Goal: Information Seeking & Learning: Learn about a topic

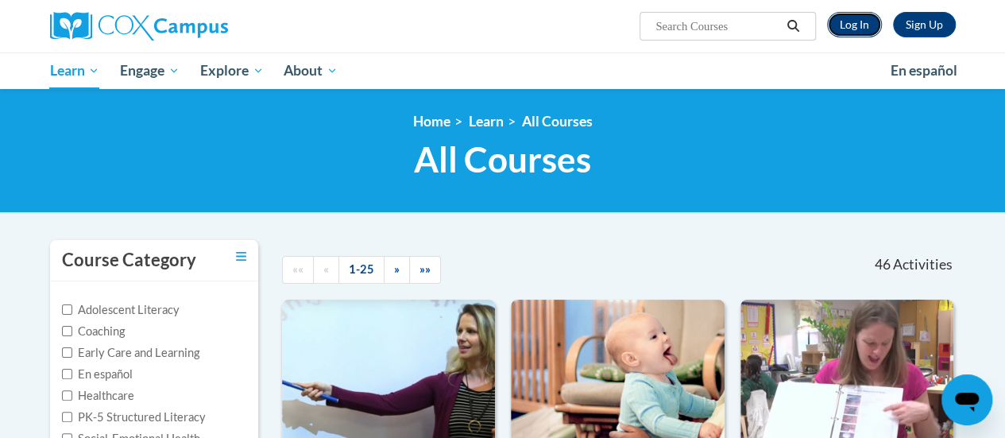
click at [855, 14] on link "Log In" at bounding box center [854, 24] width 55 height 25
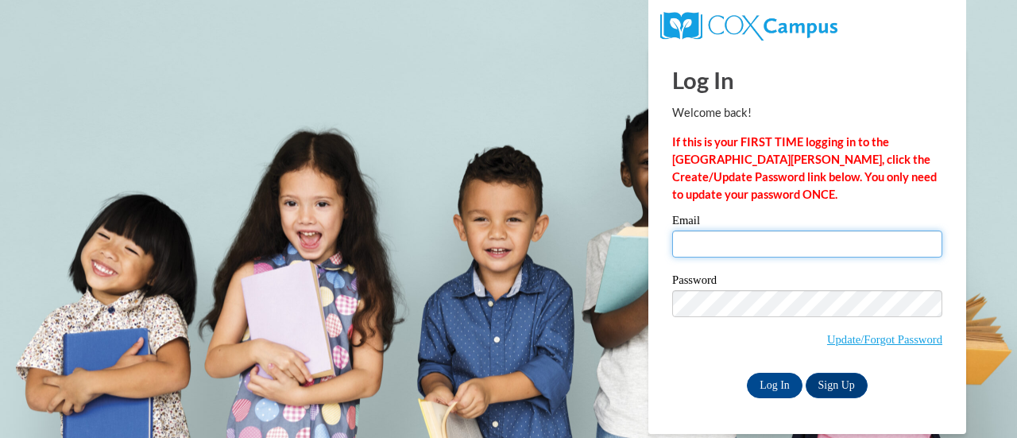
click at [756, 238] on input "Email" at bounding box center [807, 243] width 270 height 27
type input "sarah.gach@rusd.org"
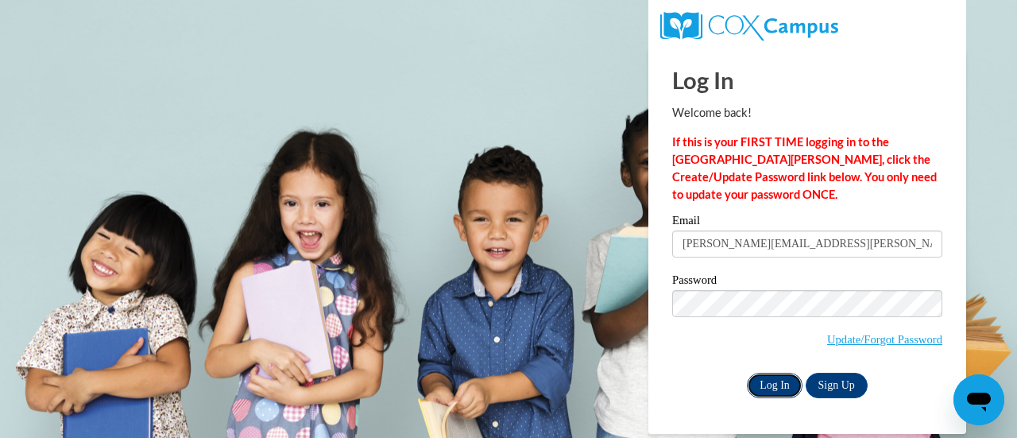
click at [769, 392] on input "Log In" at bounding box center [775, 385] width 56 height 25
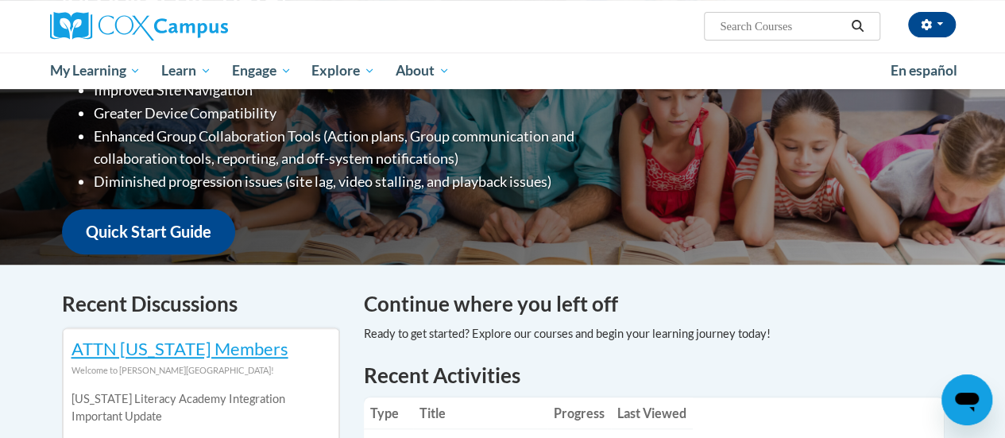
scroll to position [303, 0]
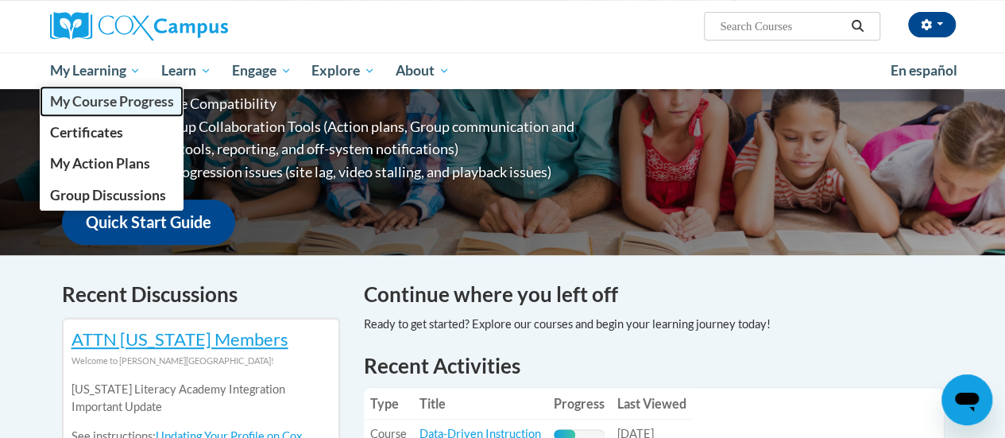
click at [105, 91] on link "My Course Progress" at bounding box center [112, 101] width 145 height 31
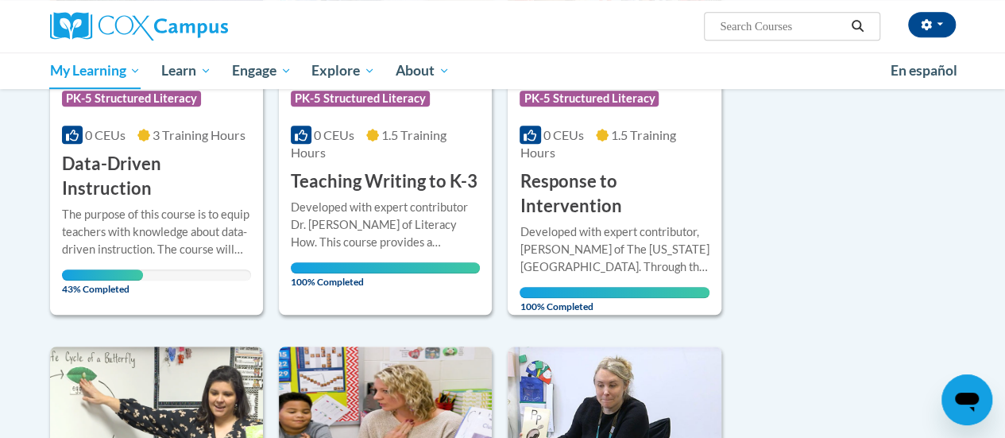
scroll to position [380, 0]
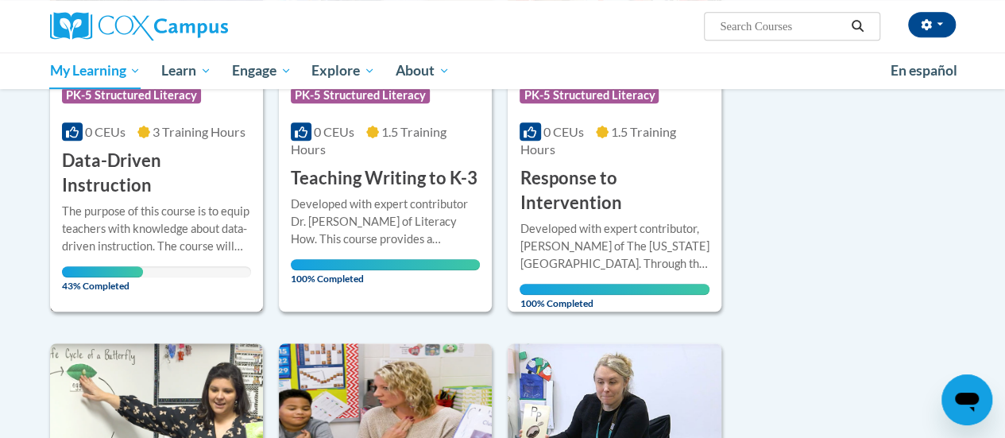
click at [172, 123] on div "0 CEUs 3 Training Hours" at bounding box center [156, 131] width 189 height 17
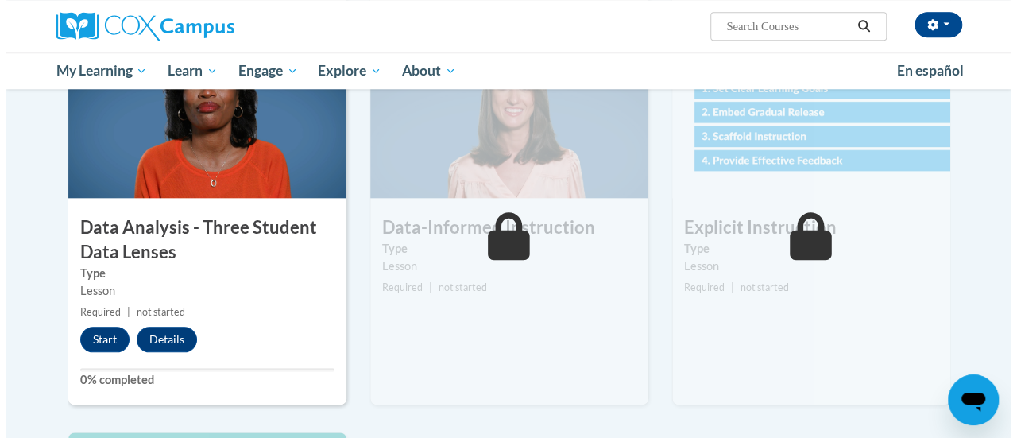
scroll to position [770, 0]
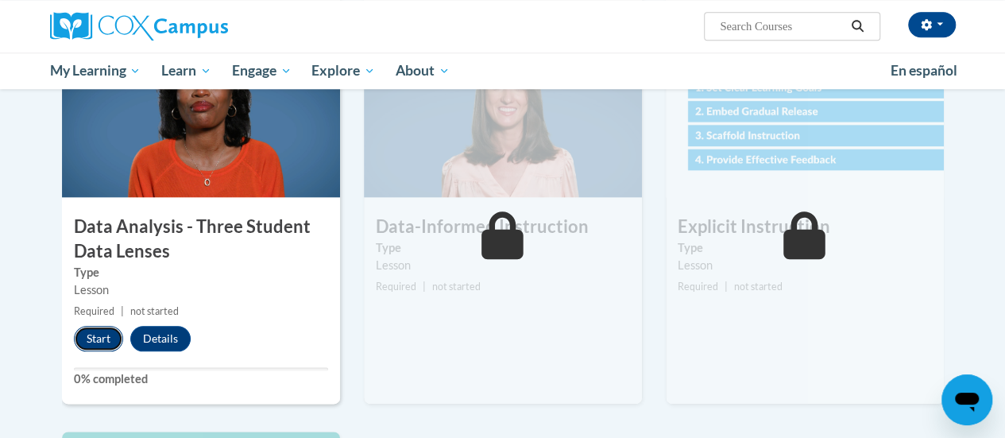
click at [102, 328] on button "Start" at bounding box center [98, 338] width 49 height 25
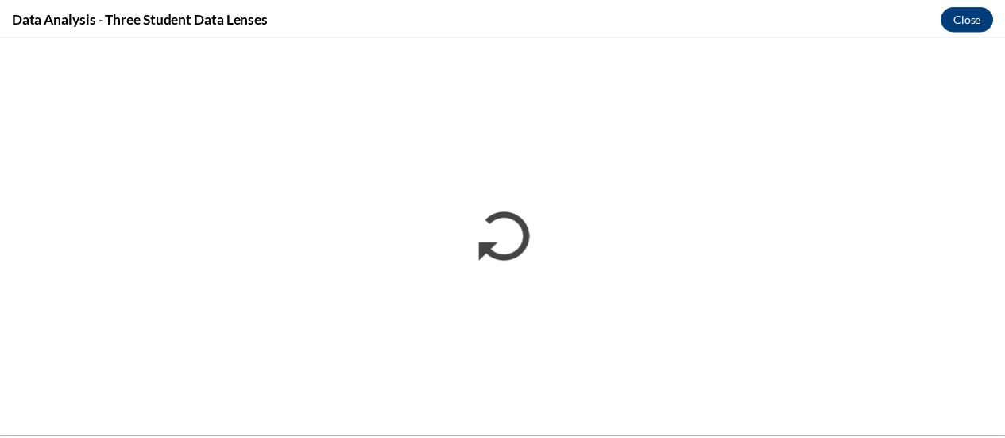
scroll to position [0, 0]
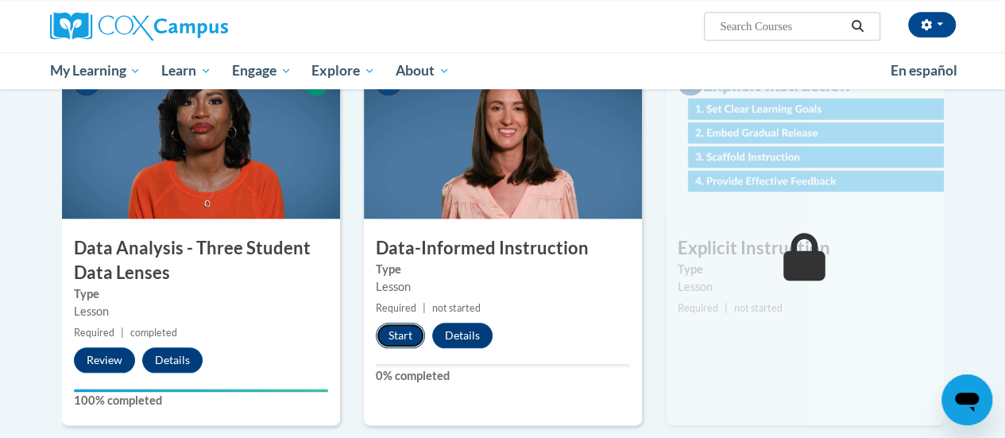
click at [403, 338] on button "Start" at bounding box center [400, 334] width 49 height 25
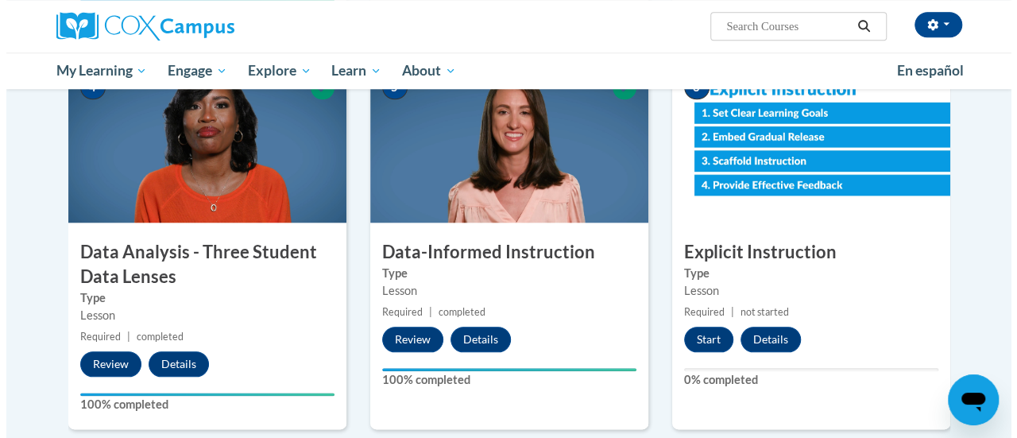
scroll to position [711, 0]
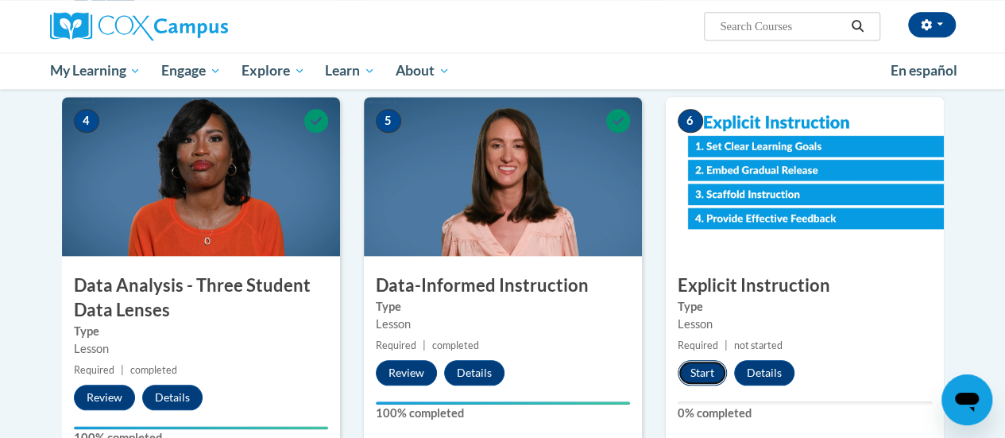
click at [700, 369] on button "Start" at bounding box center [702, 372] width 49 height 25
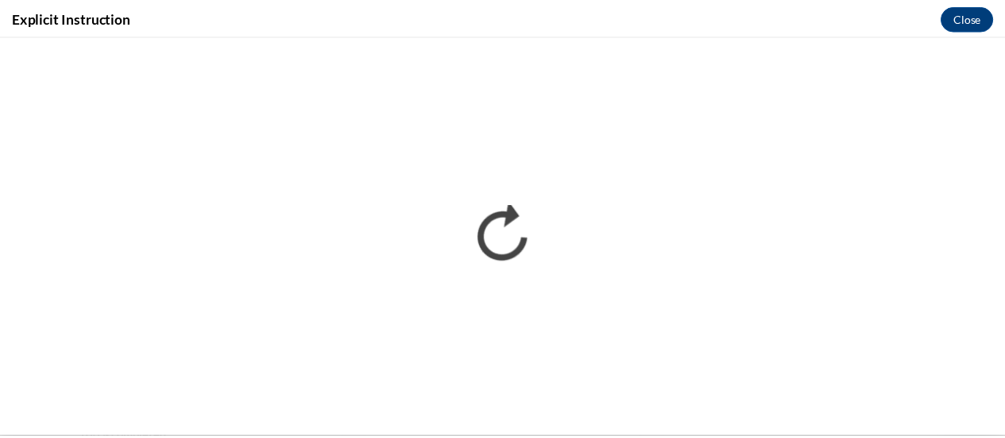
scroll to position [0, 0]
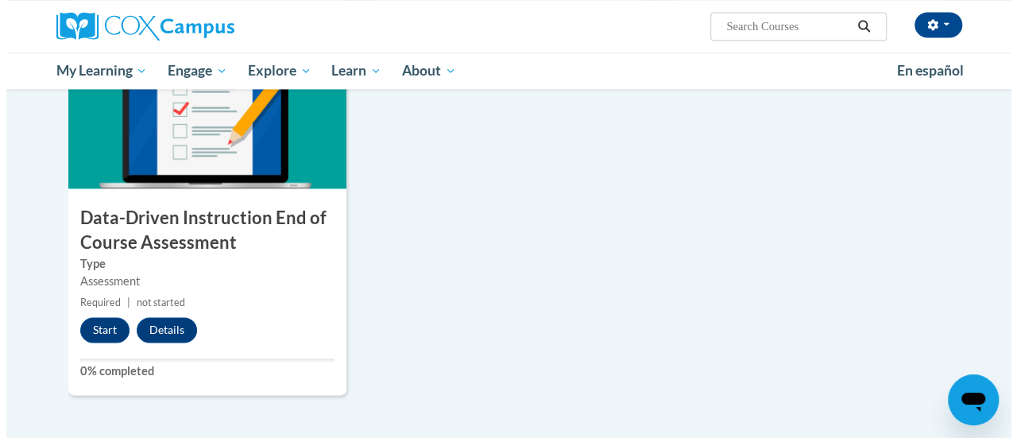
scroll to position [1173, 0]
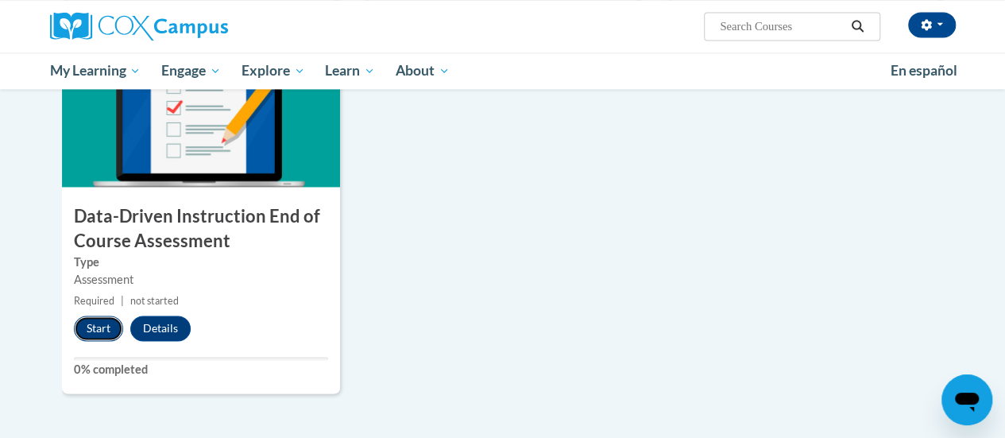
click at [87, 330] on button "Start" at bounding box center [98, 327] width 49 height 25
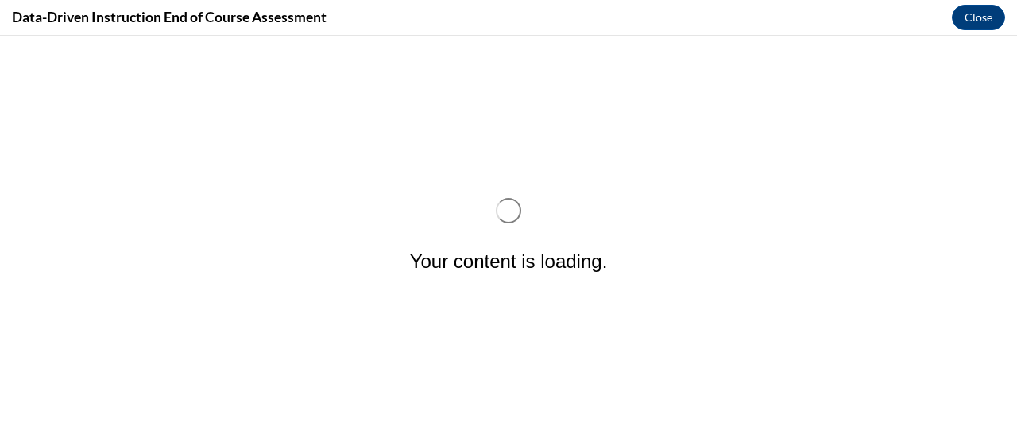
scroll to position [0, 0]
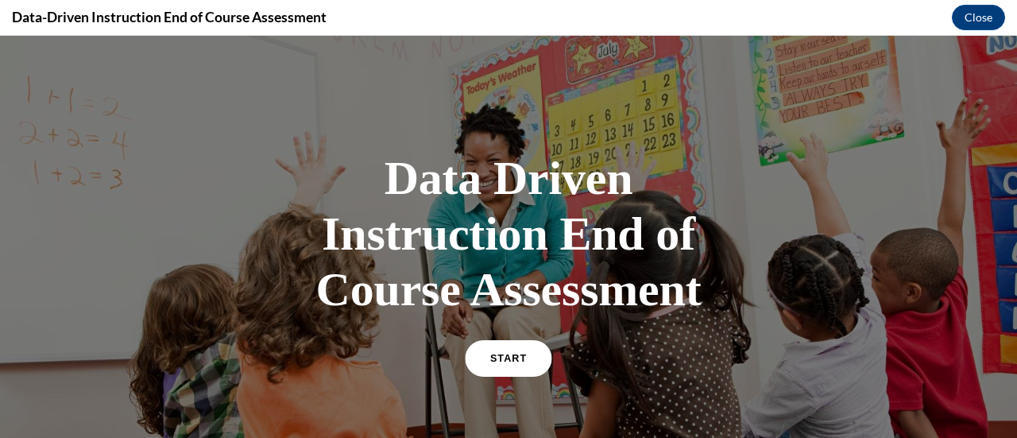
click at [537, 361] on link "START" at bounding box center [508, 358] width 87 height 37
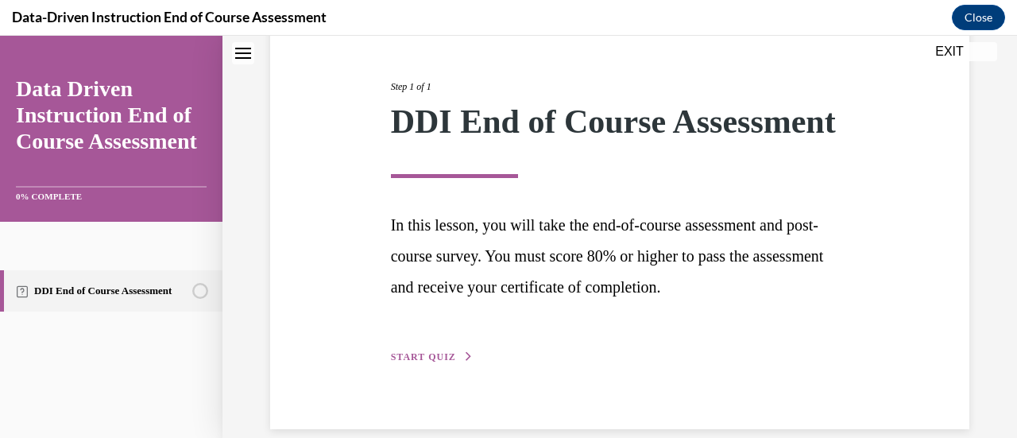
scroll to position [234, 0]
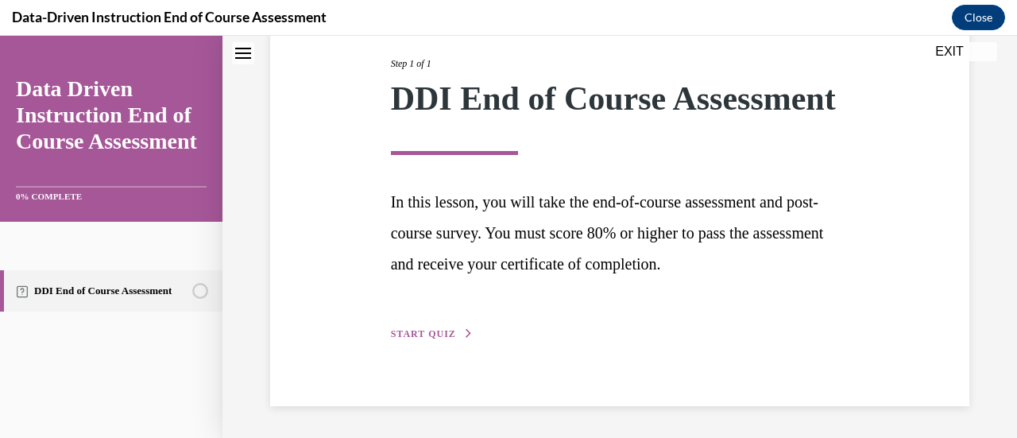
click at [403, 329] on button "START QUIZ" at bounding box center [432, 333] width 83 height 14
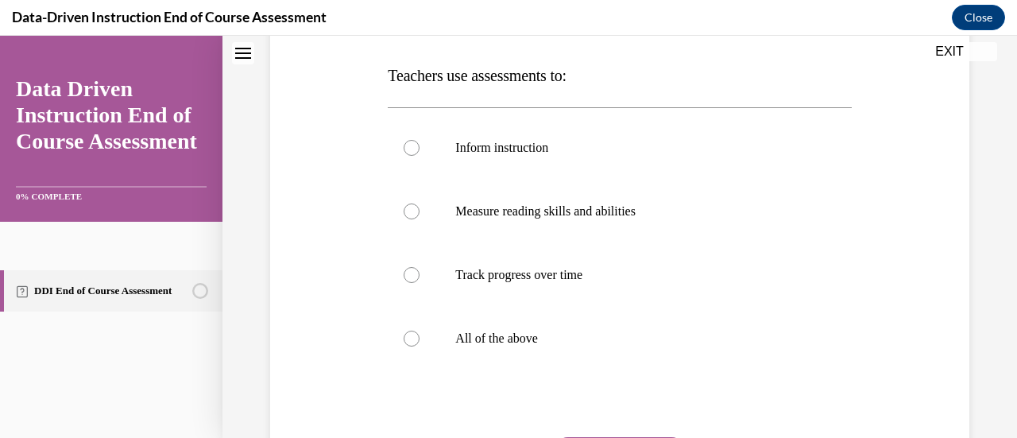
scroll to position [244, 0]
click at [539, 323] on label "All of the above" at bounding box center [619, 338] width 463 height 64
click at [419, 330] on input "All of the above" at bounding box center [411, 338] width 16 height 16
radio input "true"
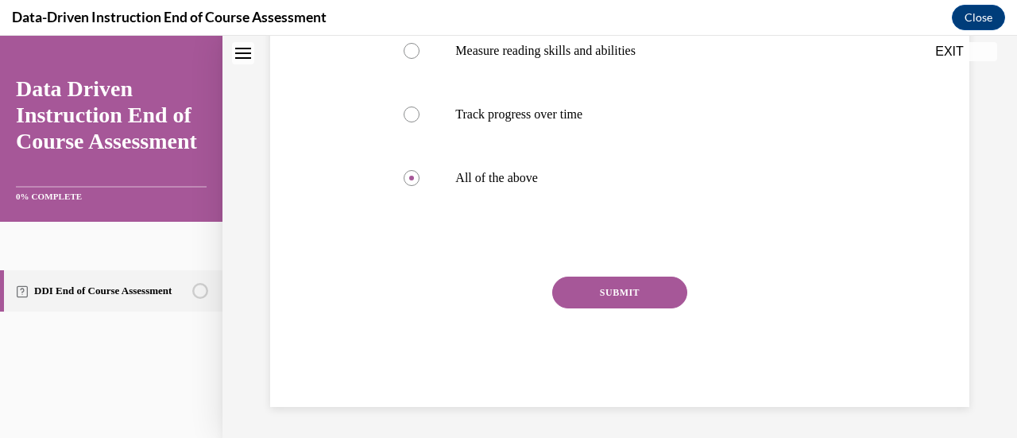
click at [612, 284] on button "SUBMIT" at bounding box center [619, 292] width 135 height 32
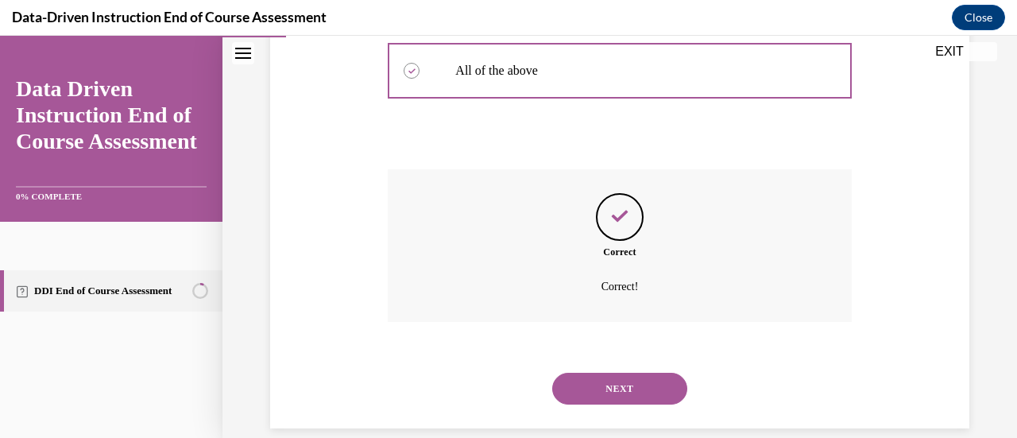
scroll to position [504, 0]
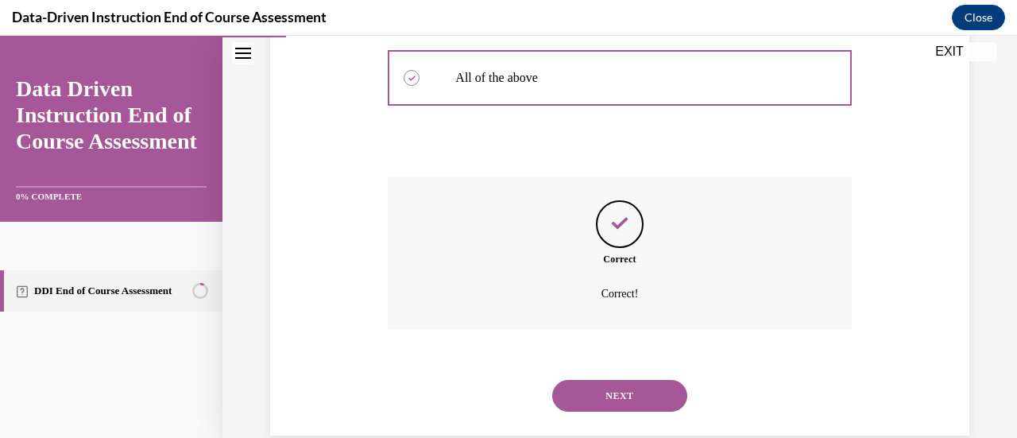
click at [608, 392] on button "NEXT" at bounding box center [619, 396] width 135 height 32
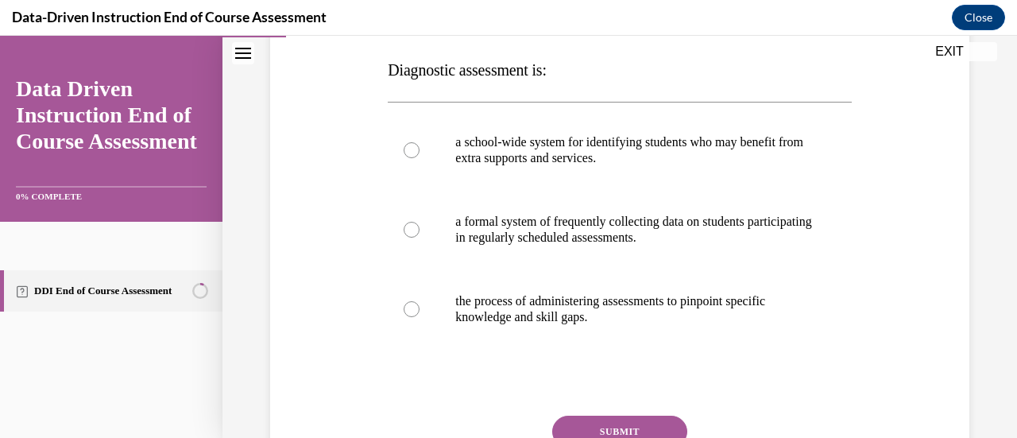
scroll to position [249, 0]
click at [570, 150] on p "a school-wide system for identifying students who may benefit from extra suppor…" at bounding box center [633, 149] width 356 height 32
click at [419, 150] on input "a school-wide system for identifying students who may benefit from extra suppor…" at bounding box center [411, 149] width 16 height 16
radio input "true"
click at [656, 417] on button "SUBMIT" at bounding box center [619, 431] width 135 height 32
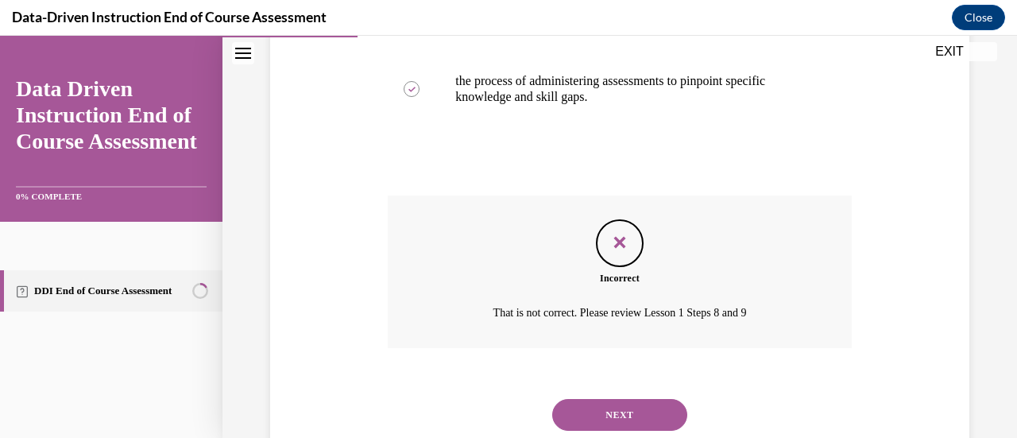
scroll to position [473, 0]
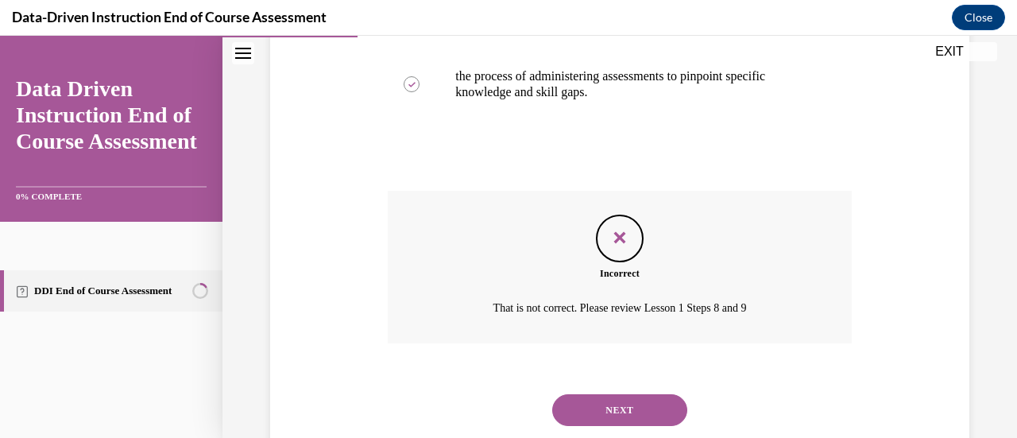
click at [621, 396] on button "NEXT" at bounding box center [619, 410] width 135 height 32
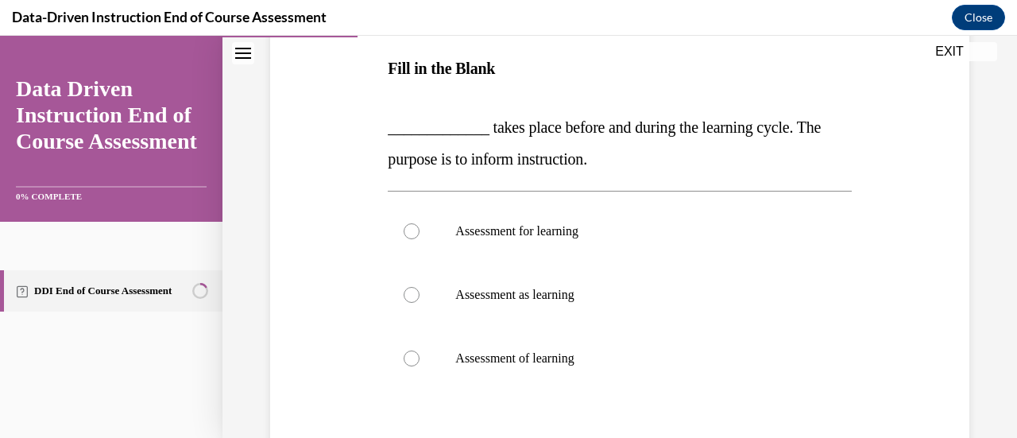
scroll to position [283, 0]
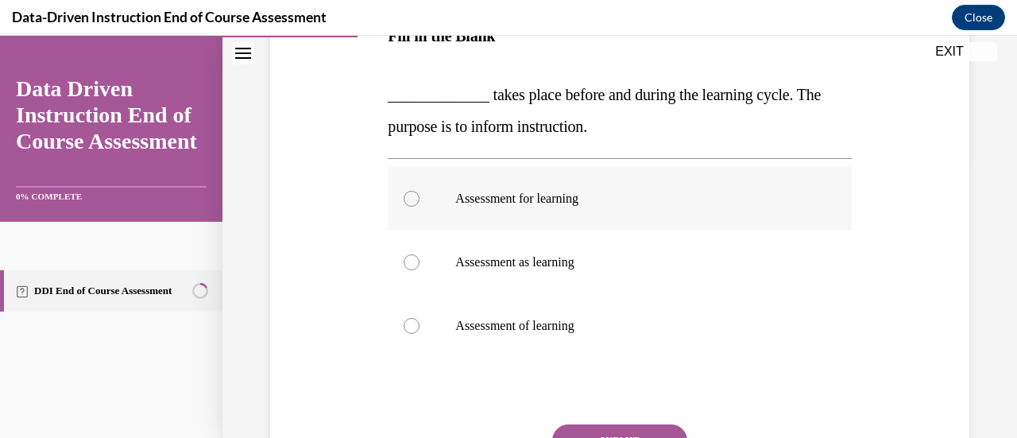
click at [518, 182] on label "Assessment for learning" at bounding box center [619, 199] width 463 height 64
click at [419, 191] on input "Assessment for learning" at bounding box center [411, 199] width 16 height 16
radio input "true"
click at [637, 428] on button "SUBMIT" at bounding box center [619, 440] width 135 height 32
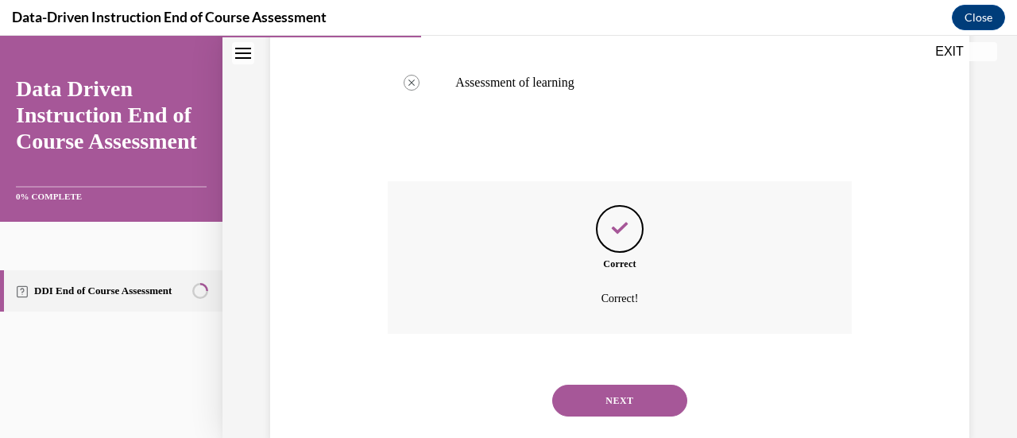
scroll to position [559, 0]
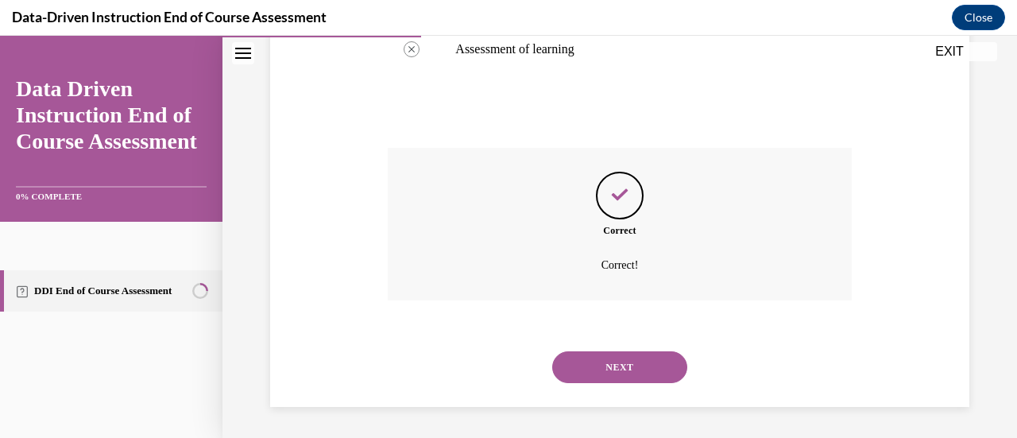
drag, startPoint x: 624, startPoint y: 384, endPoint x: 631, endPoint y: 369, distance: 16.4
click at [631, 369] on div "NEXT" at bounding box center [619, 367] width 463 height 64
click at [631, 369] on button "NEXT" at bounding box center [619, 367] width 135 height 32
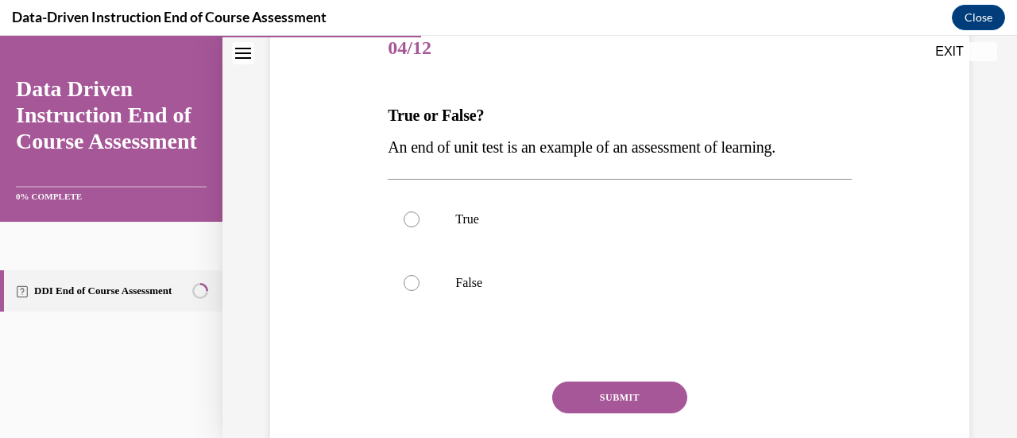
scroll to position [205, 0]
click at [497, 218] on p "True" at bounding box center [633, 218] width 356 height 16
click at [419, 218] on input "True" at bounding box center [411, 218] width 16 height 16
radio input "true"
click at [654, 398] on button "SUBMIT" at bounding box center [619, 396] width 135 height 32
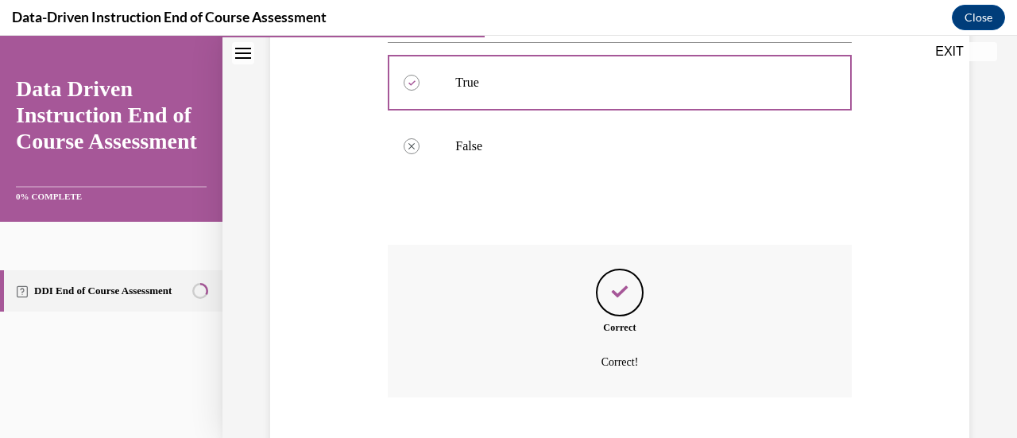
scroll to position [437, 0]
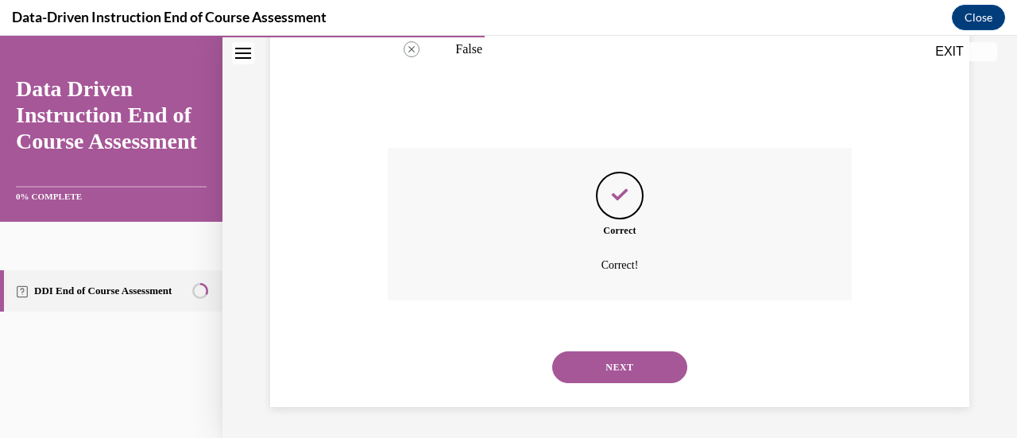
click at [645, 364] on button "NEXT" at bounding box center [619, 367] width 135 height 32
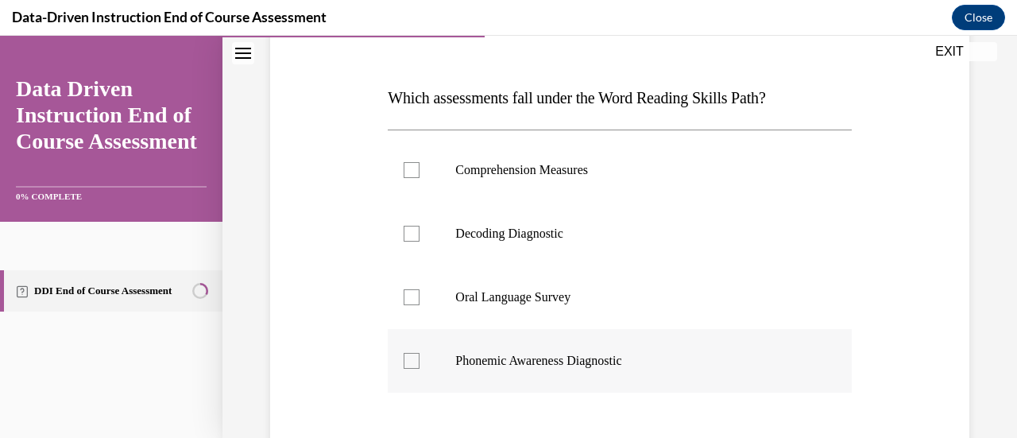
scroll to position [223, 0]
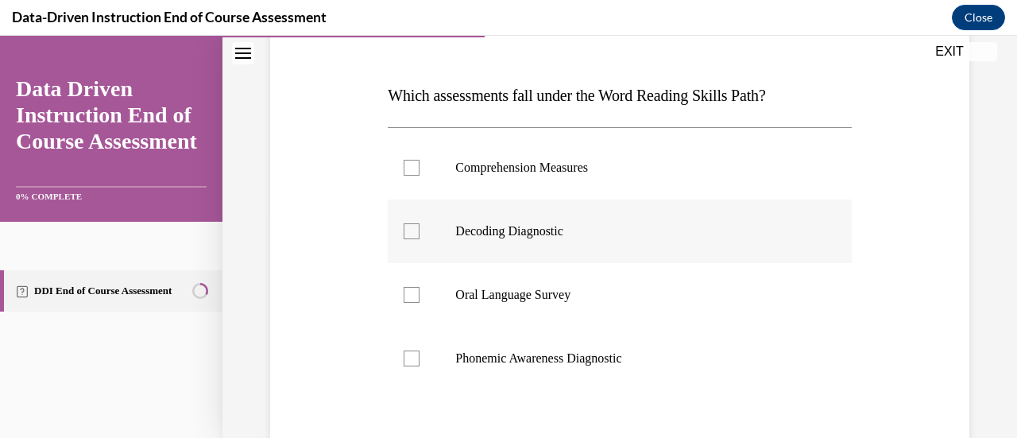
click at [548, 239] on label "Decoding Diagnostic" at bounding box center [619, 231] width 463 height 64
click at [419, 239] on input "Decoding Diagnostic" at bounding box center [411, 231] width 16 height 16
checkbox input "true"
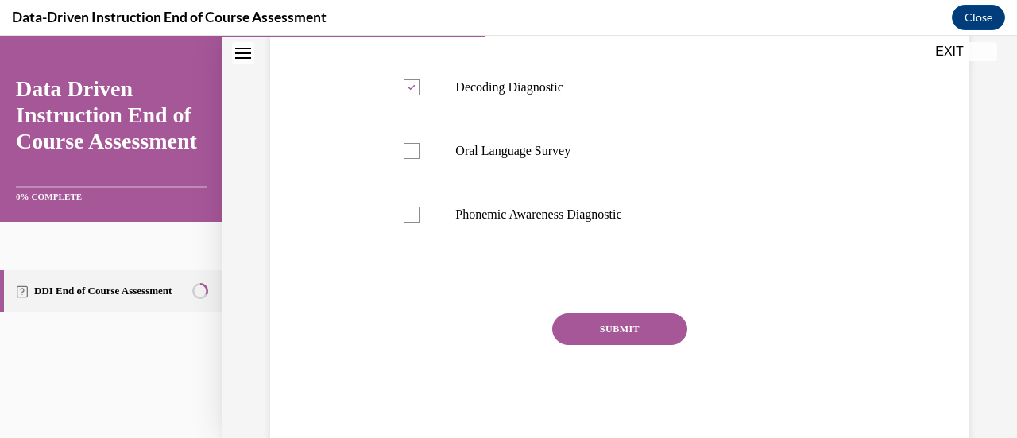
scroll to position [368, 0]
click at [635, 317] on button "SUBMIT" at bounding box center [619, 328] width 135 height 32
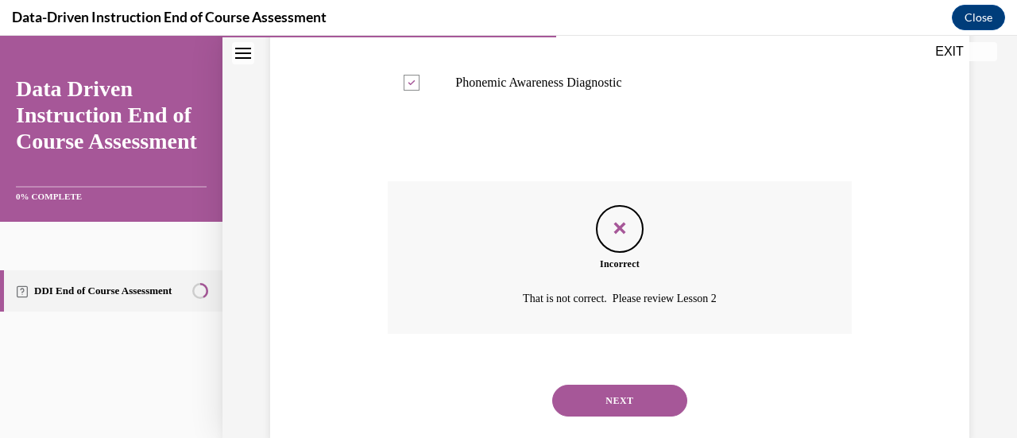
scroll to position [532, 0]
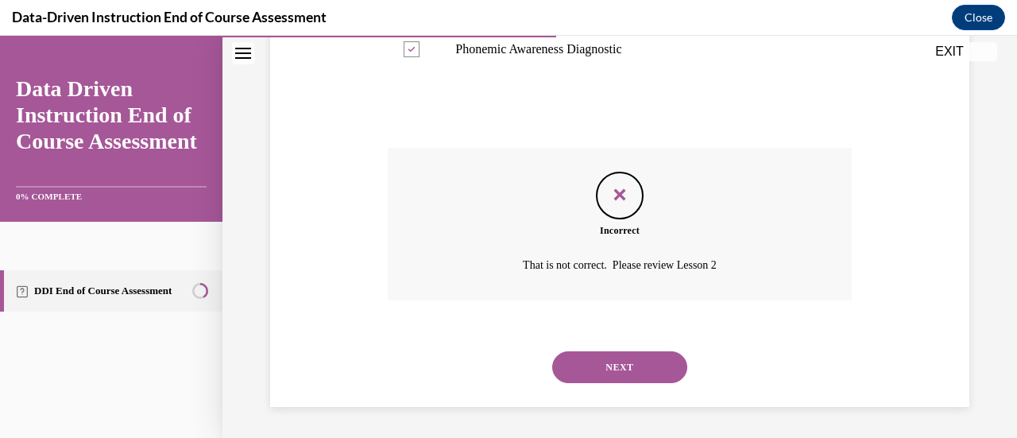
click at [635, 371] on button "NEXT" at bounding box center [619, 367] width 135 height 32
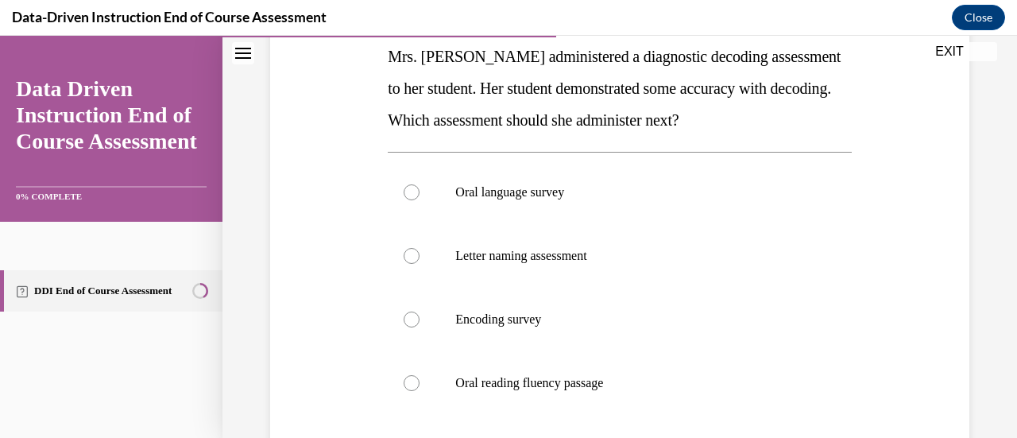
scroll to position [272, 0]
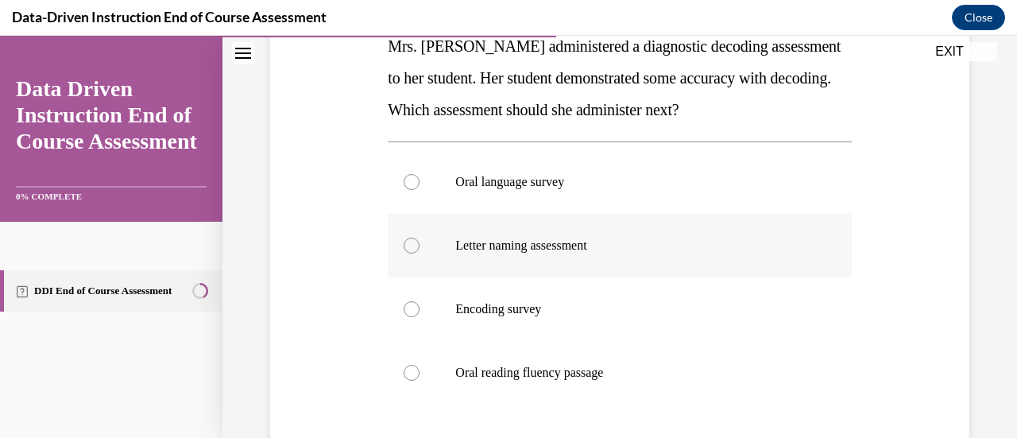
click at [597, 238] on p "Letter naming assessment" at bounding box center [633, 245] width 356 height 16
click at [419, 238] on input "Letter naming assessment" at bounding box center [411, 245] width 16 height 16
radio input "true"
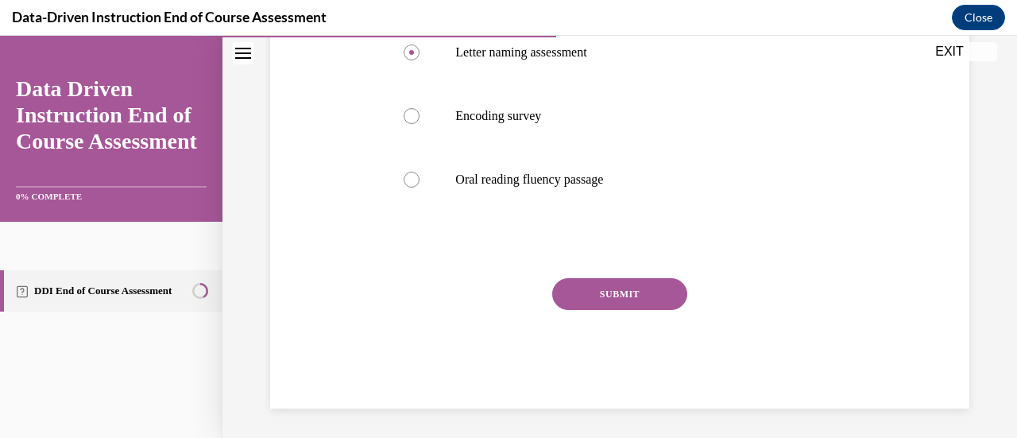
click at [612, 299] on button "SUBMIT" at bounding box center [619, 294] width 135 height 32
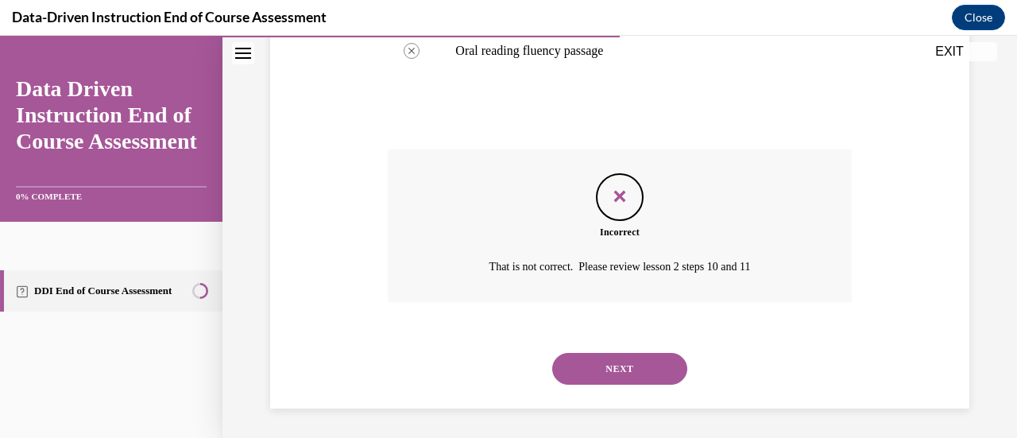
scroll to position [589, 0]
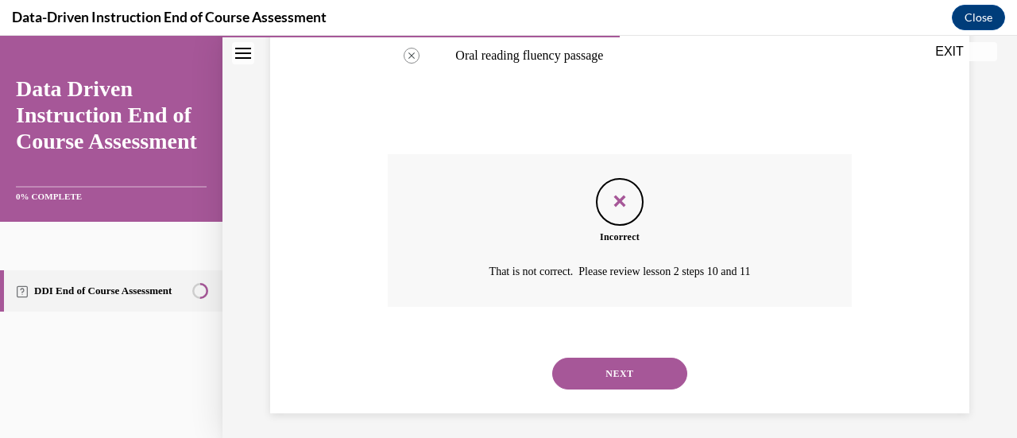
click at [632, 376] on button "NEXT" at bounding box center [619, 373] width 135 height 32
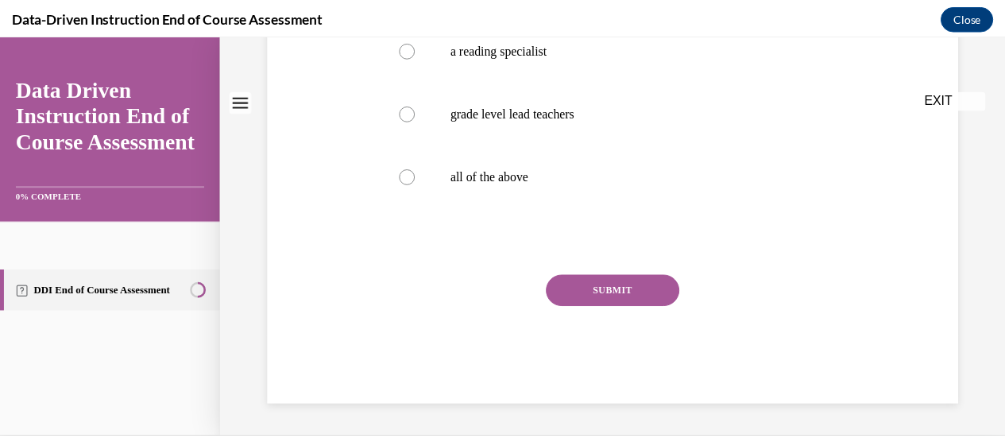
scroll to position [0, 0]
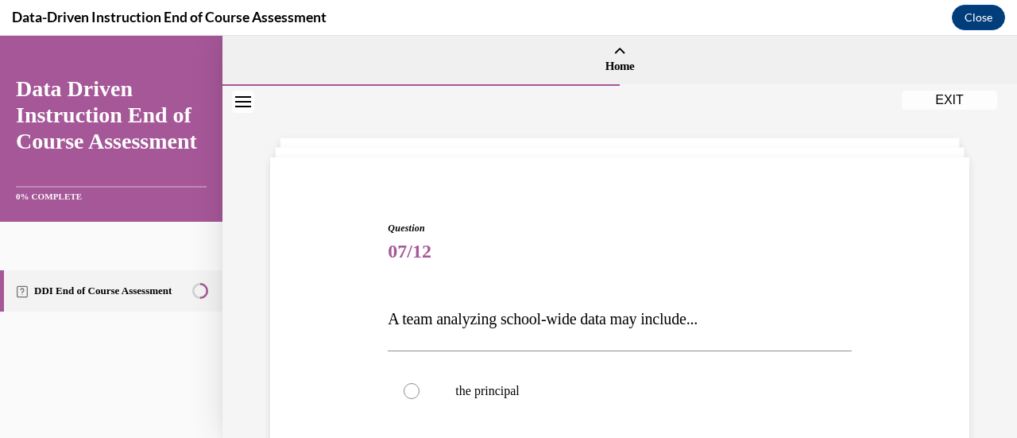
click at [948, 95] on button "EXIT" at bounding box center [949, 100] width 95 height 19
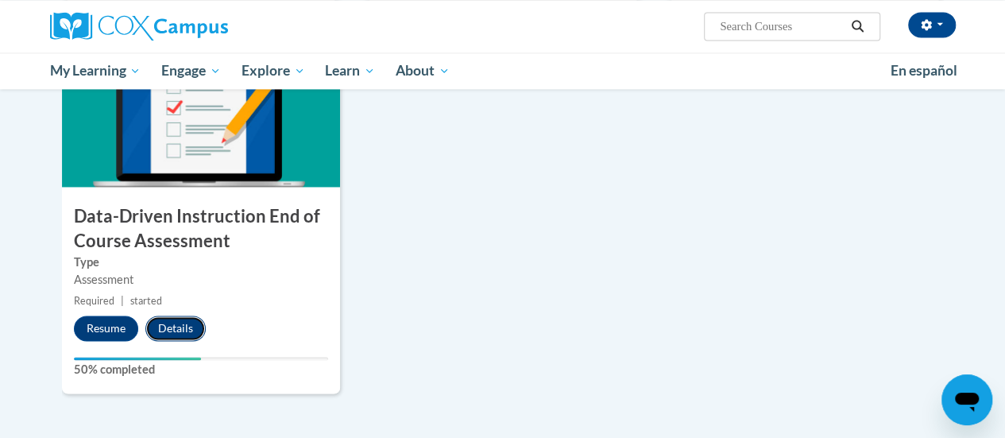
click at [172, 320] on button "Details" at bounding box center [175, 327] width 60 height 25
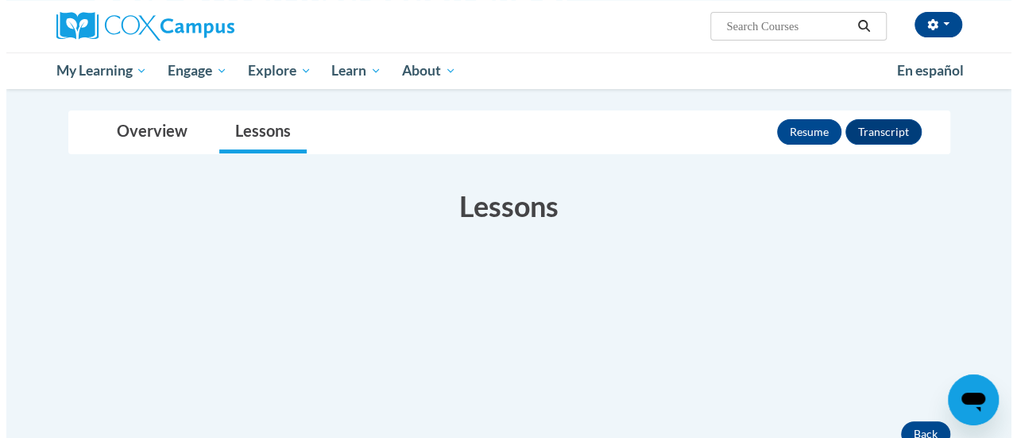
scroll to position [165, 0]
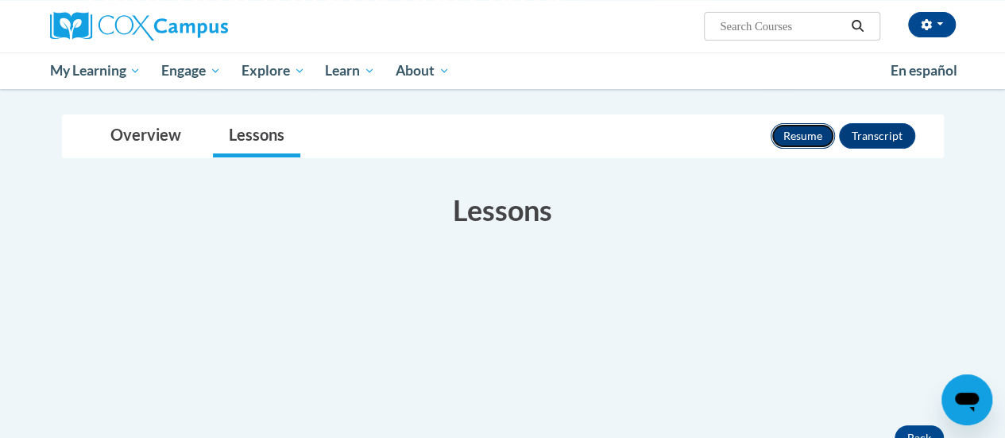
click at [798, 135] on button "Resume" at bounding box center [802, 135] width 64 height 25
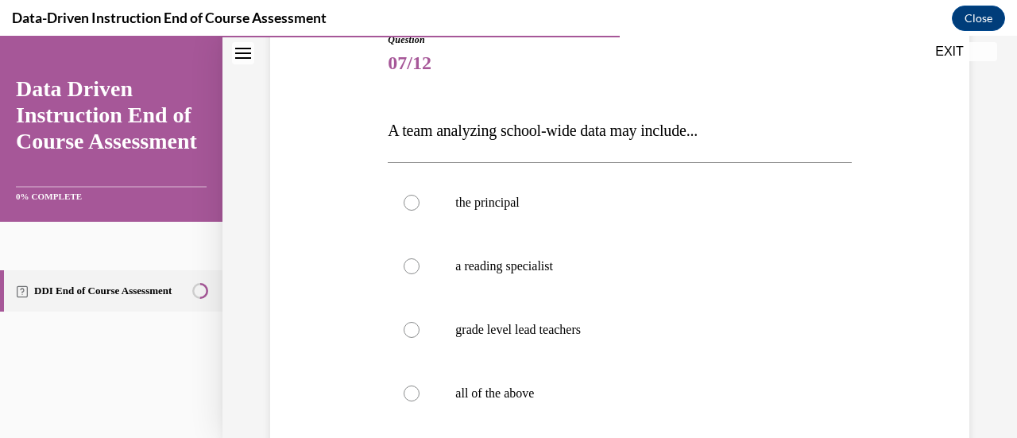
scroll to position [193, 0]
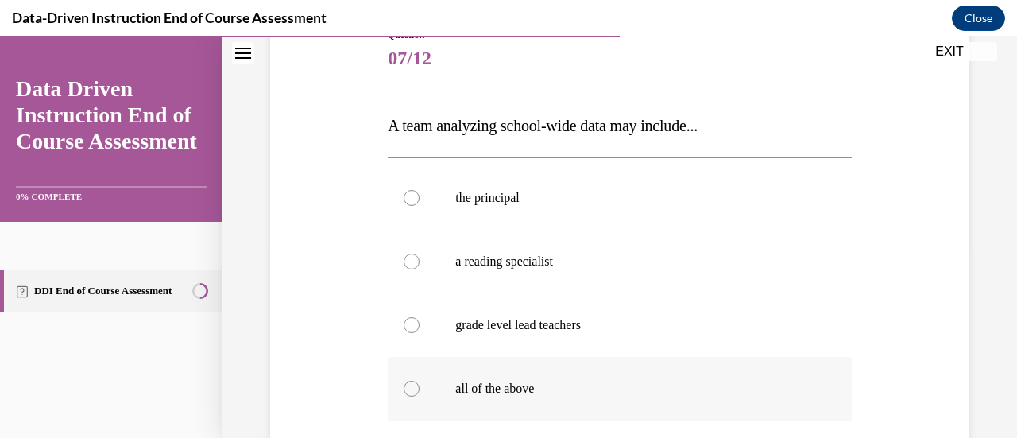
click at [477, 376] on label "all of the above" at bounding box center [619, 389] width 463 height 64
click at [419, 380] on input "all of the above" at bounding box center [411, 388] width 16 height 16
radio input "true"
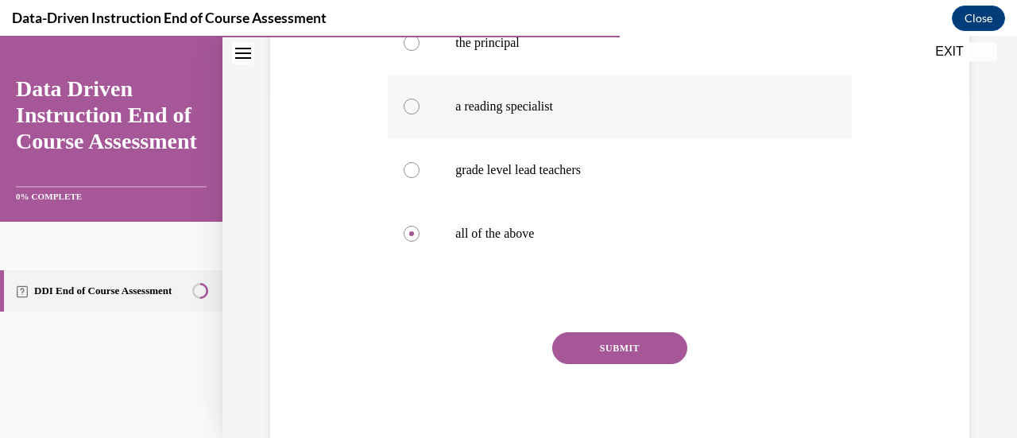
scroll to position [351, 0]
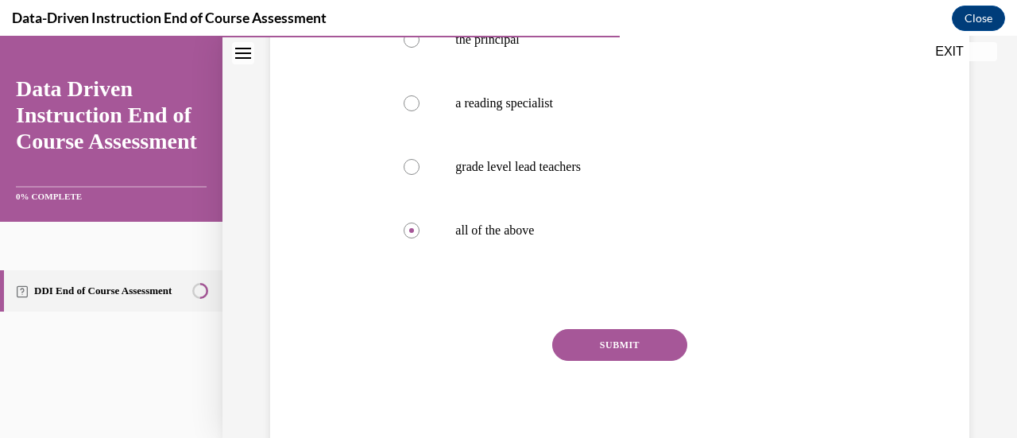
click at [647, 345] on button "SUBMIT" at bounding box center [619, 345] width 135 height 32
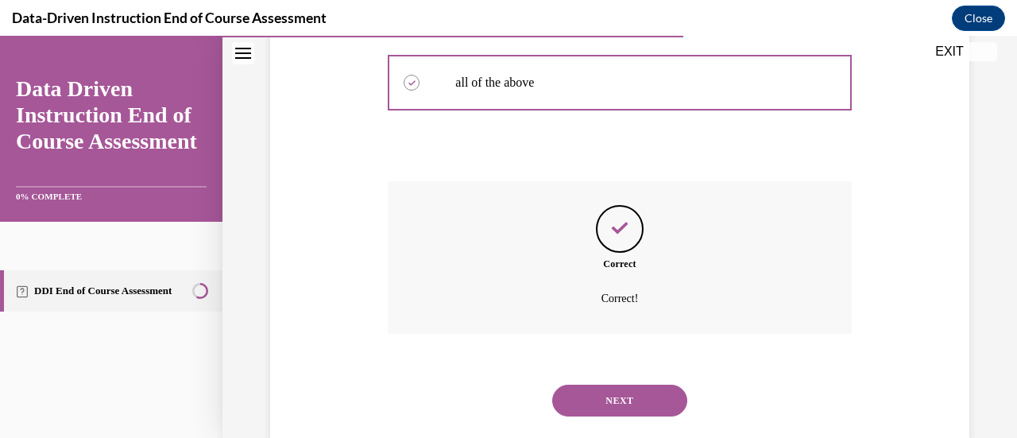
scroll to position [532, 0]
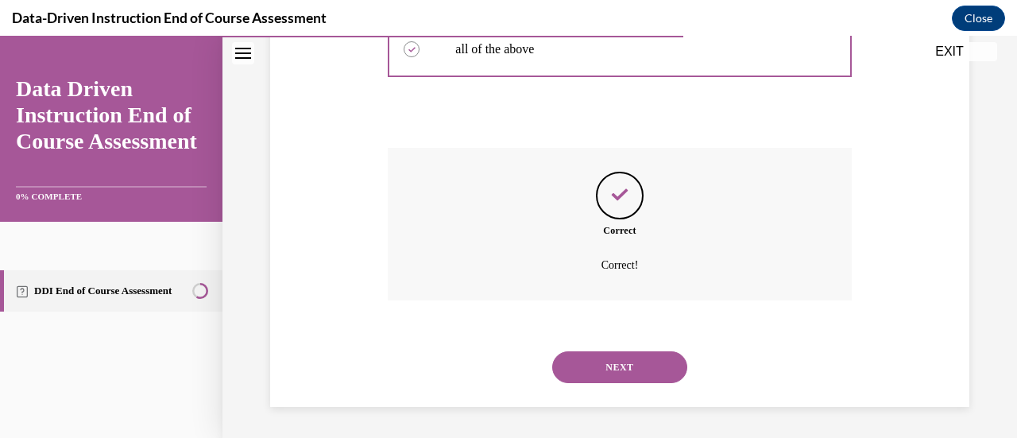
click at [651, 366] on button "NEXT" at bounding box center [619, 367] width 135 height 32
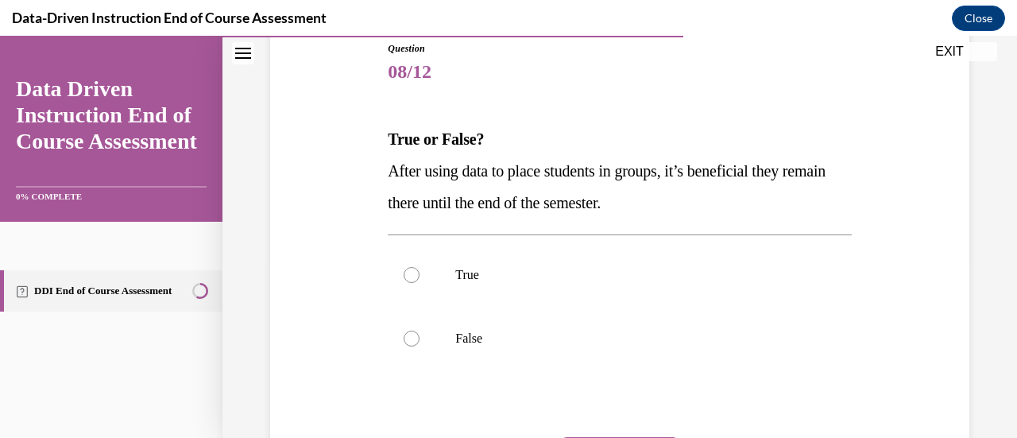
scroll to position [181, 0]
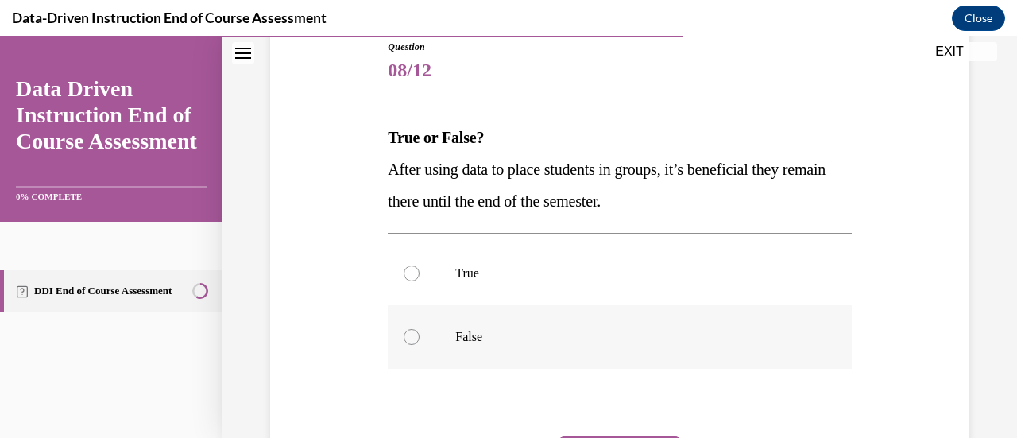
click at [504, 349] on label "False" at bounding box center [619, 337] width 463 height 64
click at [419, 345] on input "False" at bounding box center [411, 337] width 16 height 16
radio input "true"
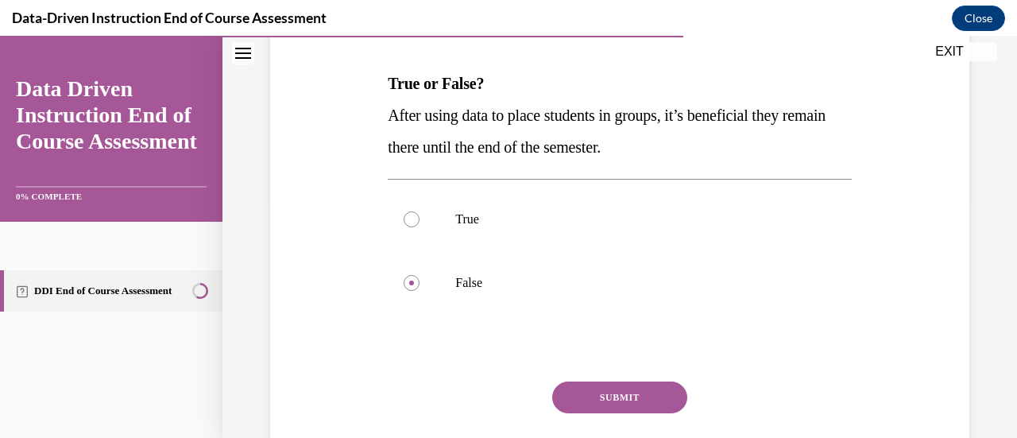
click at [622, 391] on button "SUBMIT" at bounding box center [619, 397] width 135 height 32
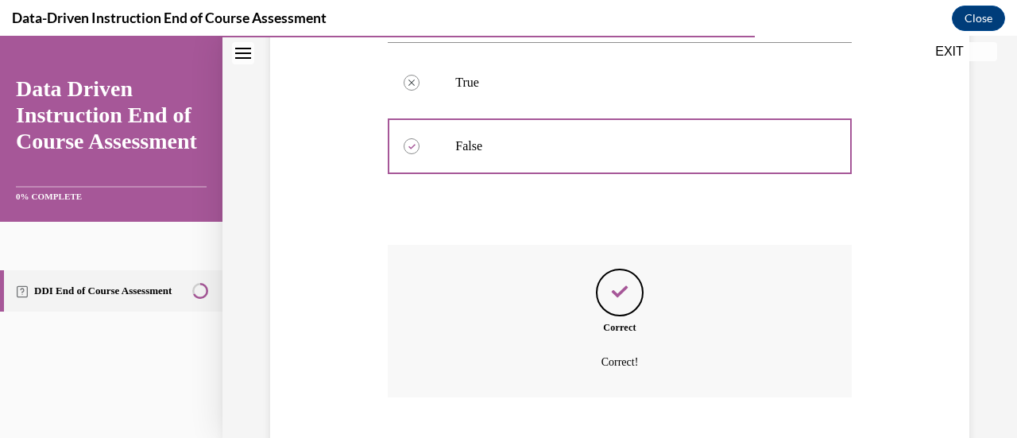
scroll to position [469, 0]
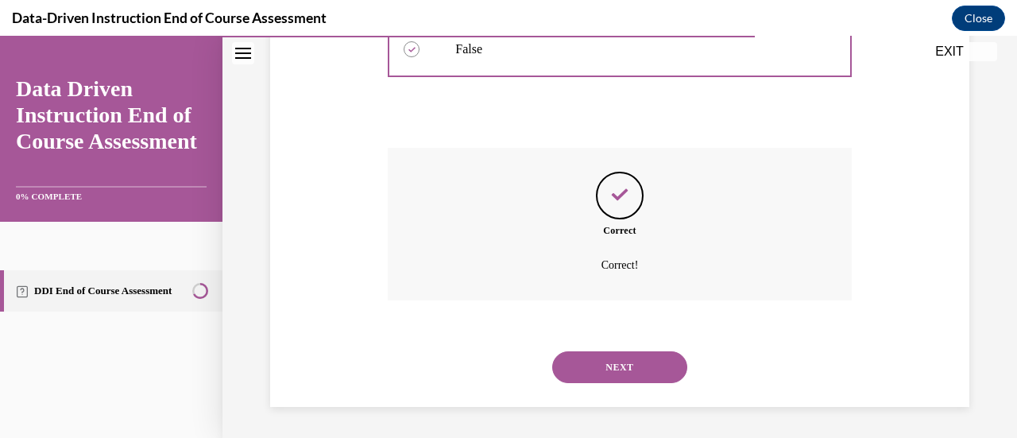
click at [627, 377] on button "NEXT" at bounding box center [619, 367] width 135 height 32
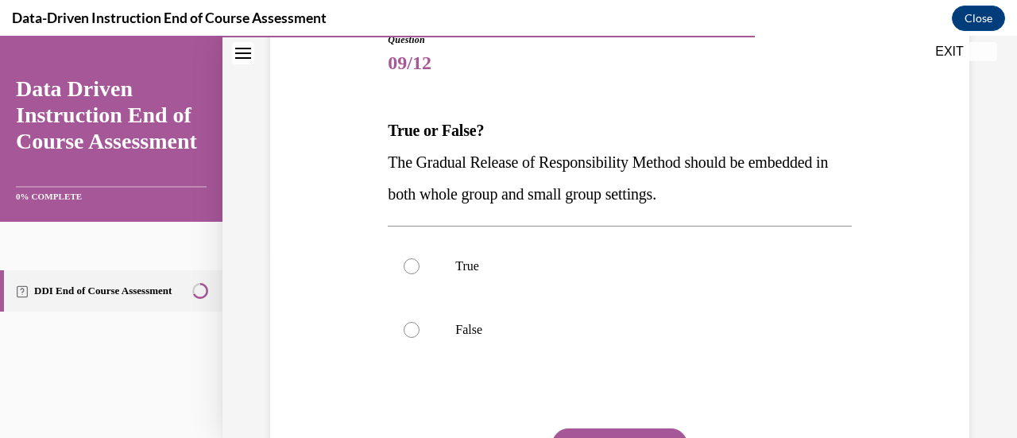
scroll to position [192, 0]
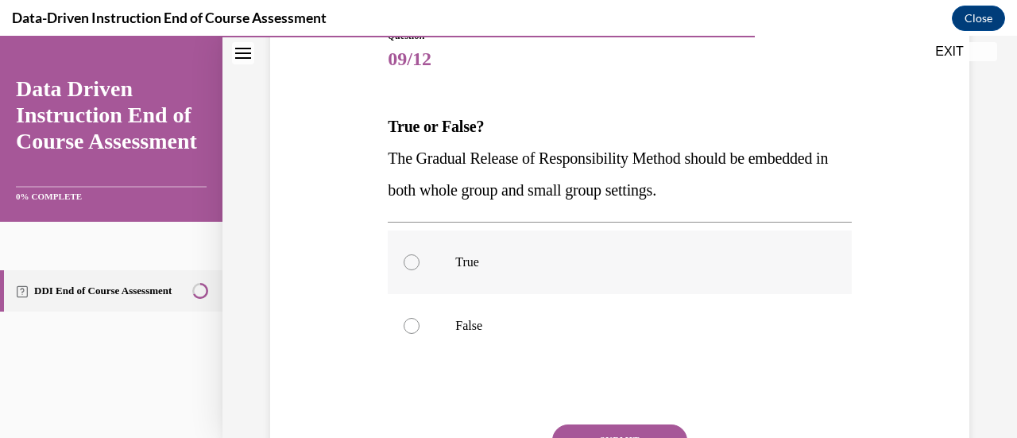
click at [512, 268] on p "True" at bounding box center [633, 262] width 356 height 16
click at [419, 268] on input "True" at bounding box center [411, 262] width 16 height 16
radio input "true"
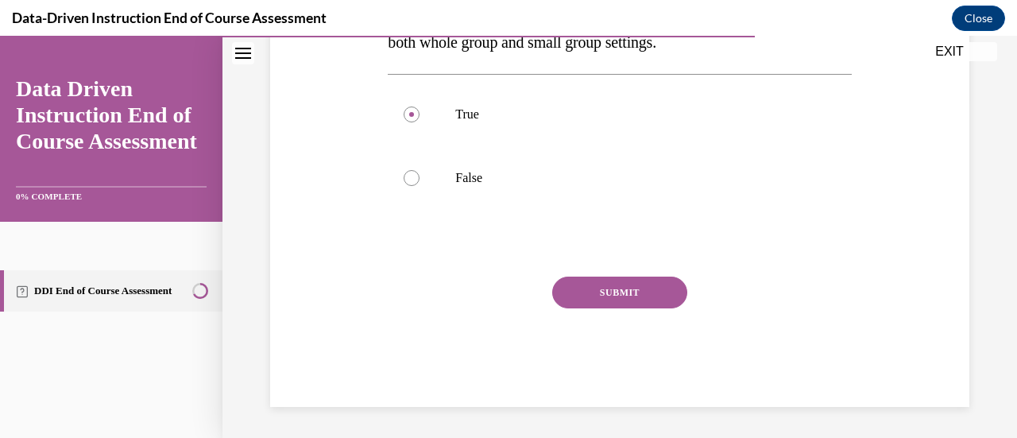
click at [604, 298] on button "SUBMIT" at bounding box center [619, 292] width 135 height 32
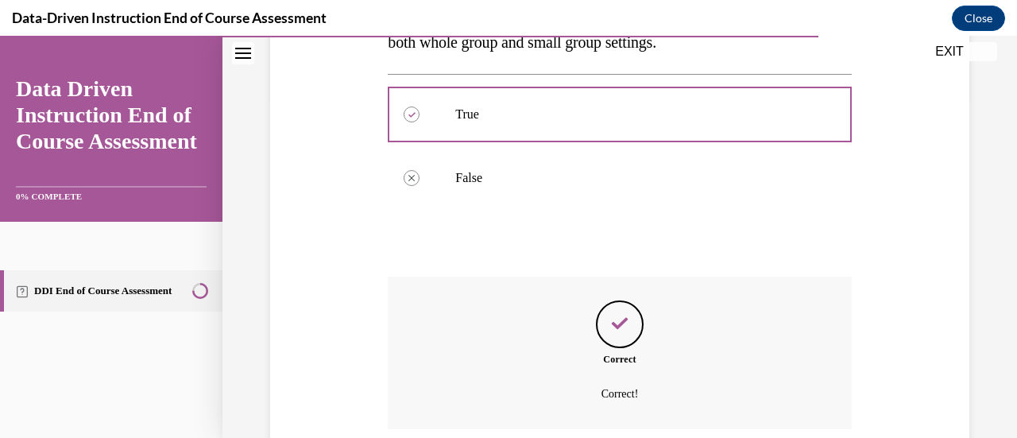
scroll to position [469, 0]
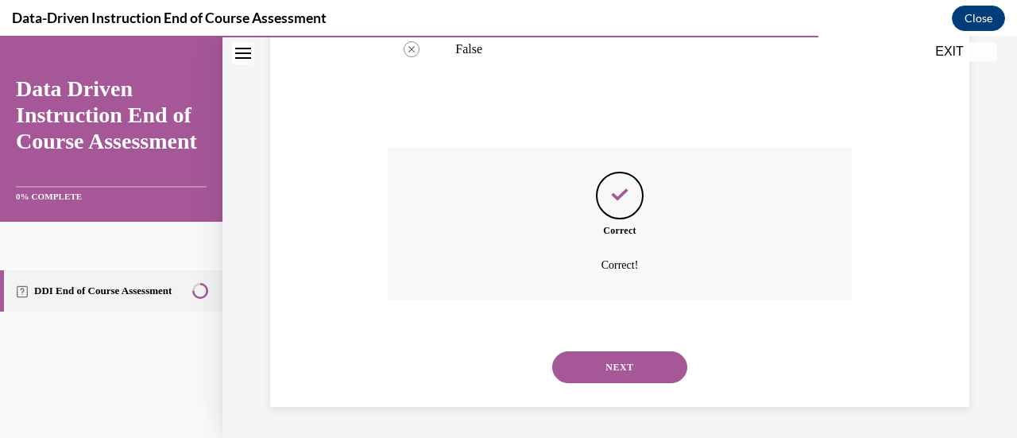
click at [616, 353] on button "NEXT" at bounding box center [619, 367] width 135 height 32
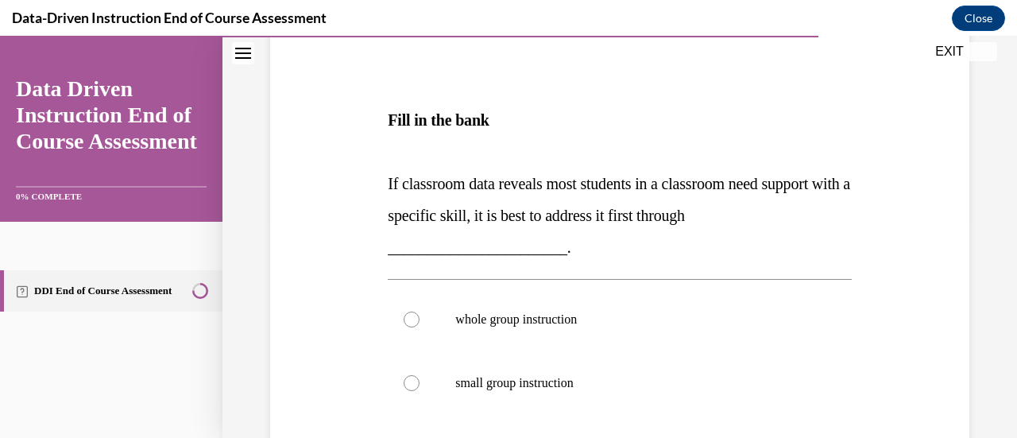
scroll to position [227, 0]
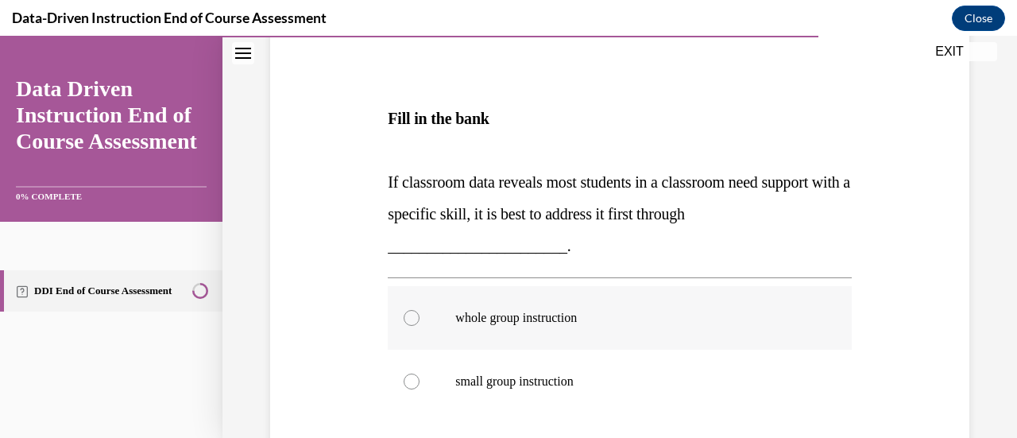
click at [557, 308] on label "whole group instruction" at bounding box center [619, 318] width 463 height 64
click at [419, 310] on input "whole group instruction" at bounding box center [411, 318] width 16 height 16
radio input "true"
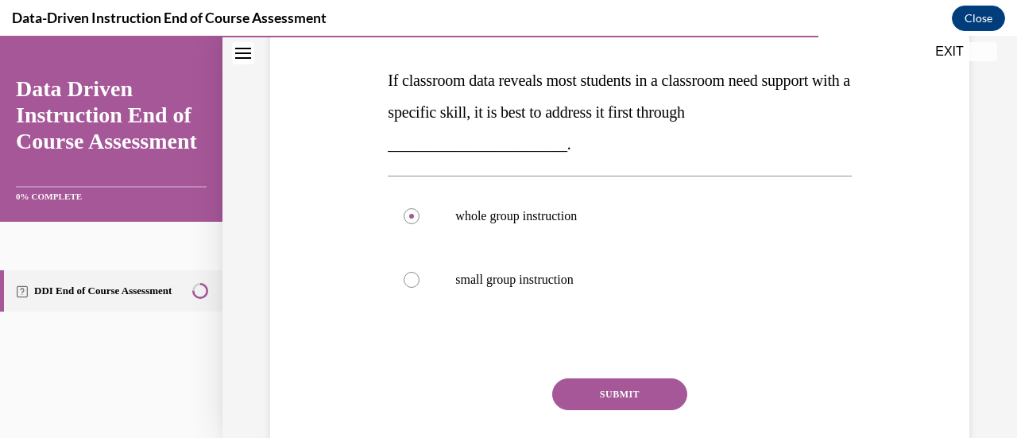
click at [657, 378] on button "SUBMIT" at bounding box center [619, 394] width 135 height 32
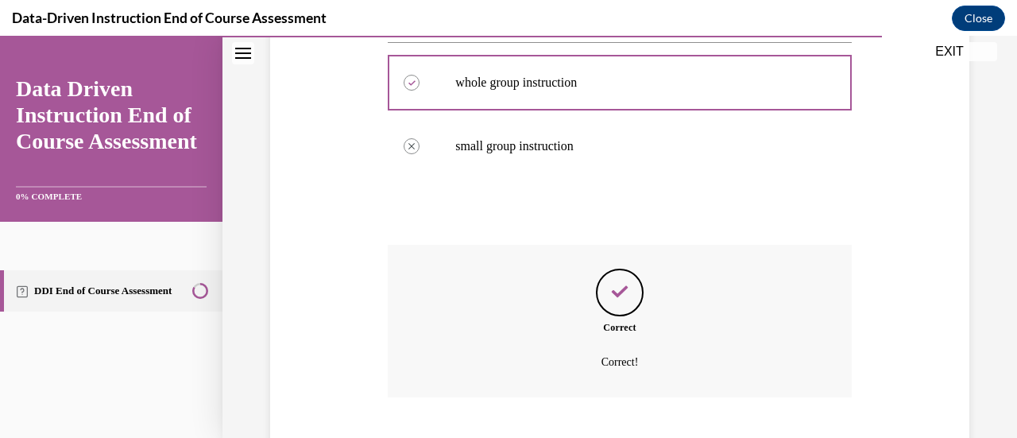
scroll to position [559, 0]
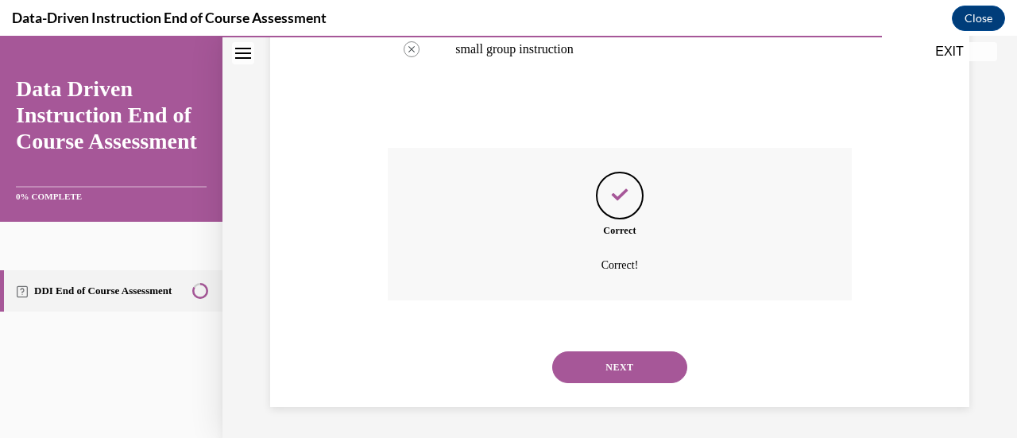
click at [648, 370] on button "NEXT" at bounding box center [619, 367] width 135 height 32
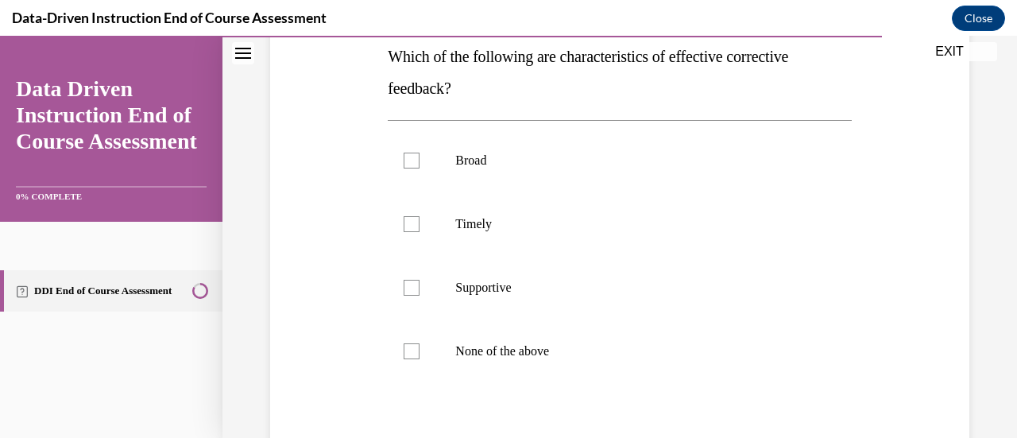
scroll to position [265, 0]
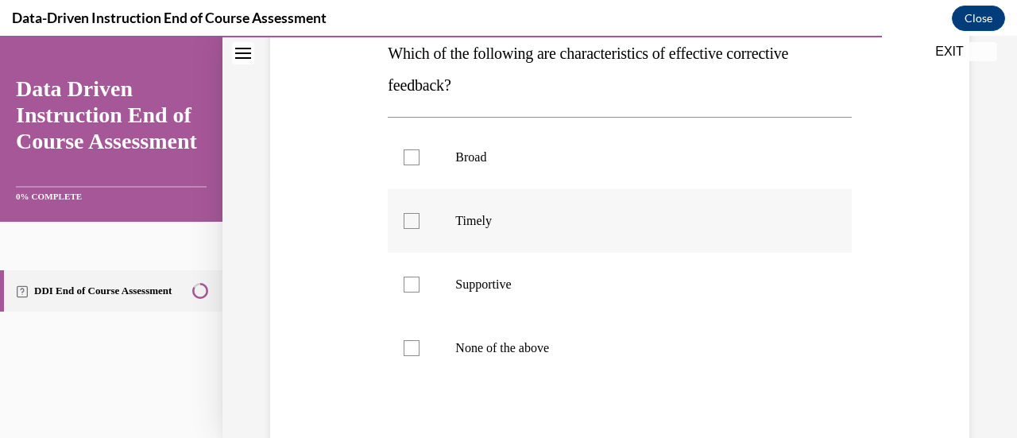
click at [558, 220] on p "Timely" at bounding box center [633, 221] width 356 height 16
click at [419, 220] on input "Timely" at bounding box center [411, 221] width 16 height 16
checkbox input "true"
click at [537, 280] on p "Supportive" at bounding box center [633, 284] width 356 height 16
click at [419, 280] on input "Supportive" at bounding box center [411, 284] width 16 height 16
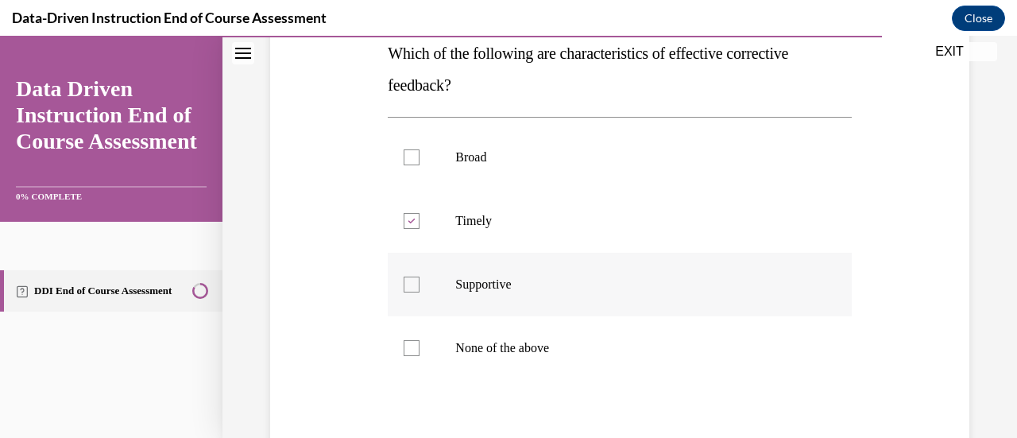
checkbox input "true"
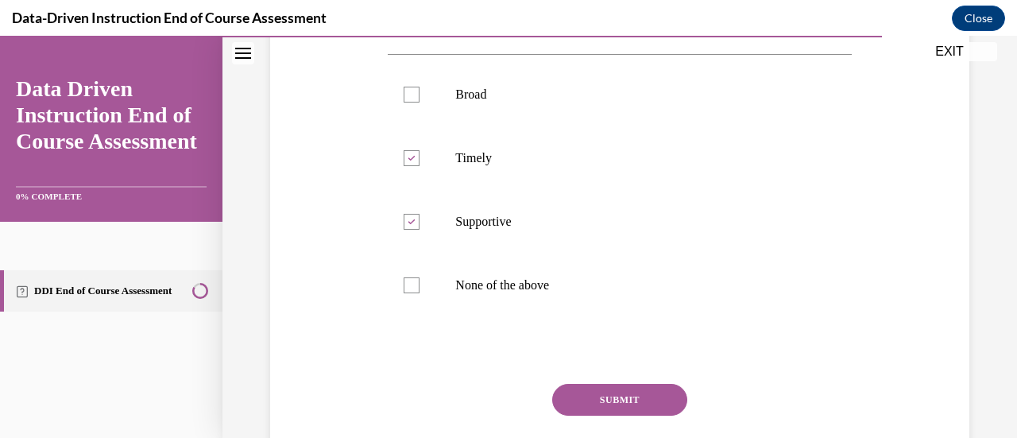
click at [629, 382] on div "Question 11/12 Which of the following are characteristics of effective correcti…" at bounding box center [619, 203] width 463 height 621
click at [637, 396] on button "SUBMIT" at bounding box center [619, 400] width 135 height 32
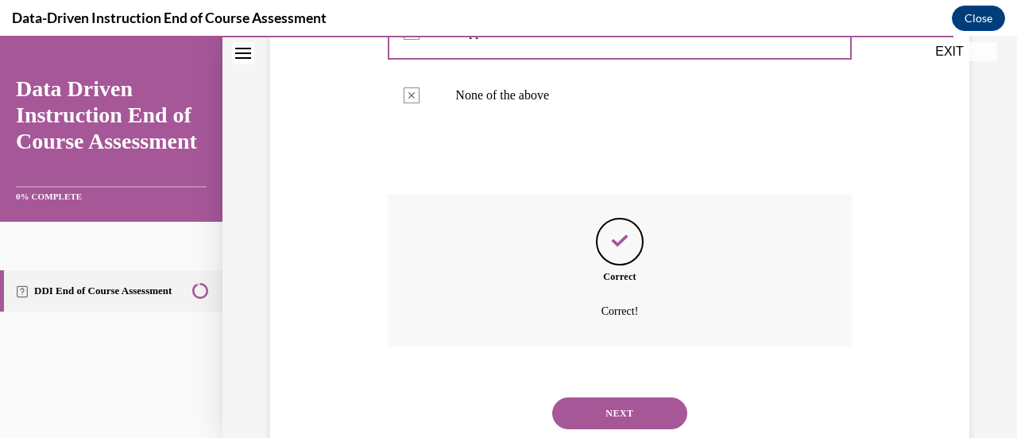
scroll to position [564, 0]
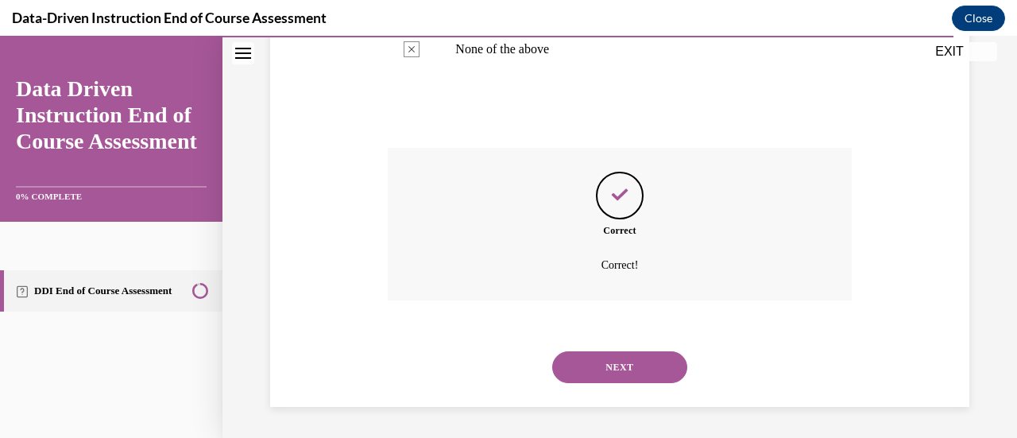
click at [629, 367] on button "NEXT" at bounding box center [619, 367] width 135 height 32
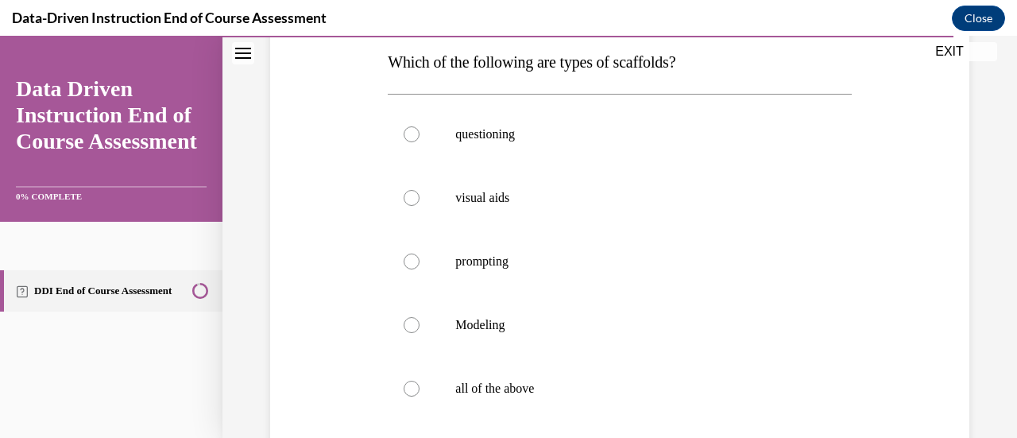
scroll to position [260, 0]
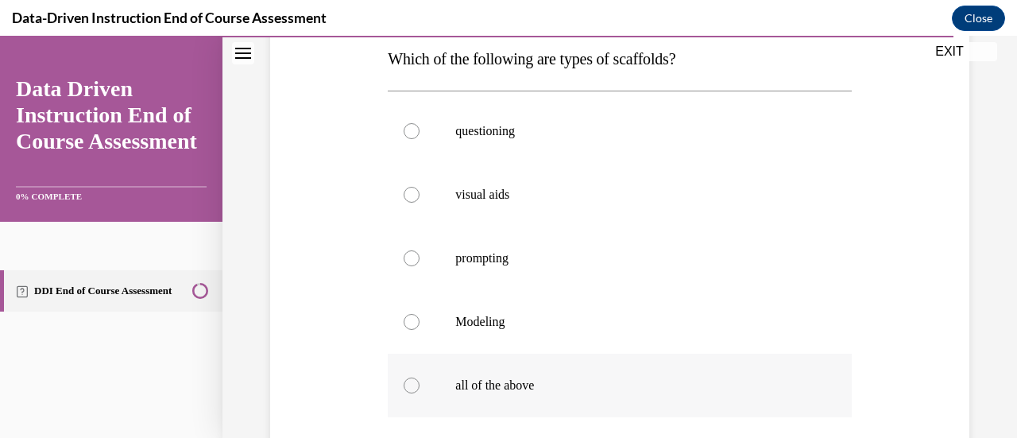
click at [554, 361] on label "all of the above" at bounding box center [619, 385] width 463 height 64
click at [419, 377] on input "all of the above" at bounding box center [411, 385] width 16 height 16
radio input "true"
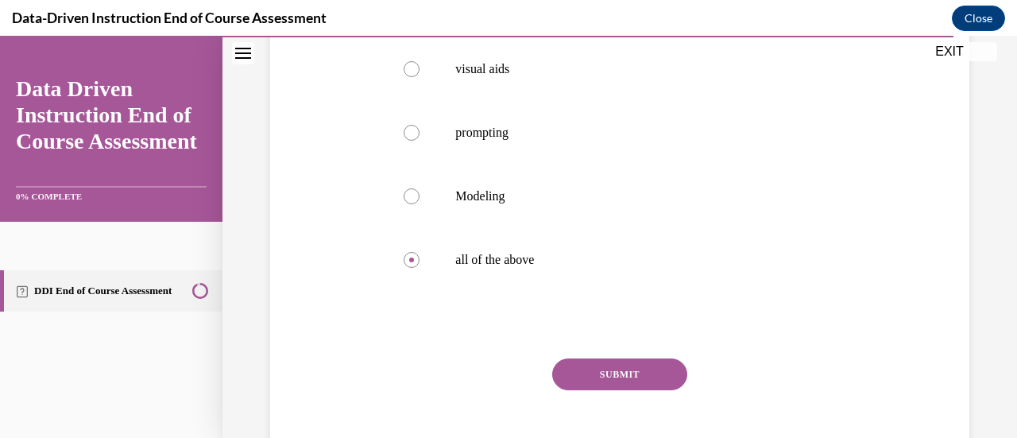
click at [624, 365] on button "SUBMIT" at bounding box center [619, 374] width 135 height 32
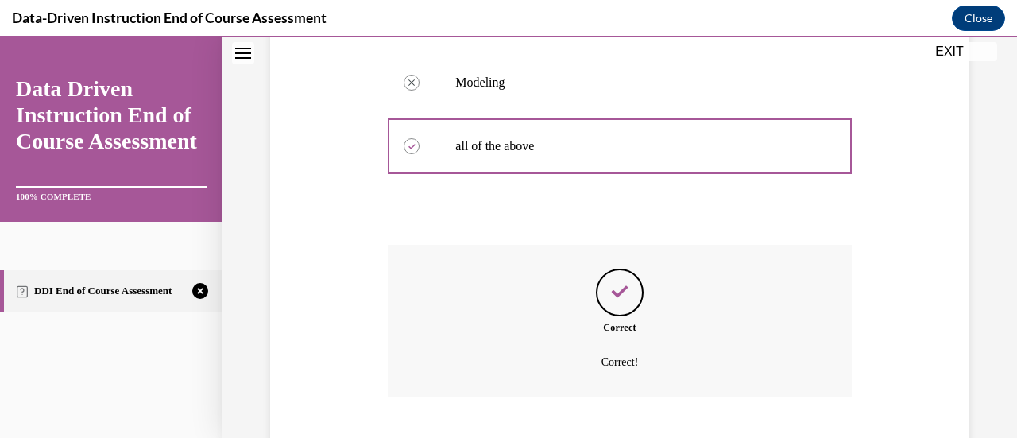
scroll to position [596, 0]
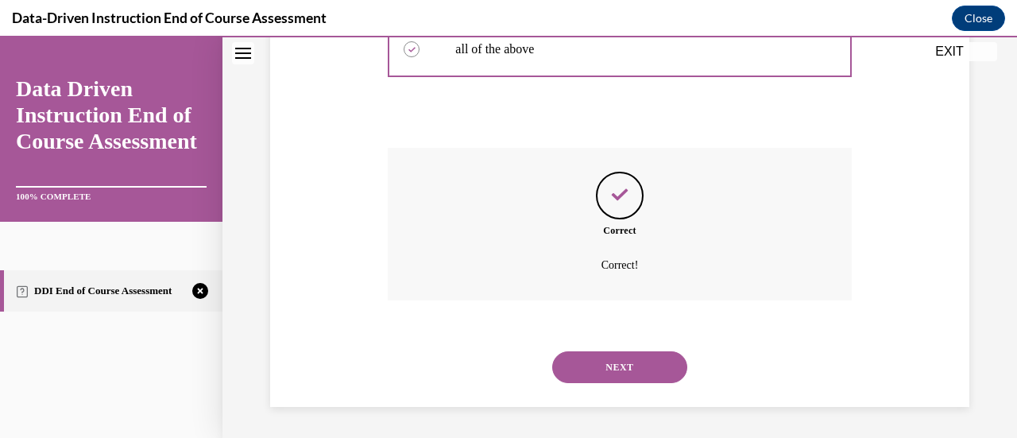
click at [624, 365] on button "NEXT" at bounding box center [619, 367] width 135 height 32
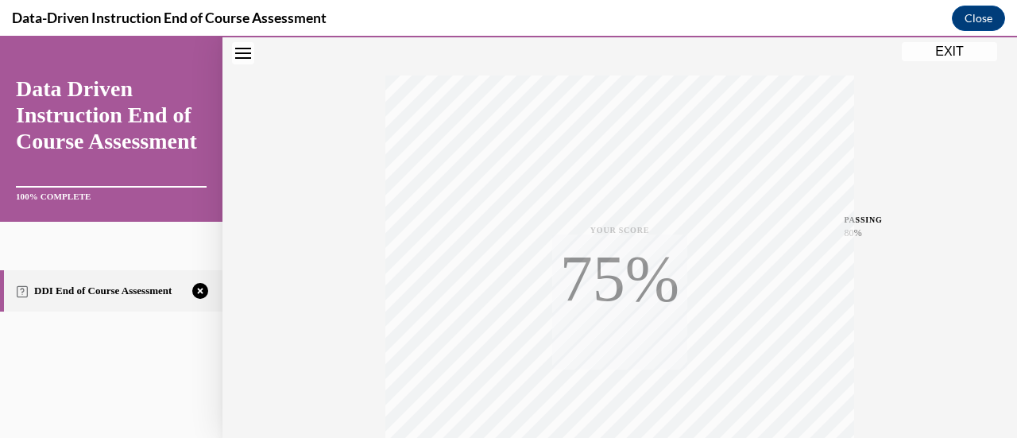
scroll to position [411, 0]
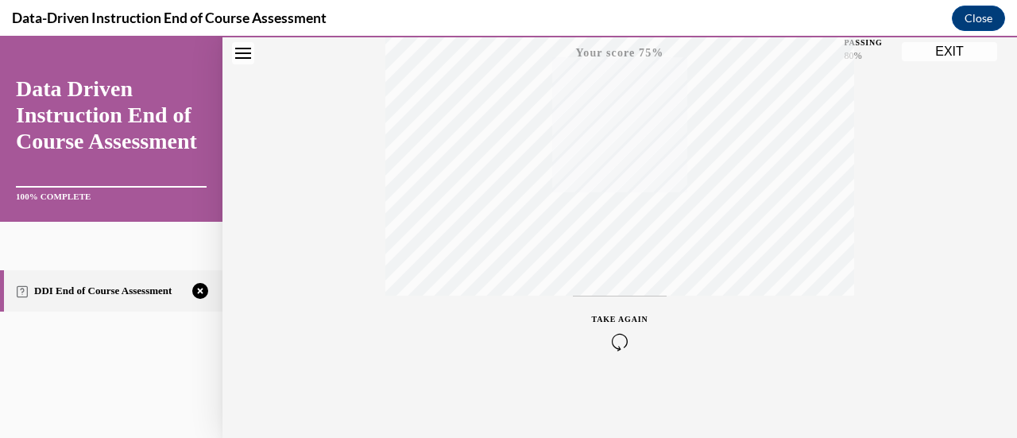
click at [616, 342] on icon "button" at bounding box center [620, 341] width 56 height 17
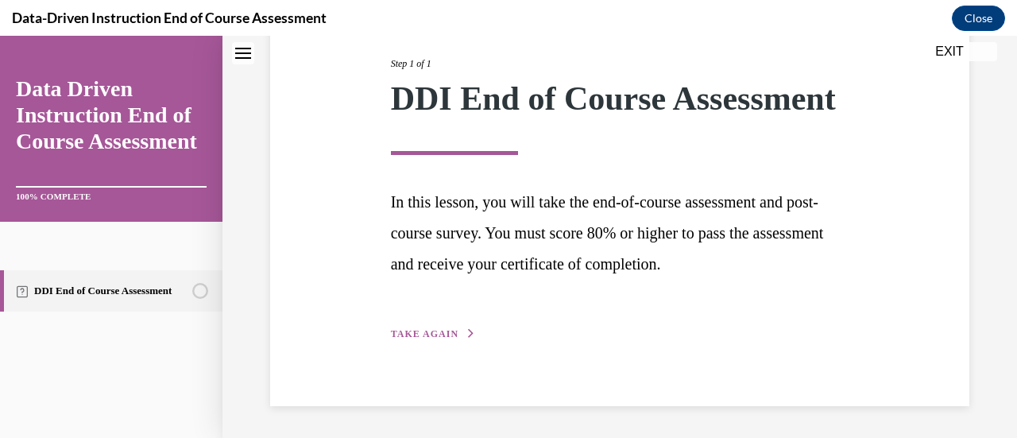
click at [427, 334] on span "TAKE AGAIN" at bounding box center [425, 333] width 68 height 11
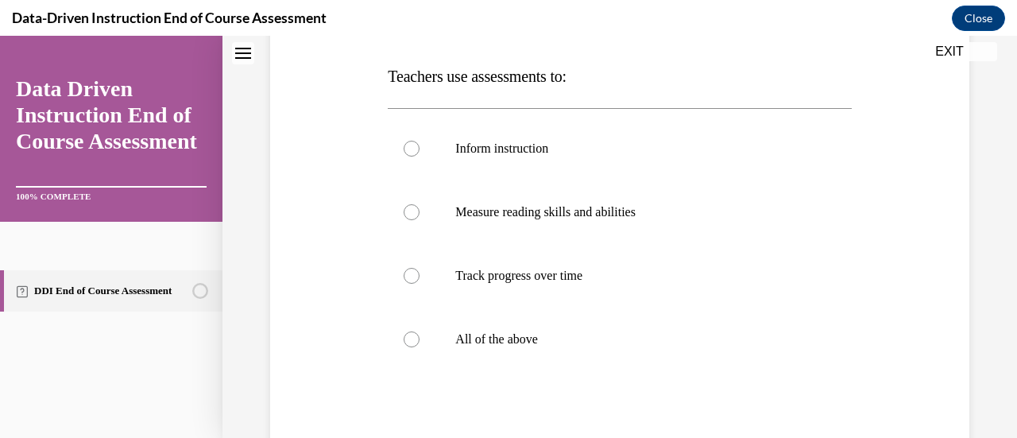
scroll to position [261, 0]
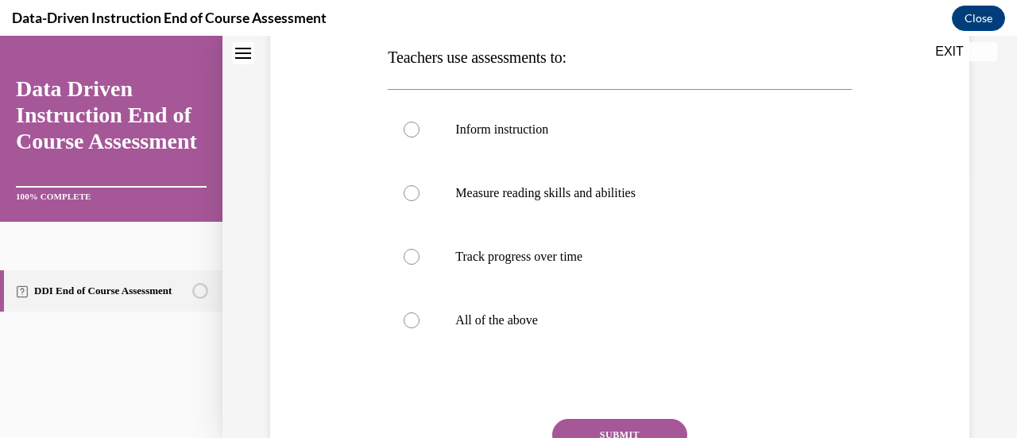
click at [427, 334] on label "All of the above" at bounding box center [619, 320] width 463 height 64
click at [419, 328] on input "All of the above" at bounding box center [411, 320] width 16 height 16
radio input "true"
click at [635, 425] on button "SUBMIT" at bounding box center [619, 435] width 135 height 32
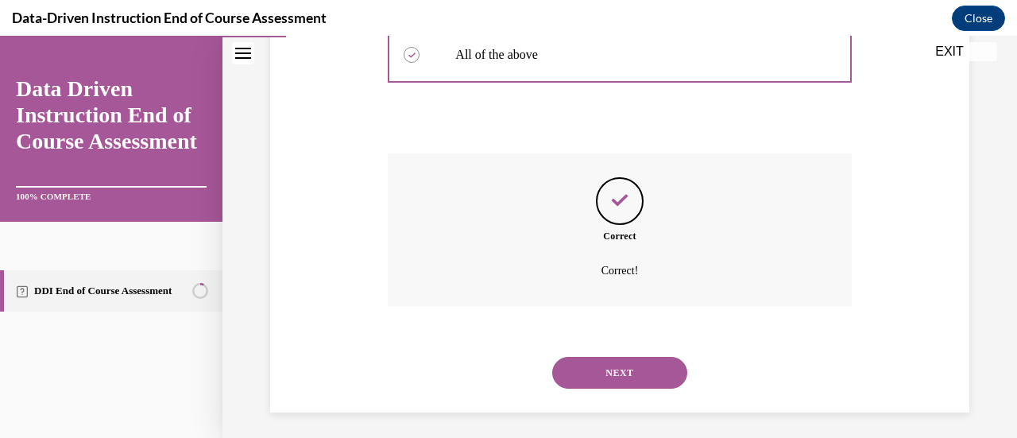
scroll to position [532, 0]
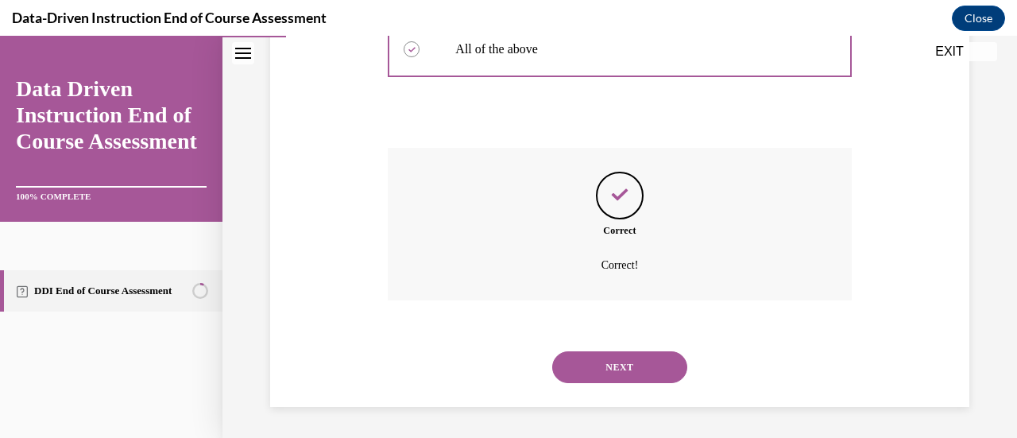
click at [631, 360] on button "NEXT" at bounding box center [619, 367] width 135 height 32
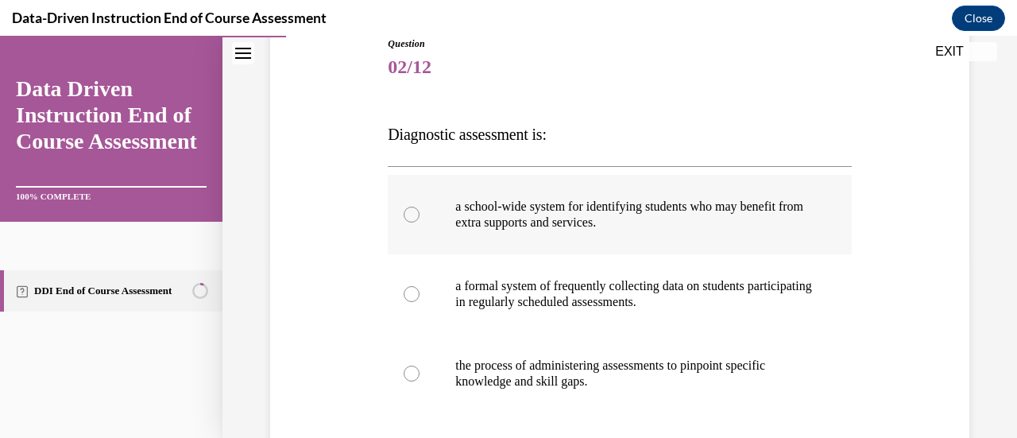
scroll to position [185, 0]
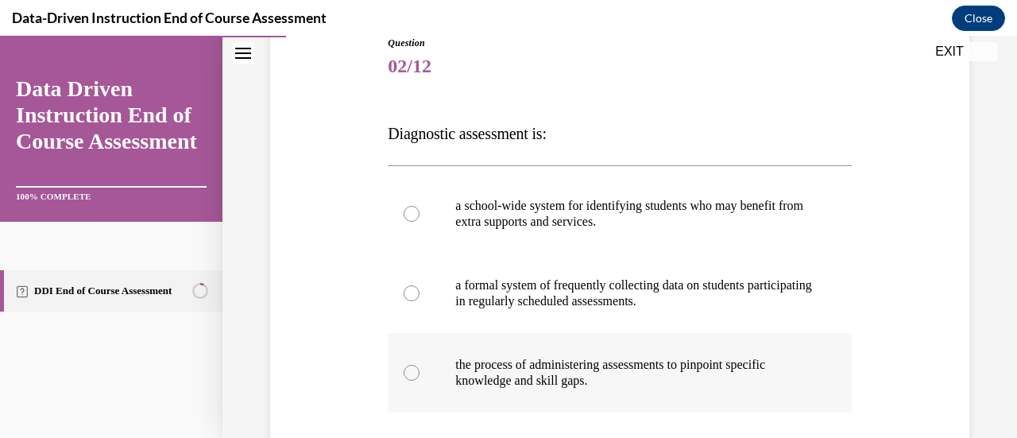
click at [480, 385] on p "the process of administering assessments to pinpoint specific knowledge and ski…" at bounding box center [633, 373] width 356 height 32
click at [419, 380] on input "the process of administering assessments to pinpoint specific knowledge and ski…" at bounding box center [411, 373] width 16 height 16
radio input "true"
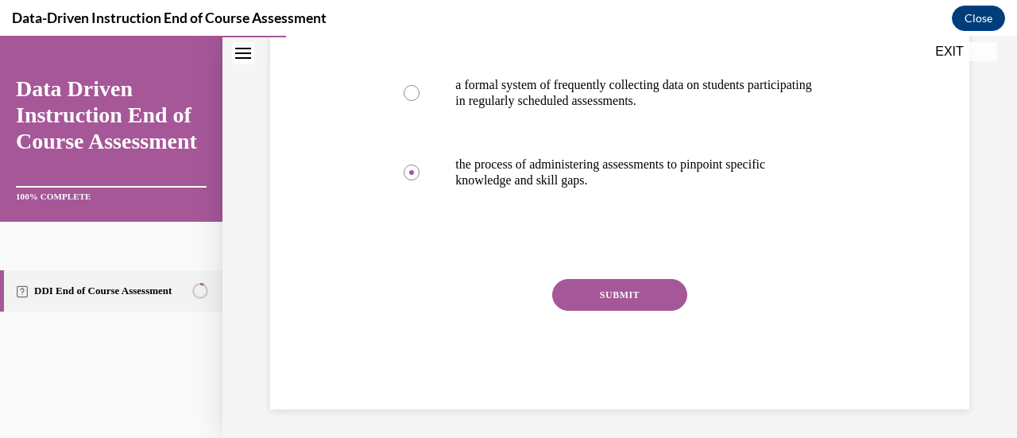
click at [621, 305] on button "SUBMIT" at bounding box center [619, 295] width 135 height 32
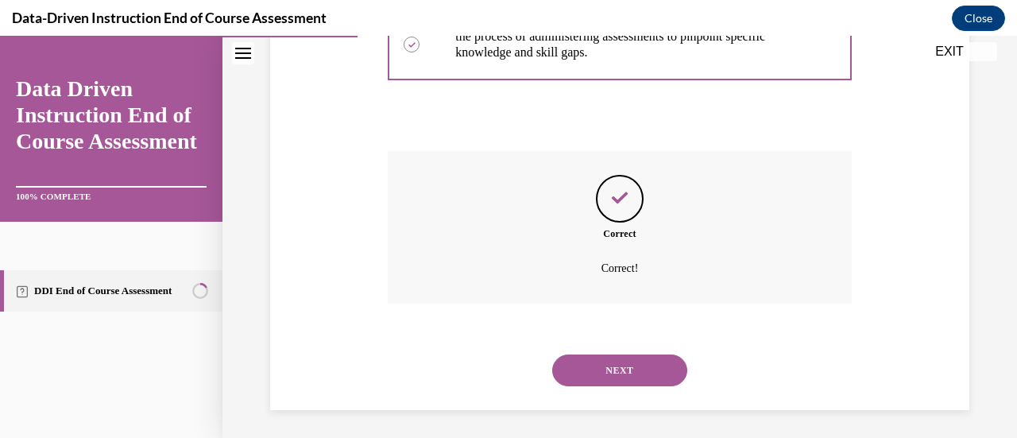
scroll to position [516, 0]
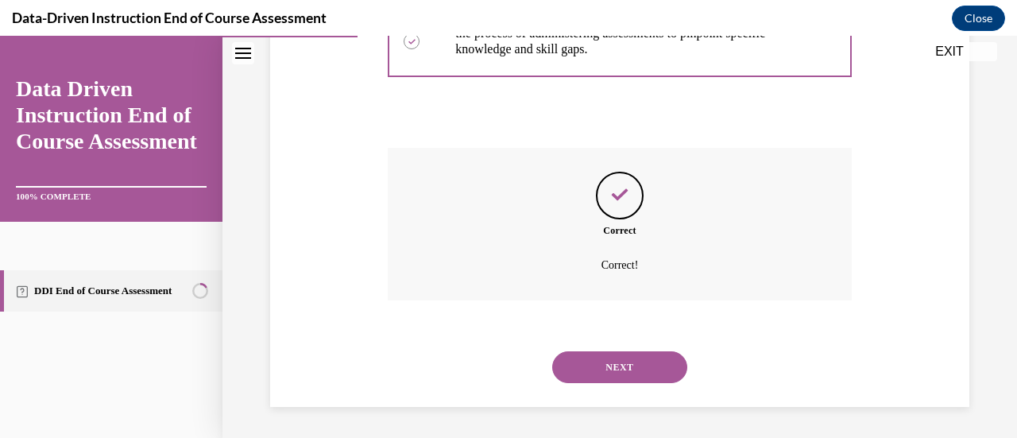
click at [620, 368] on button "NEXT" at bounding box center [619, 367] width 135 height 32
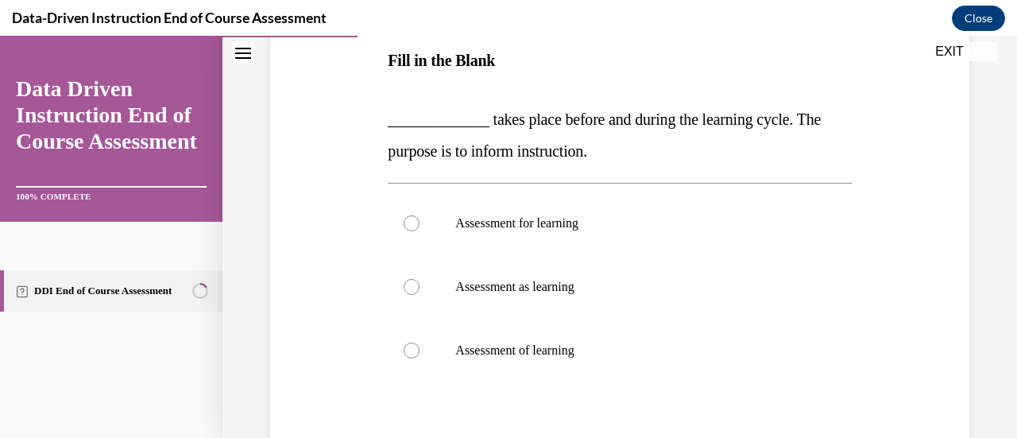
scroll to position [261, 0]
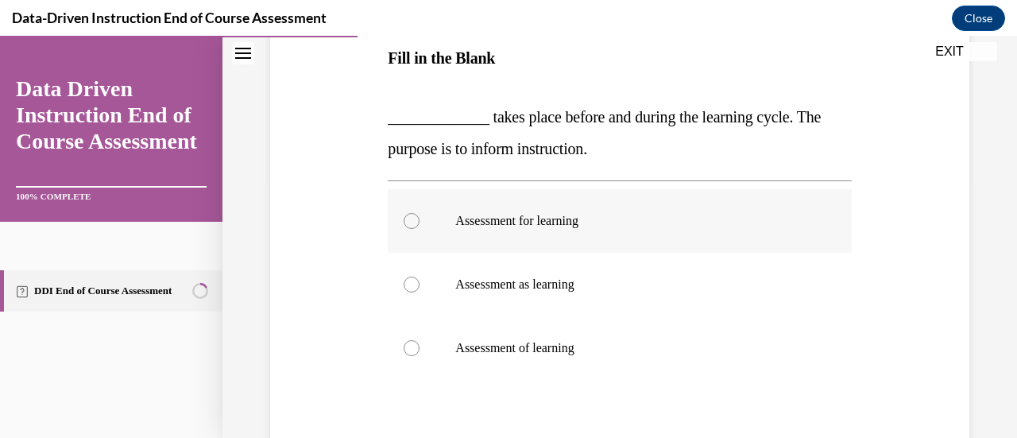
click at [546, 230] on label "Assessment for learning" at bounding box center [619, 221] width 463 height 64
click at [419, 229] on input "Assessment for learning" at bounding box center [411, 221] width 16 height 16
radio input "true"
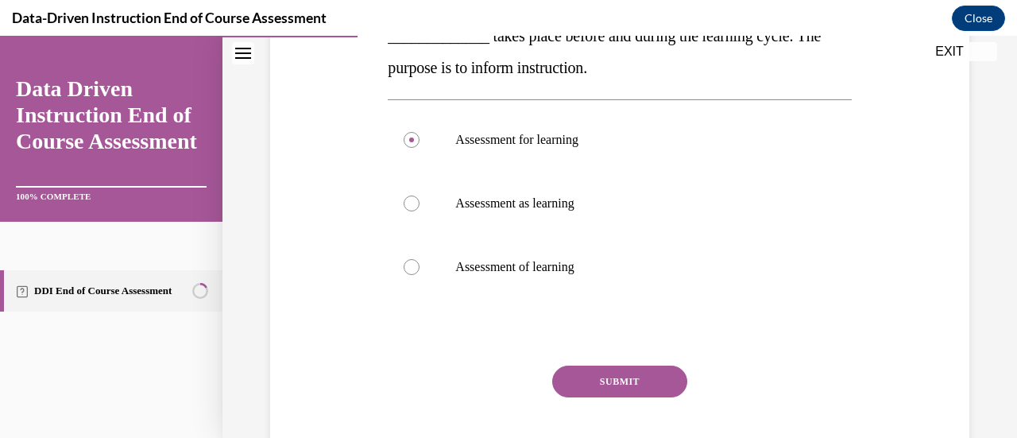
click at [621, 374] on button "SUBMIT" at bounding box center [619, 381] width 135 height 32
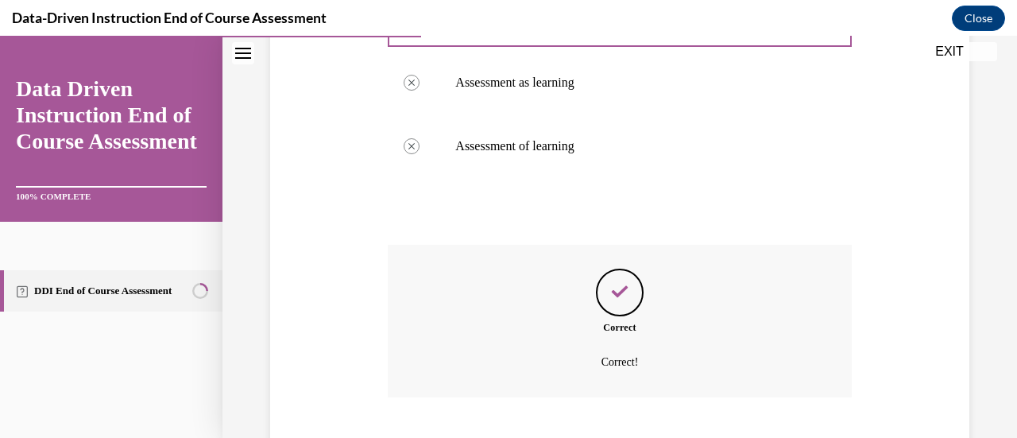
scroll to position [559, 0]
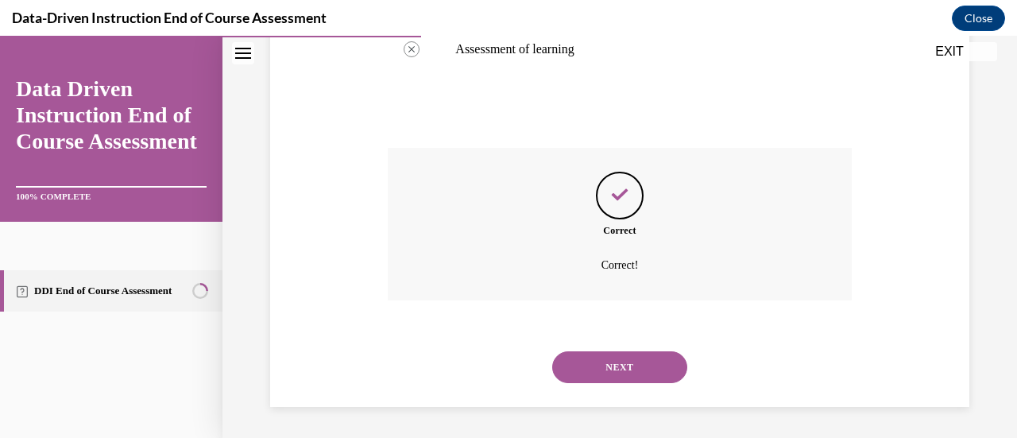
click at [623, 366] on button "NEXT" at bounding box center [619, 367] width 135 height 32
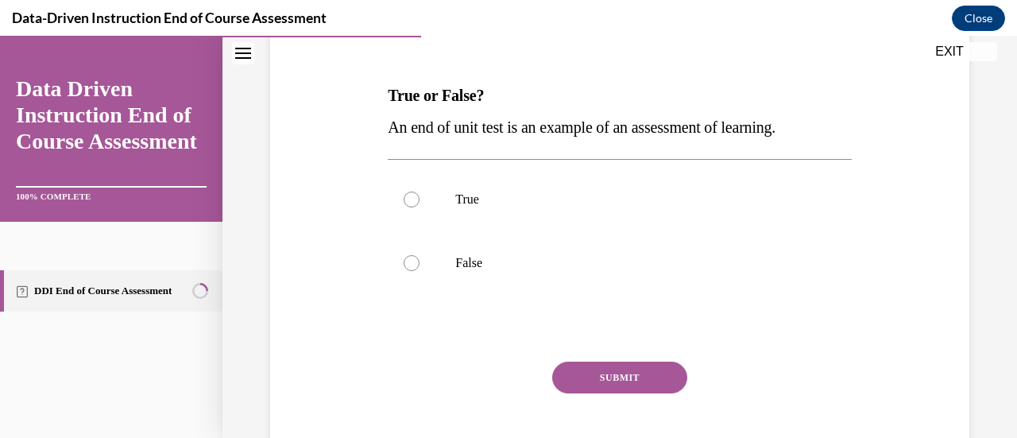
scroll to position [224, 0]
click at [444, 198] on label "True" at bounding box center [619, 199] width 463 height 64
click at [419, 198] on input "True" at bounding box center [411, 199] width 16 height 16
radio input "true"
click at [620, 374] on button "SUBMIT" at bounding box center [619, 377] width 135 height 32
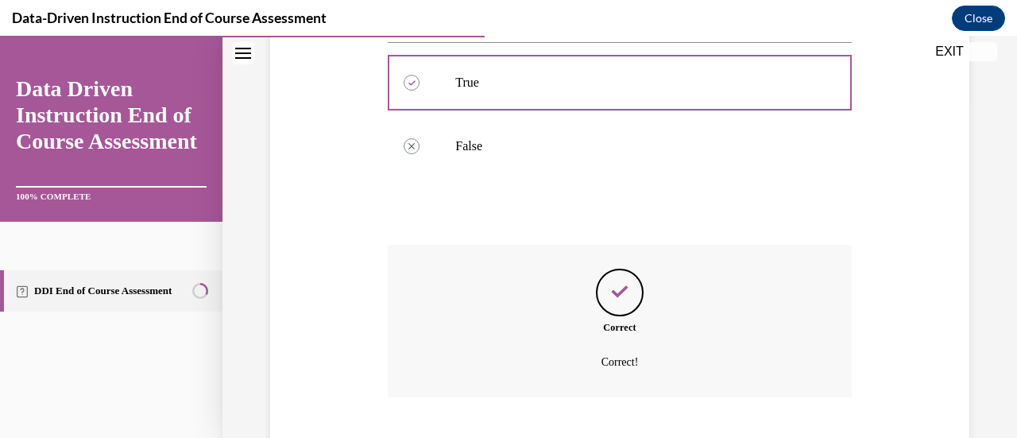
scroll to position [437, 0]
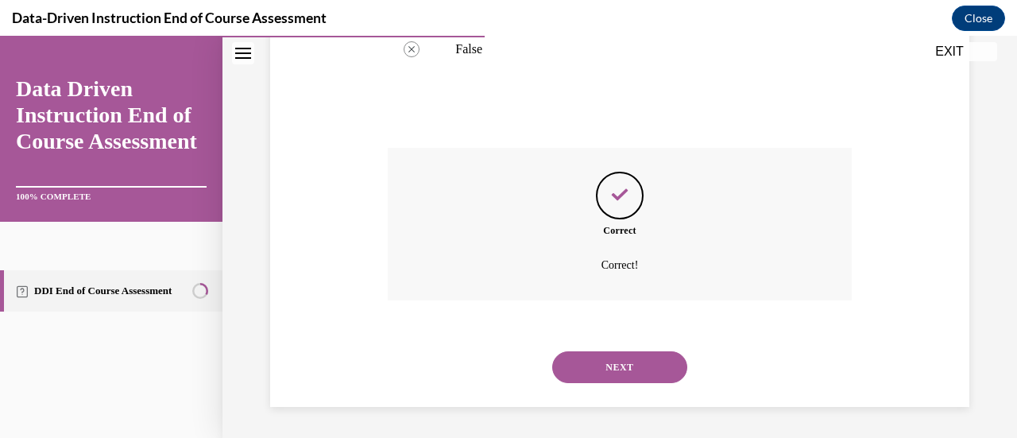
click at [620, 374] on button "NEXT" at bounding box center [619, 367] width 135 height 32
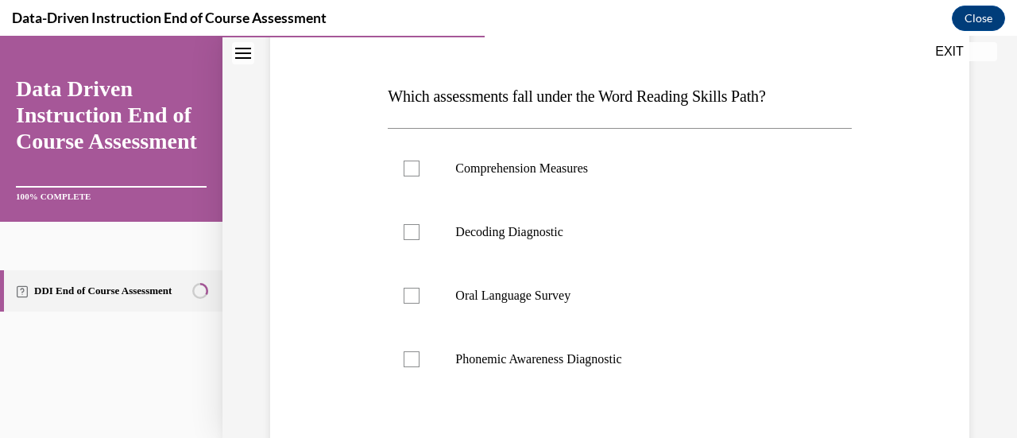
scroll to position [224, 0]
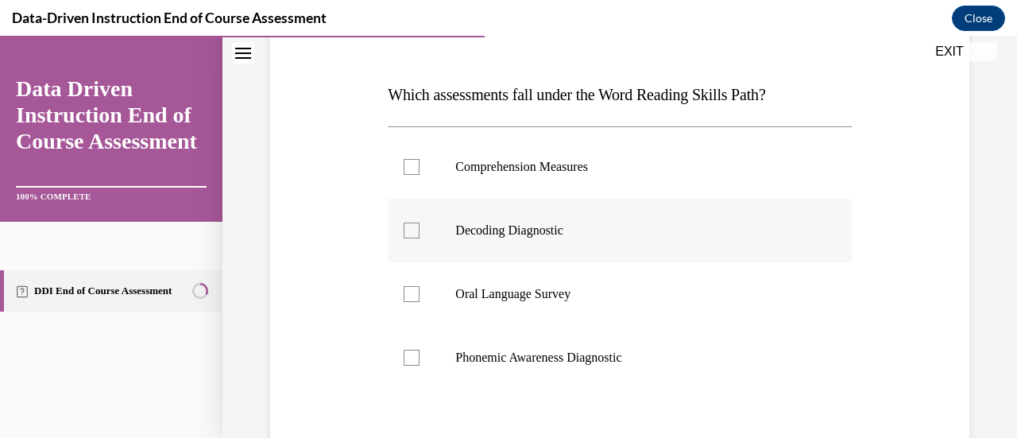
click at [537, 232] on p "Decoding Diagnostic" at bounding box center [633, 230] width 356 height 16
click at [419, 232] on input "Decoding Diagnostic" at bounding box center [411, 230] width 16 height 16
checkbox input "true"
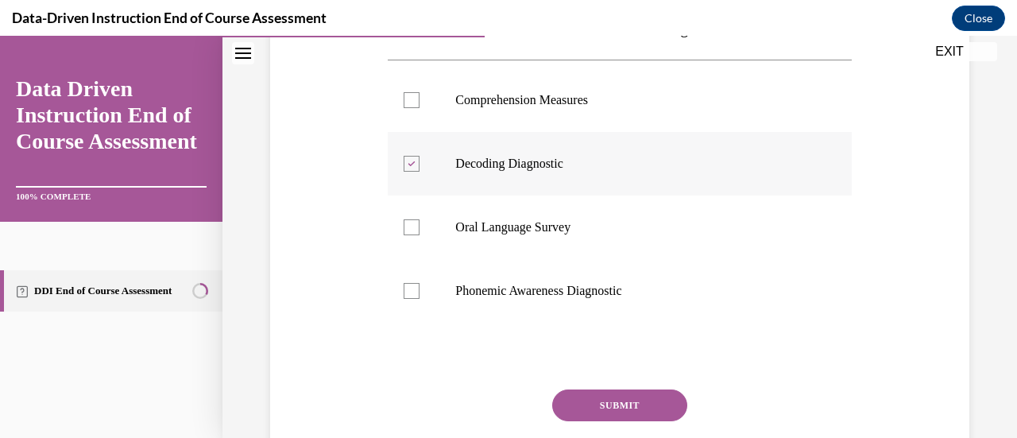
scroll to position [292, 0]
click at [602, 387] on div "Question 05/12 Which assessments fall under the Word Reading Skills Path? Compr…" at bounding box center [619, 223] width 463 height 589
click at [604, 400] on button "SUBMIT" at bounding box center [619, 404] width 135 height 32
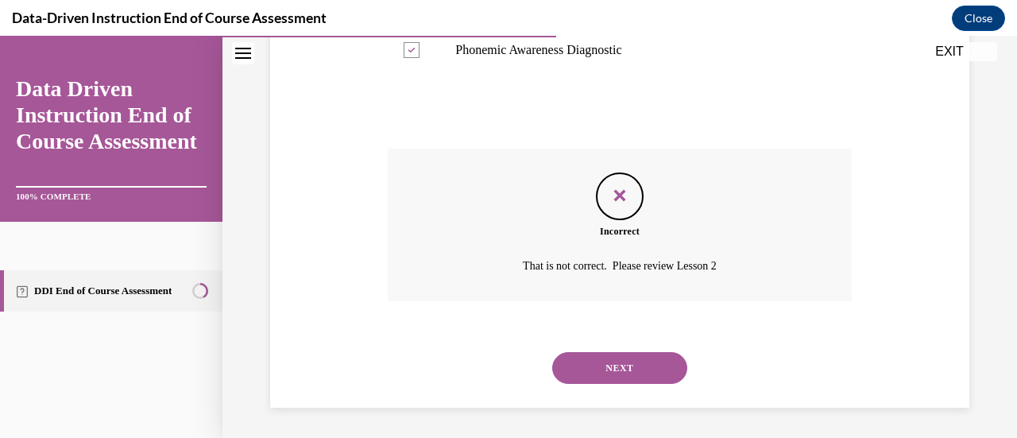
scroll to position [532, 0]
click at [627, 381] on button "NEXT" at bounding box center [619, 367] width 135 height 32
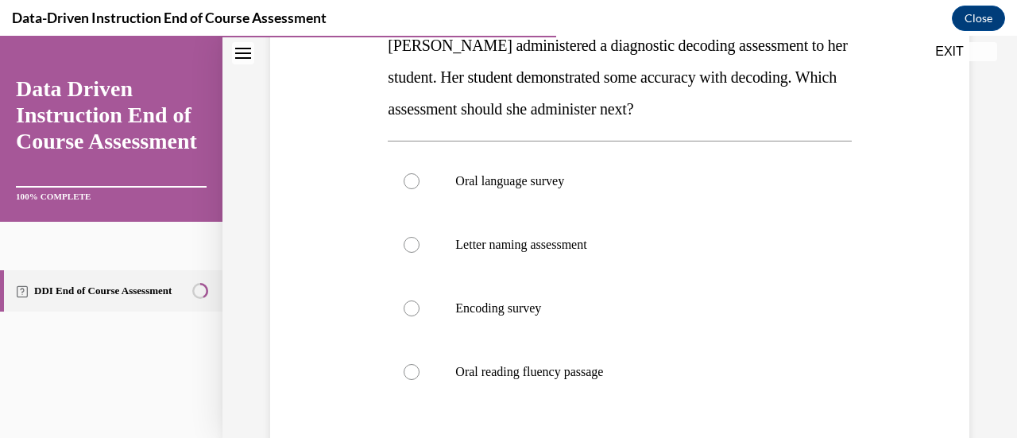
scroll to position [257, 0]
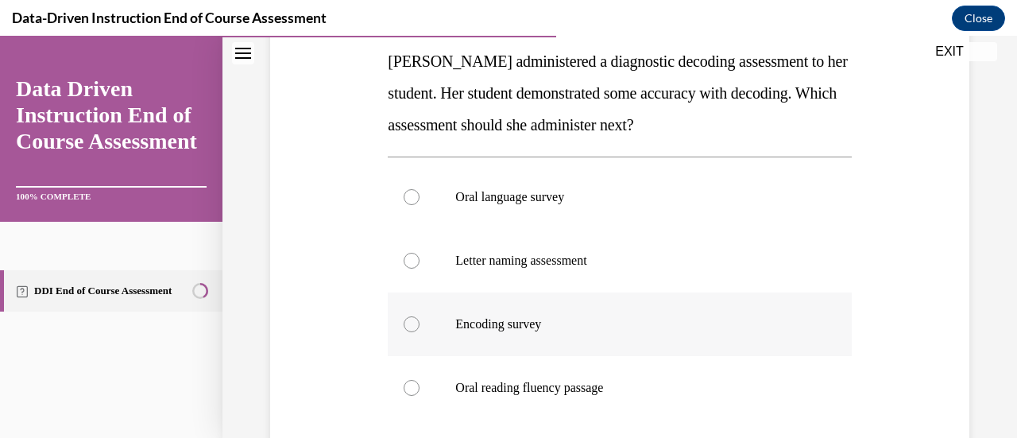
click at [613, 312] on label "Encoding survey" at bounding box center [619, 324] width 463 height 64
click at [419, 316] on input "Encoding survey" at bounding box center [411, 324] width 16 height 16
radio input "true"
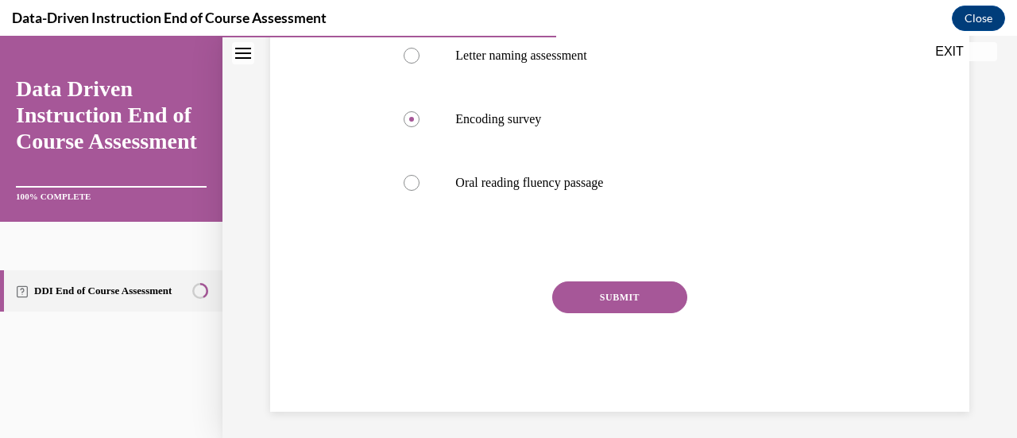
click at [634, 288] on button "SUBMIT" at bounding box center [619, 297] width 135 height 32
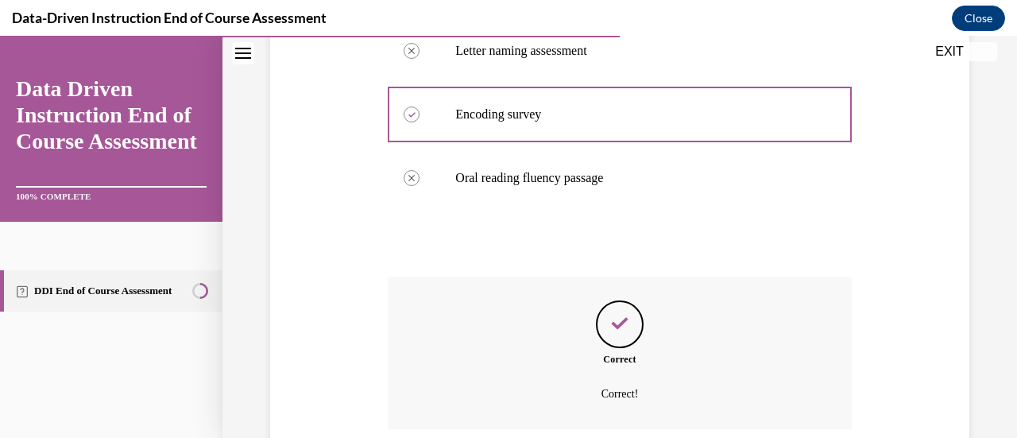
scroll to position [596, 0]
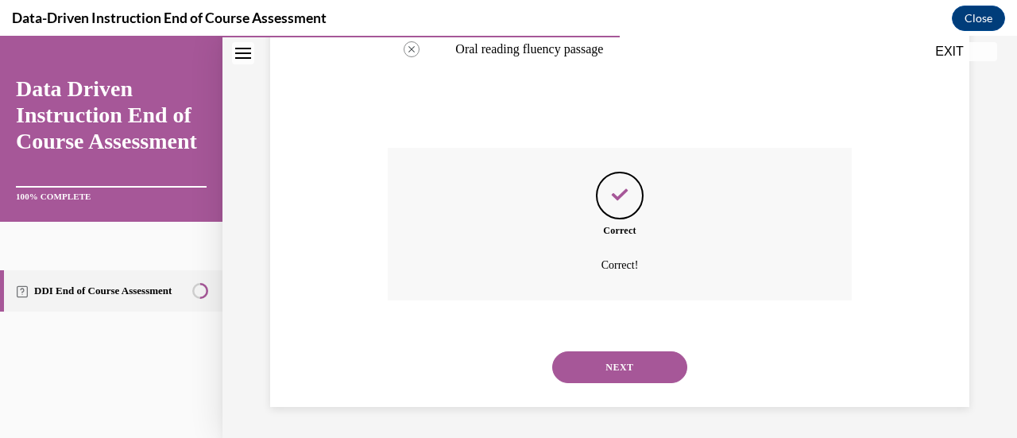
click at [632, 357] on button "NEXT" at bounding box center [619, 367] width 135 height 32
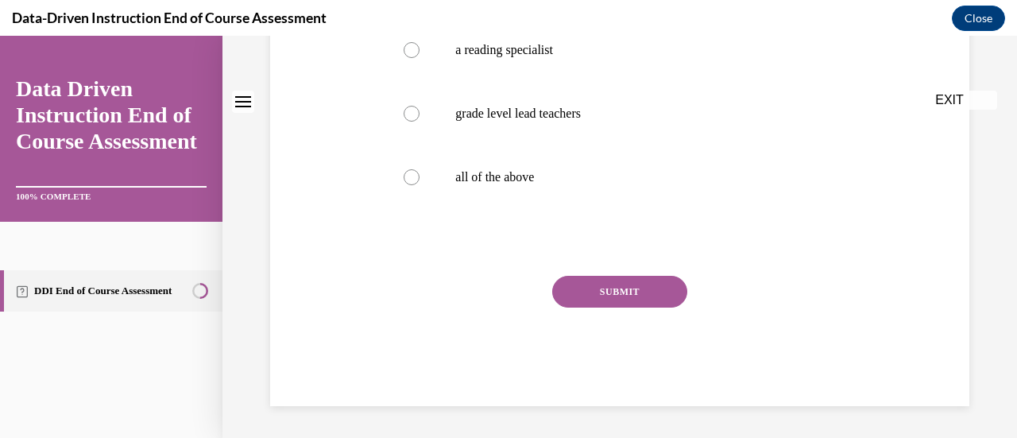
scroll to position [0, 0]
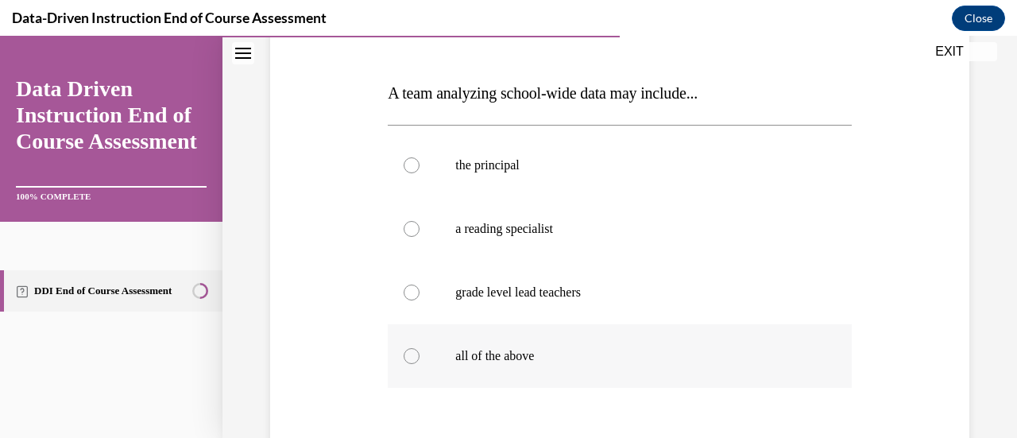
click at [546, 348] on p "all of the above" at bounding box center [633, 356] width 356 height 16
click at [419, 348] on input "all of the above" at bounding box center [411, 356] width 16 height 16
radio input "true"
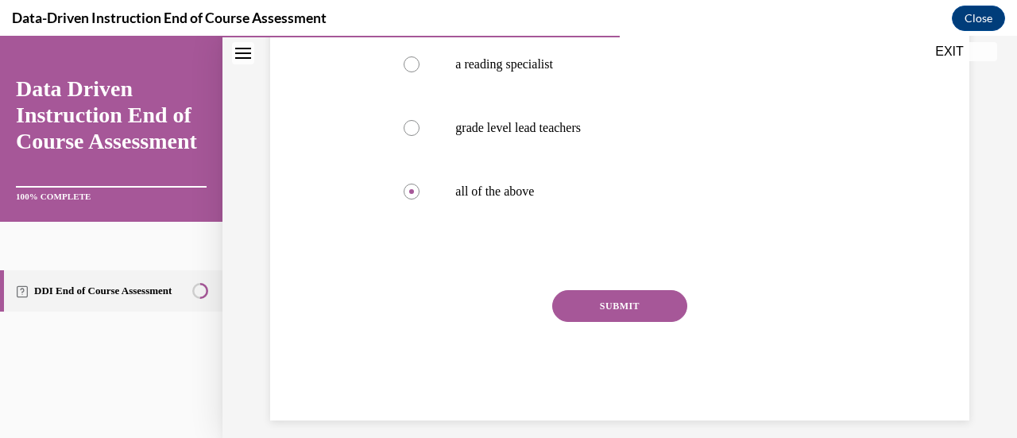
click at [622, 301] on button "SUBMIT" at bounding box center [619, 306] width 135 height 32
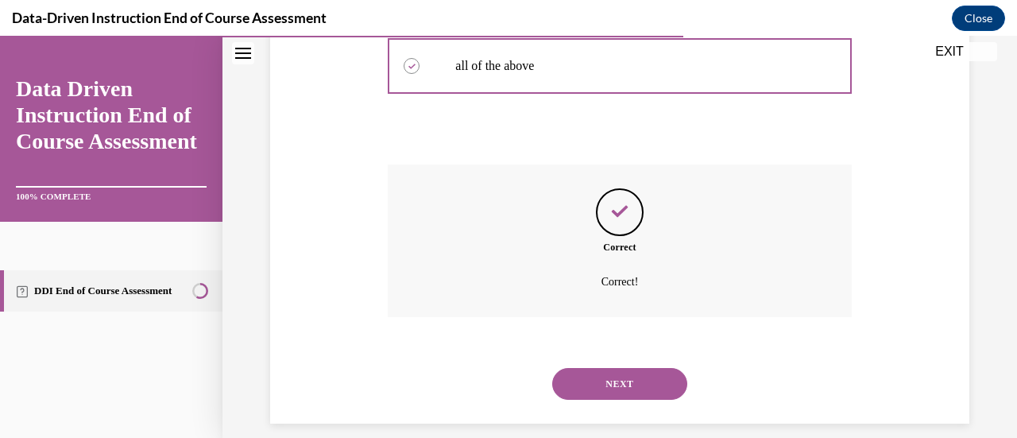
scroll to position [514, 0]
click at [643, 388] on button "NEXT" at bounding box center [619, 385] width 135 height 32
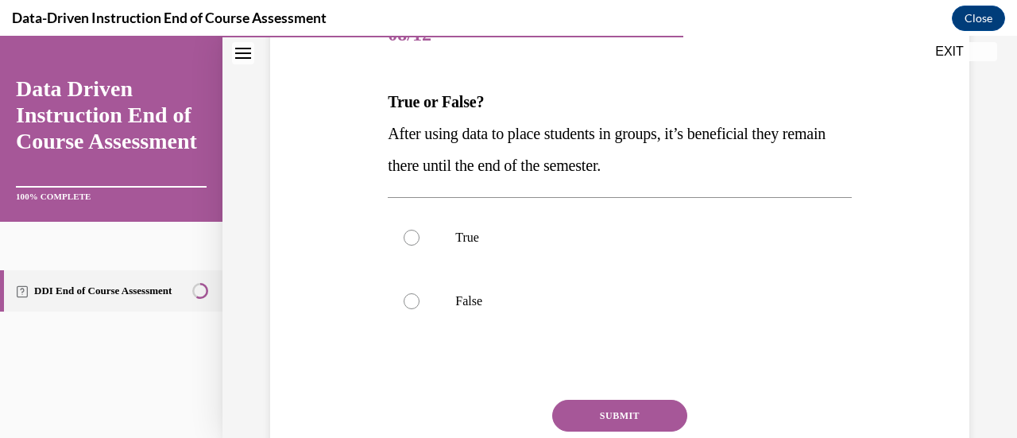
scroll to position [248, 0]
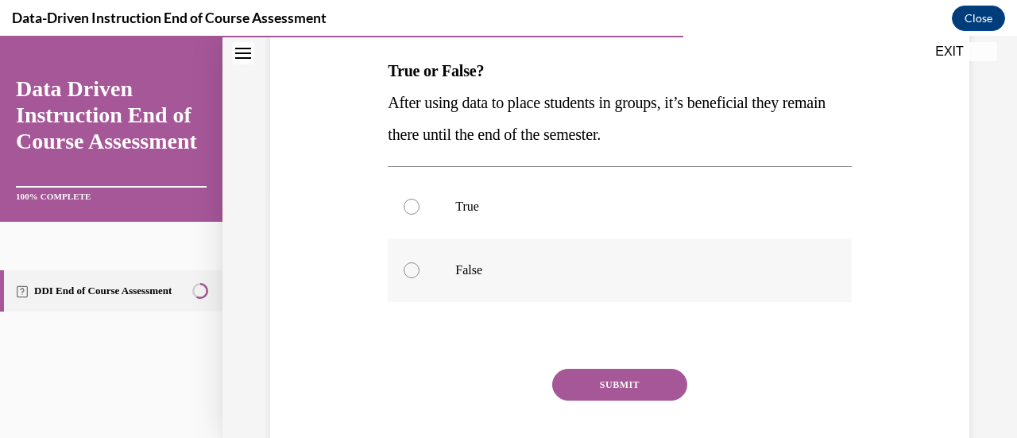
click at [464, 288] on label "False" at bounding box center [619, 270] width 463 height 64
click at [419, 278] on input "False" at bounding box center [411, 270] width 16 height 16
radio input "true"
click at [645, 390] on button "SUBMIT" at bounding box center [619, 385] width 135 height 32
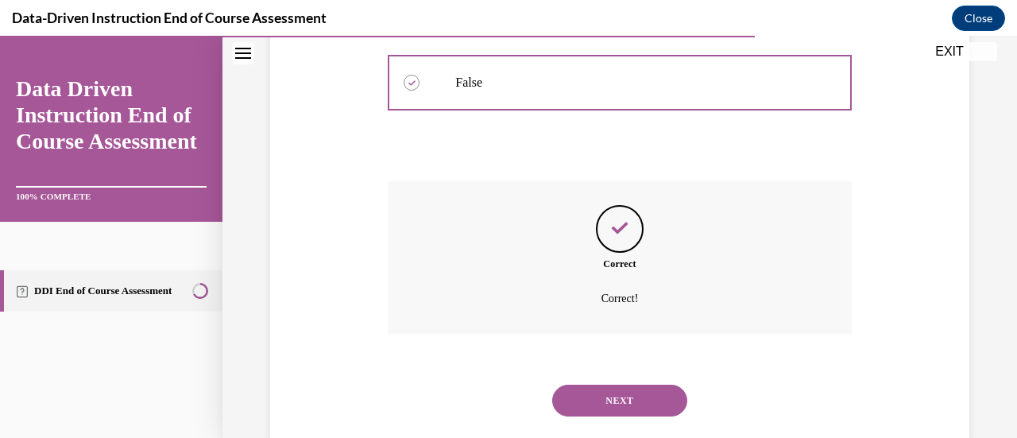
scroll to position [469, 0]
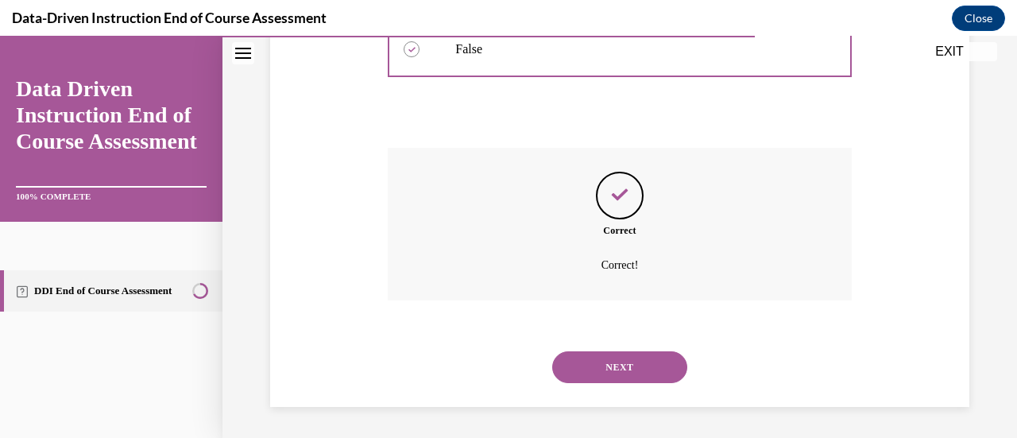
click at [632, 377] on button "NEXT" at bounding box center [619, 367] width 135 height 32
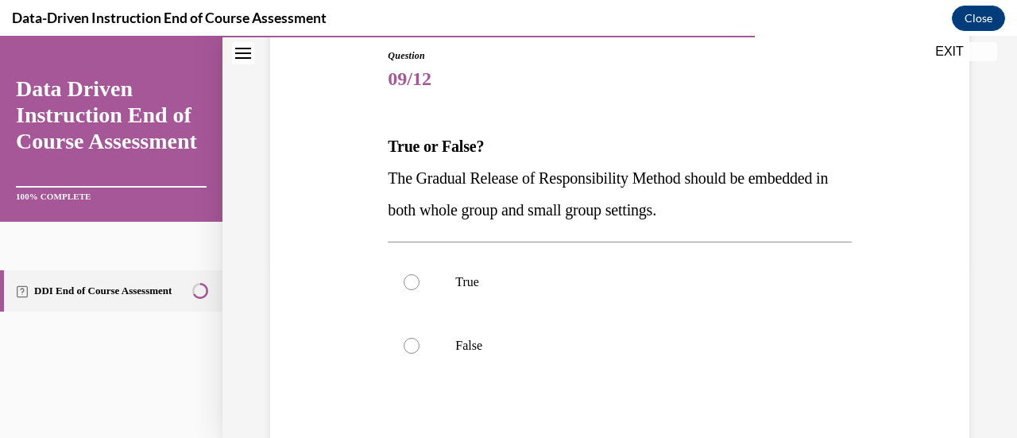
scroll to position [173, 0]
click at [483, 277] on p "True" at bounding box center [633, 281] width 356 height 16
click at [419, 277] on input "True" at bounding box center [411, 281] width 16 height 16
radio input "true"
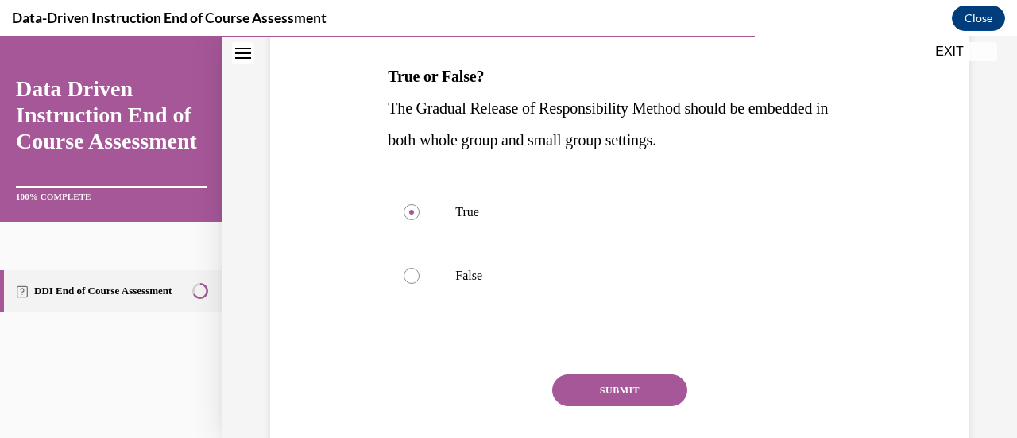
click at [602, 392] on button "SUBMIT" at bounding box center [619, 390] width 135 height 32
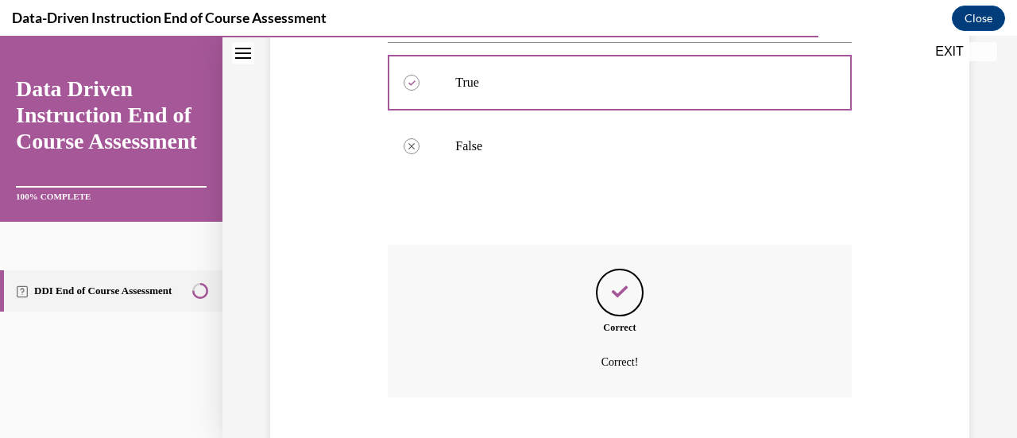
scroll to position [469, 0]
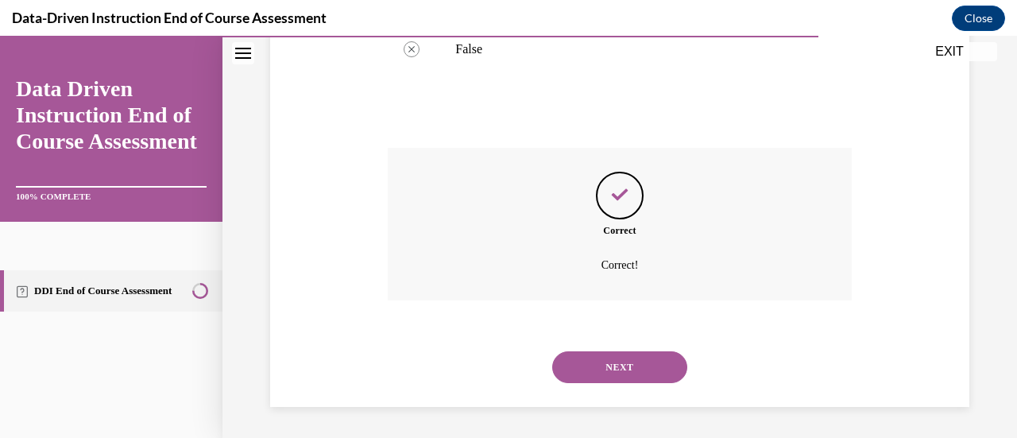
click at [604, 374] on button "NEXT" at bounding box center [619, 367] width 135 height 32
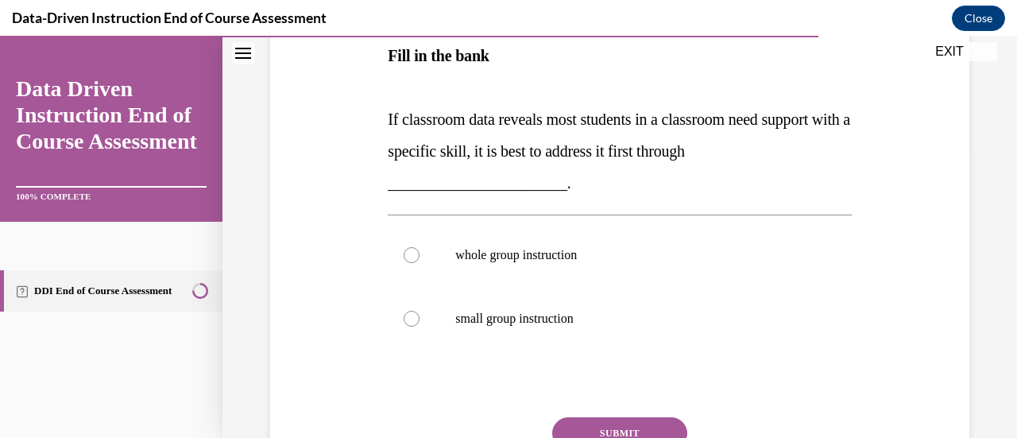
scroll to position [291, 0]
click at [494, 249] on p "whole group instruction" at bounding box center [633, 254] width 356 height 16
click at [419, 249] on input "whole group instruction" at bounding box center [411, 254] width 16 height 16
radio input "true"
click at [624, 421] on button "SUBMIT" at bounding box center [619, 432] width 135 height 32
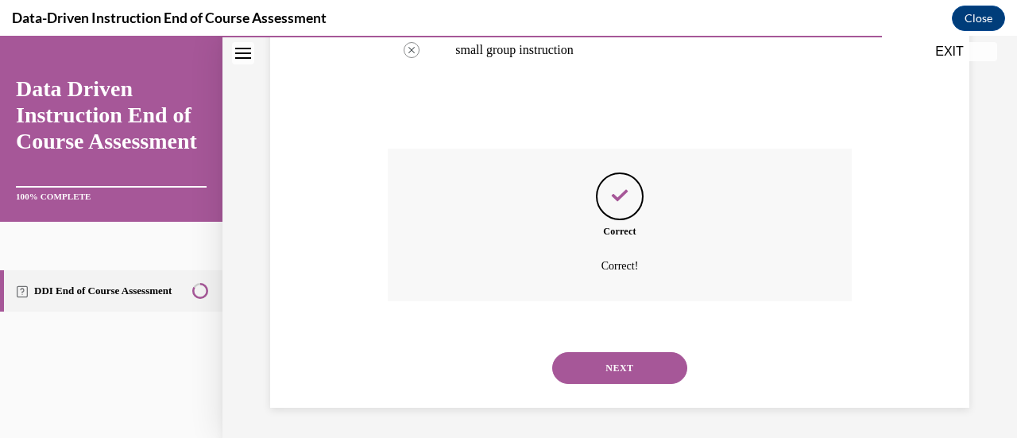
scroll to position [559, 0]
click at [621, 369] on button "NEXT" at bounding box center [619, 367] width 135 height 32
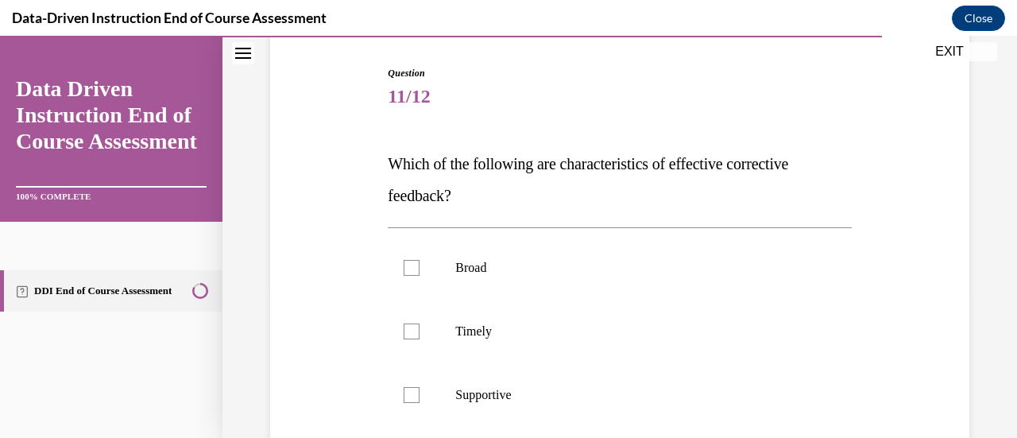
scroll to position [156, 0]
click at [521, 323] on p "Timely" at bounding box center [633, 330] width 356 height 16
click at [419, 323] on input "Timely" at bounding box center [411, 330] width 16 height 16
checkbox input "true"
click at [510, 382] on label "Supportive" at bounding box center [619, 394] width 463 height 64
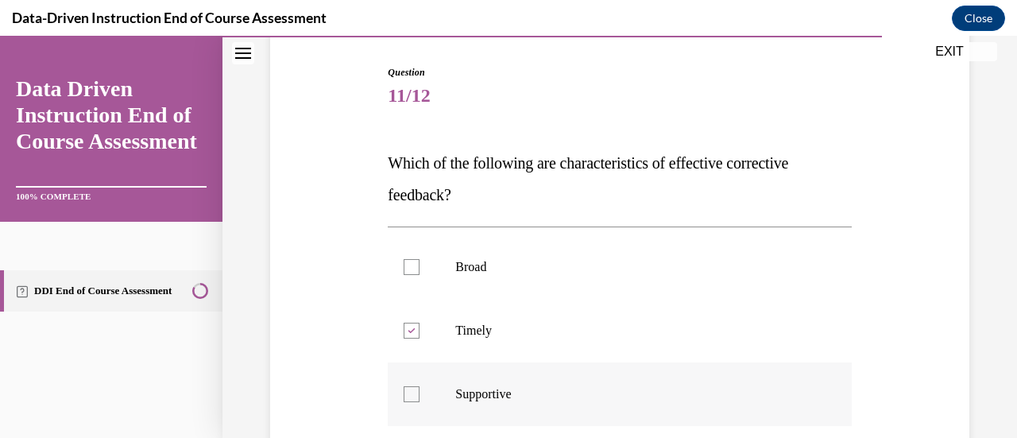
click at [419, 386] on input "Supportive" at bounding box center [411, 394] width 16 height 16
checkbox input "true"
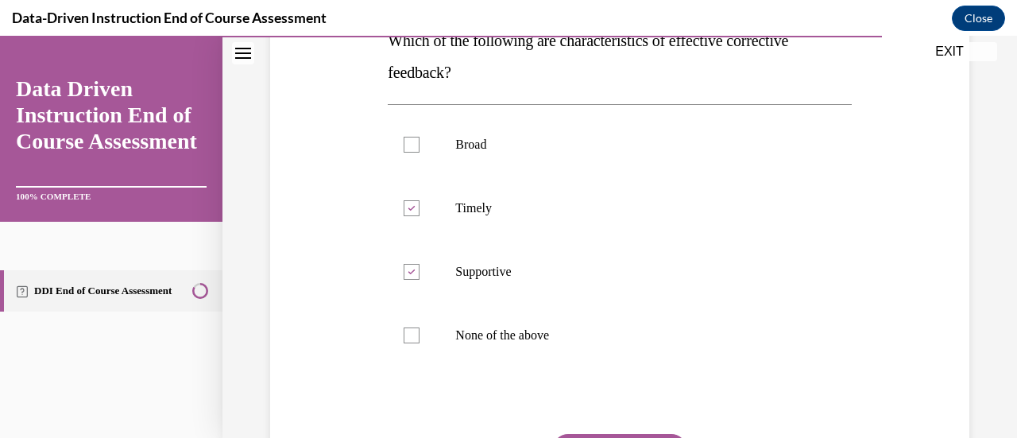
scroll to position [338, 0]
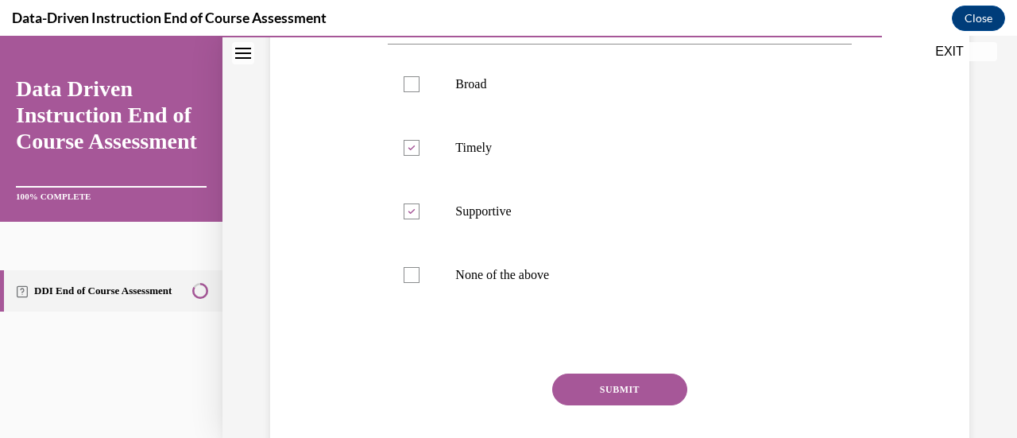
click at [637, 384] on button "SUBMIT" at bounding box center [619, 389] width 135 height 32
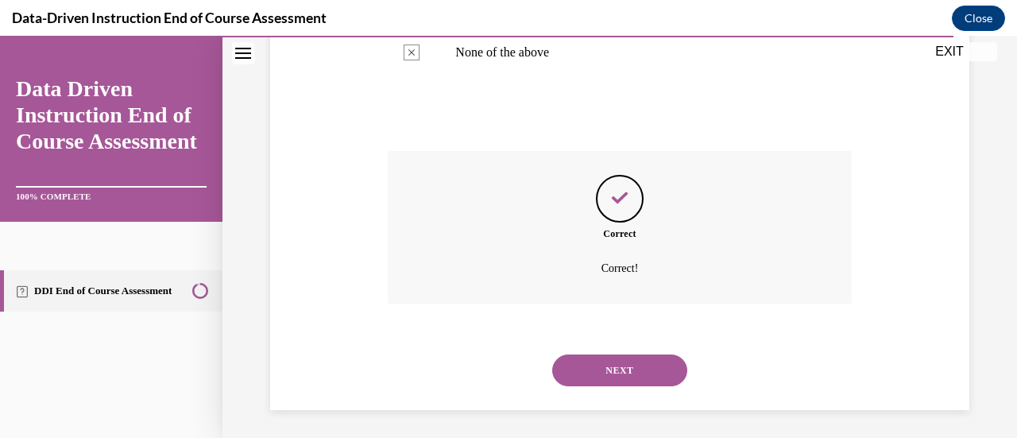
scroll to position [564, 0]
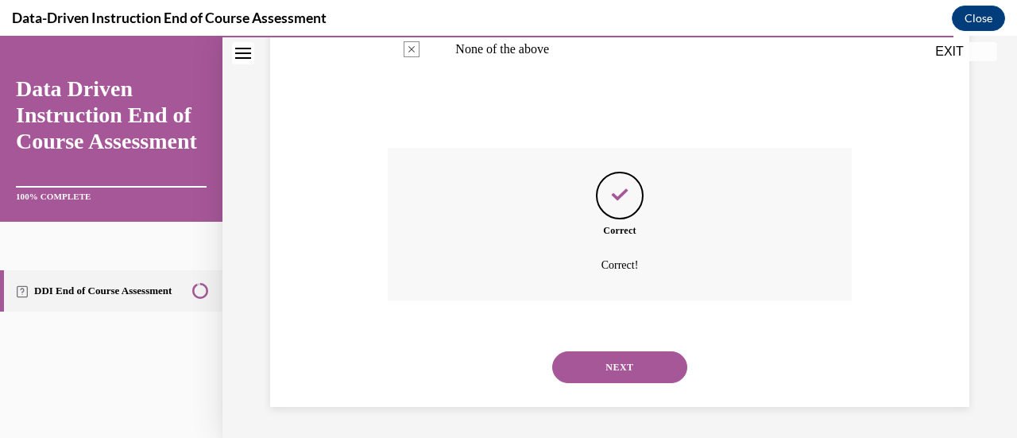
click at [635, 364] on button "NEXT" at bounding box center [619, 367] width 135 height 32
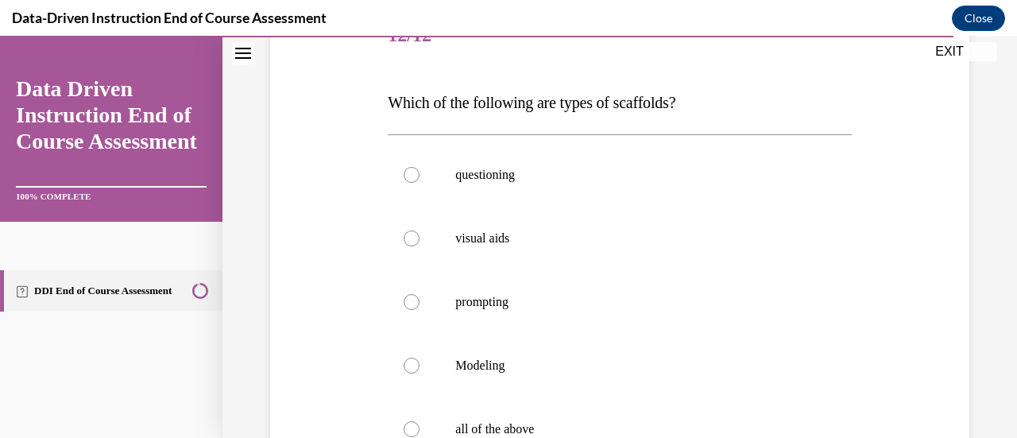
scroll to position [222, 0]
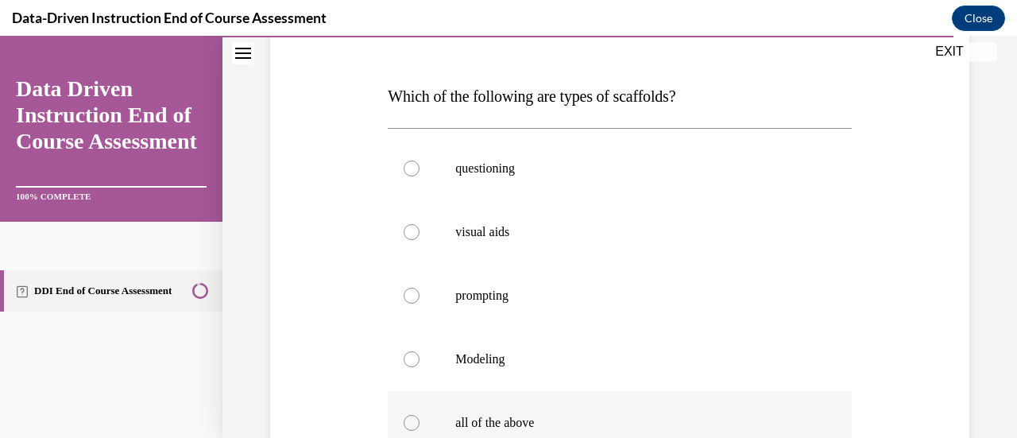
click at [556, 406] on label "all of the above" at bounding box center [619, 423] width 463 height 64
click at [419, 415] on input "all of the above" at bounding box center [411, 423] width 16 height 16
radio input "true"
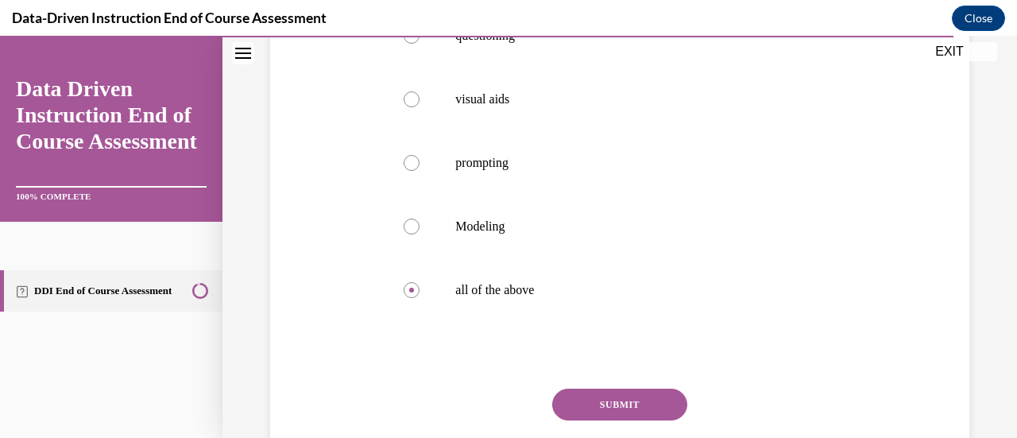
click at [610, 395] on button "SUBMIT" at bounding box center [619, 404] width 135 height 32
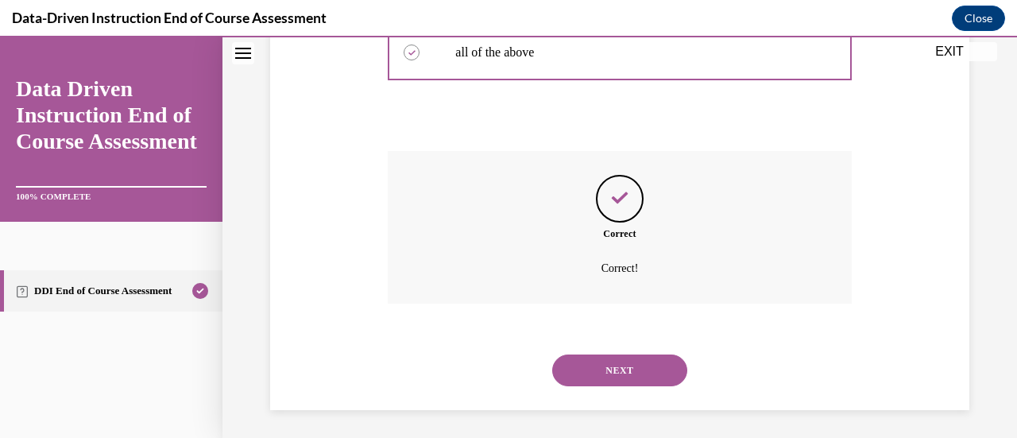
scroll to position [596, 0]
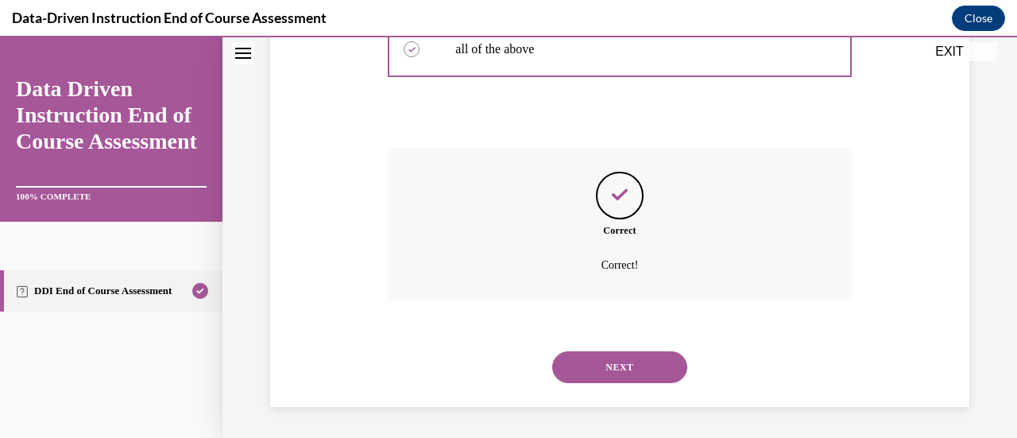
click at [616, 379] on button "NEXT" at bounding box center [619, 367] width 135 height 32
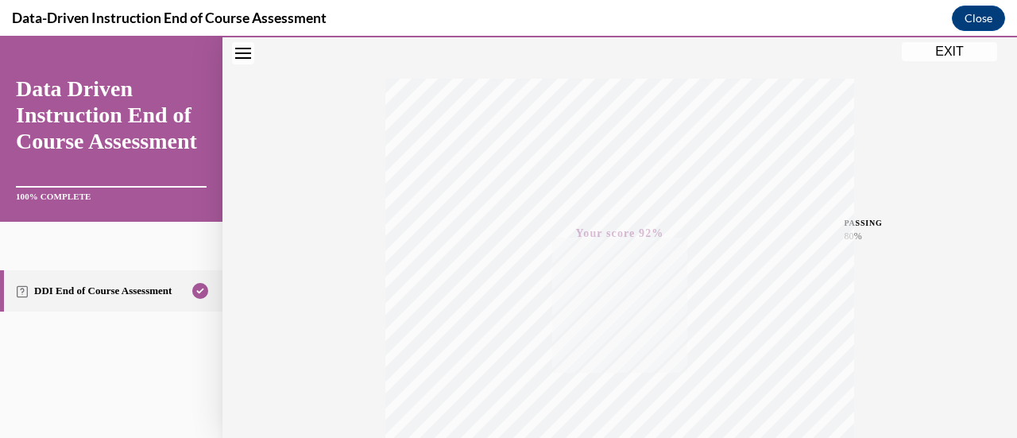
scroll to position [226, 0]
click at [958, 60] on button "EXIT" at bounding box center [949, 51] width 95 height 19
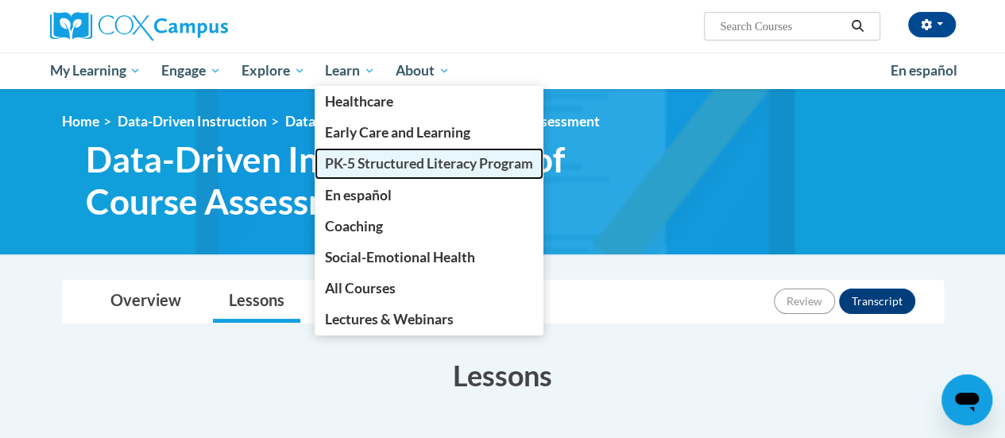
click at [380, 168] on span "PK-5 Structured Literacy Program" at bounding box center [429, 163] width 208 height 17
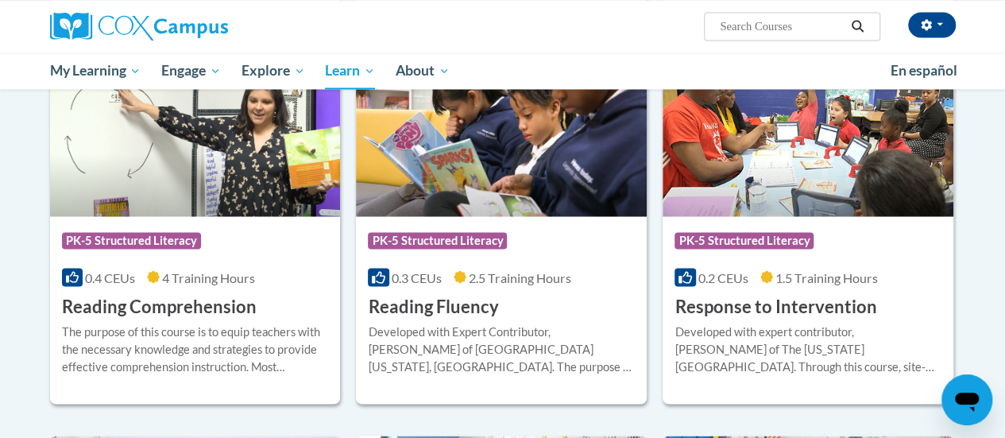
scroll to position [1391, 0]
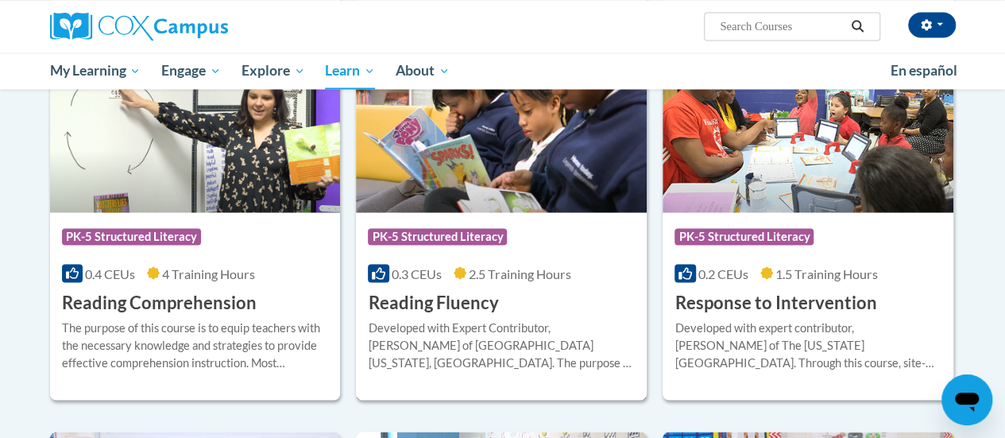
click at [464, 297] on h3 "Reading Fluency" at bounding box center [433, 302] width 130 height 25
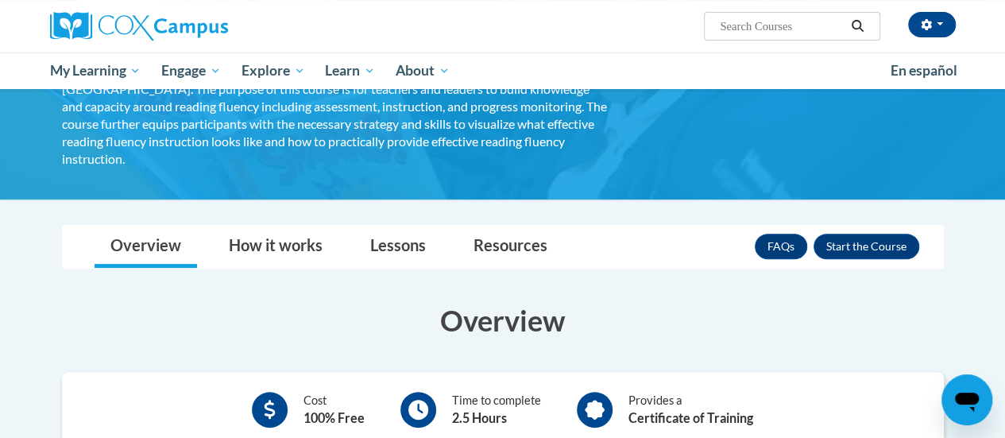
scroll to position [148, 0]
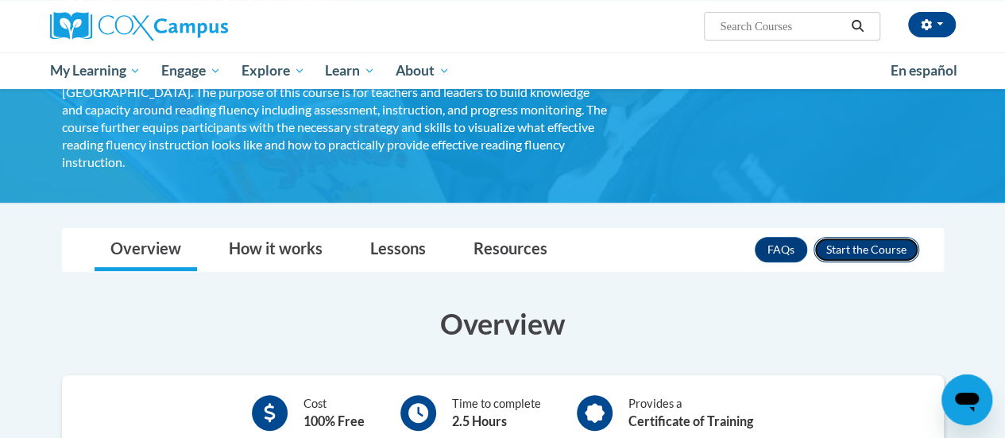
click at [880, 237] on button "Enroll" at bounding box center [866, 249] width 106 height 25
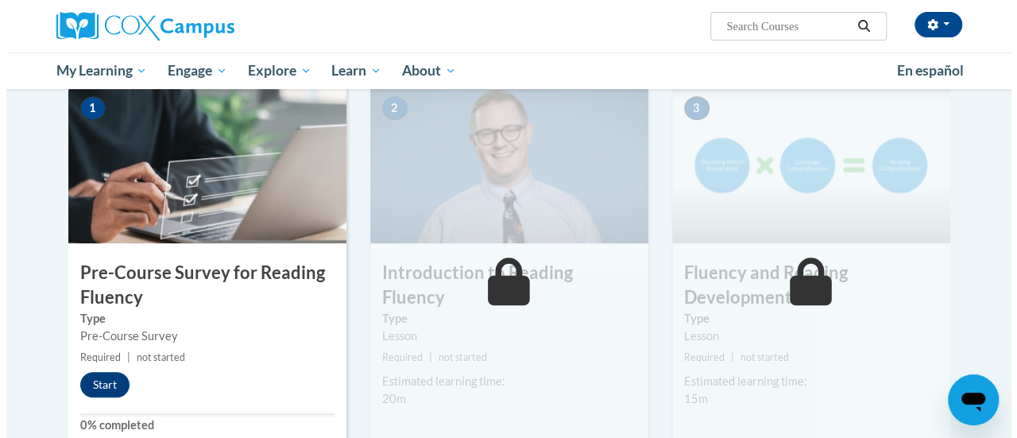
scroll to position [335, 0]
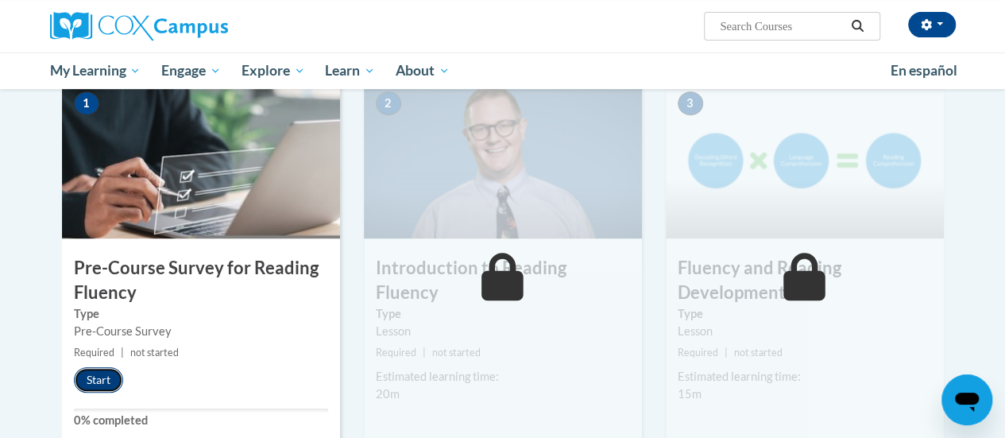
click at [100, 374] on button "Start" at bounding box center [98, 379] width 49 height 25
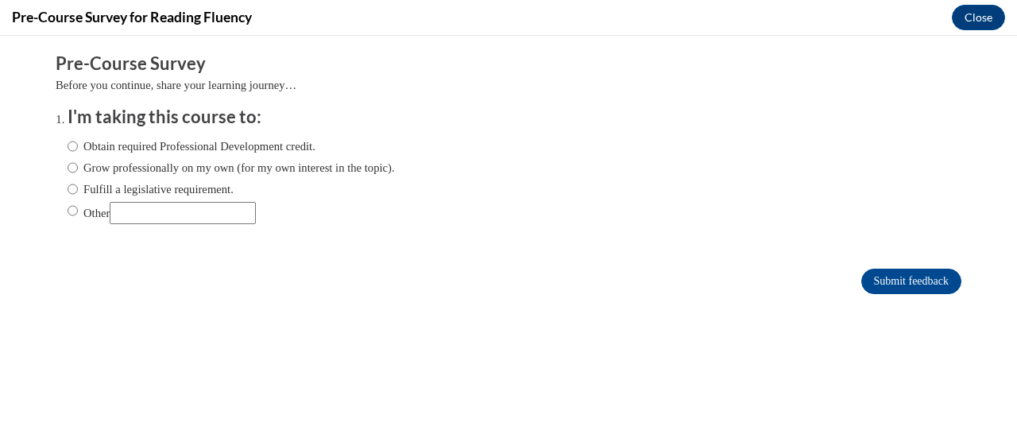
scroll to position [0, 0]
click at [165, 180] on label "Fulfill a legislative requirement." at bounding box center [151, 188] width 166 height 17
click at [78, 180] on input "Fulfill a legislative requirement." at bounding box center [73, 188] width 10 height 17
radio input "true"
click at [865, 258] on form "Pre-Course Survey Before you continue, share your learning journey… I'm taking …" at bounding box center [508, 181] width 905 height 259
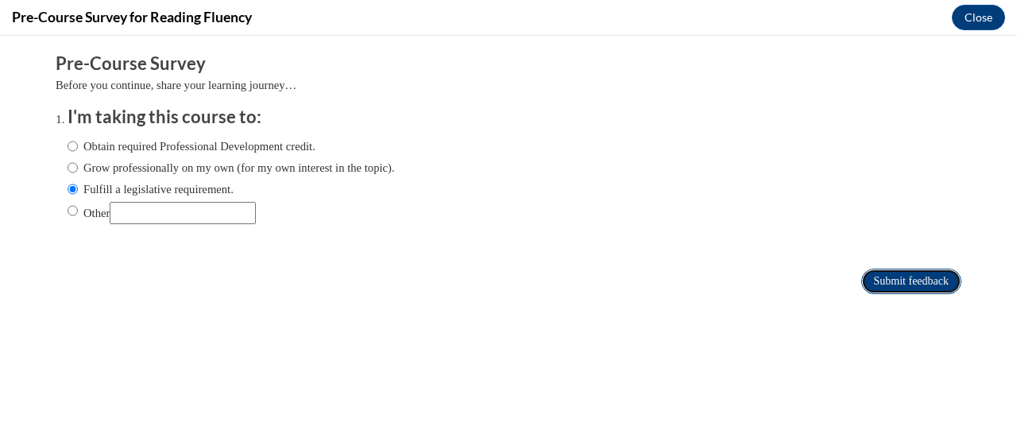
click at [875, 282] on input "Submit feedback" at bounding box center [911, 280] width 100 height 25
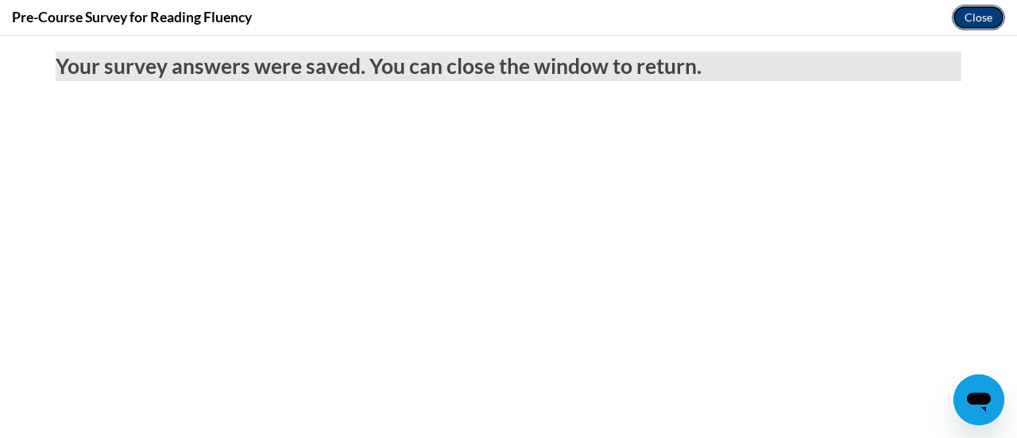
click at [982, 9] on button "Close" at bounding box center [978, 17] width 53 height 25
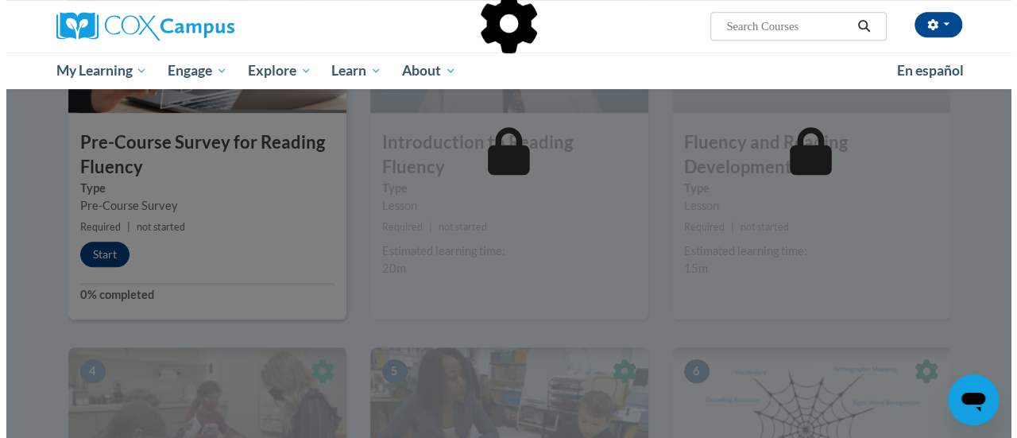
scroll to position [461, 0]
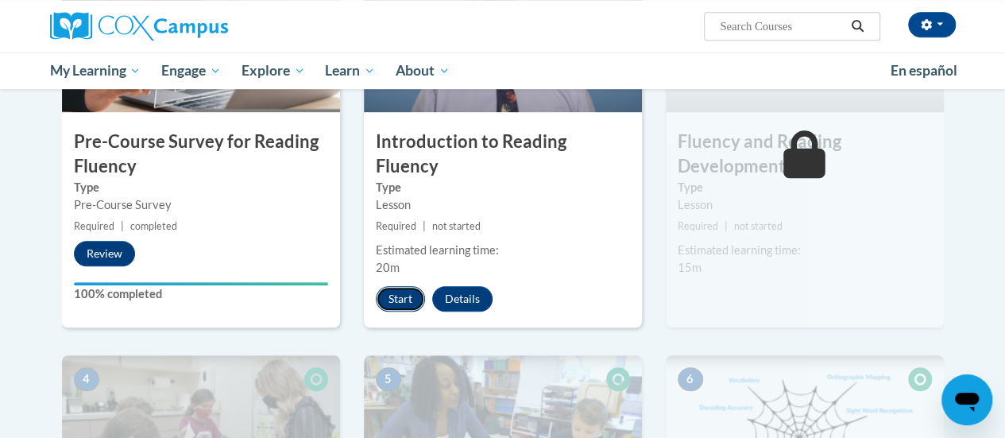
click at [407, 286] on button "Start" at bounding box center [400, 298] width 49 height 25
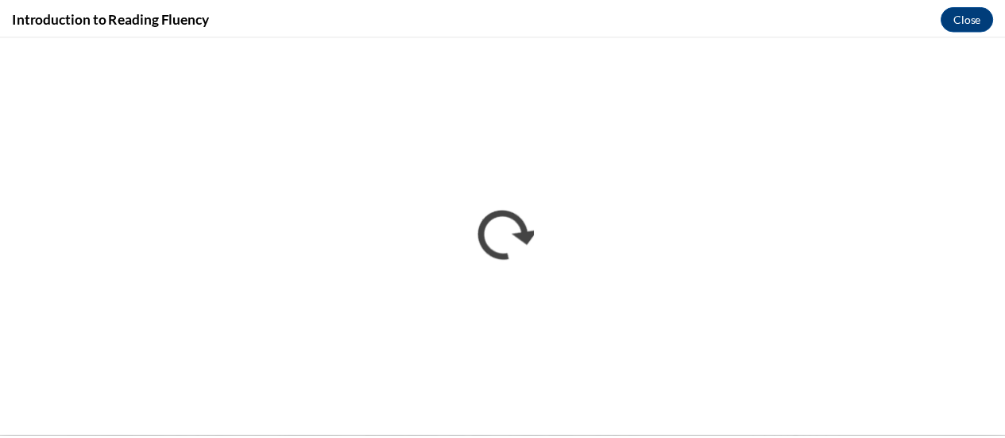
scroll to position [0, 0]
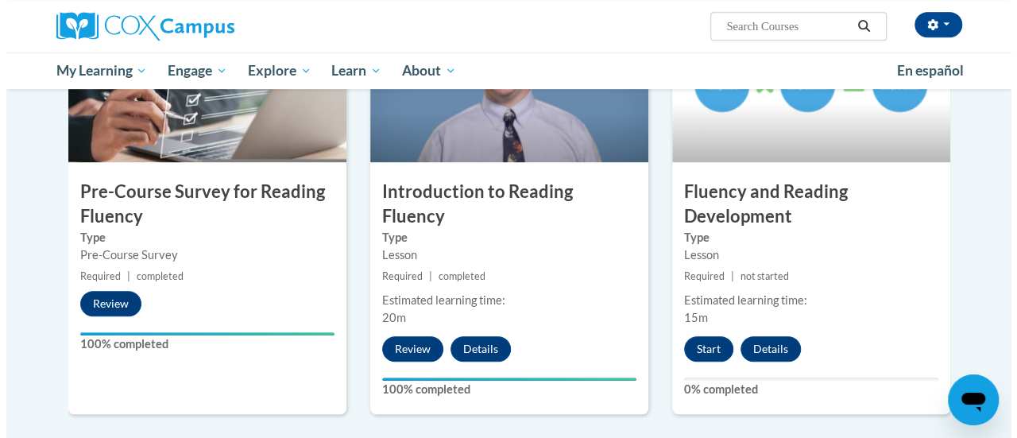
scroll to position [431, 0]
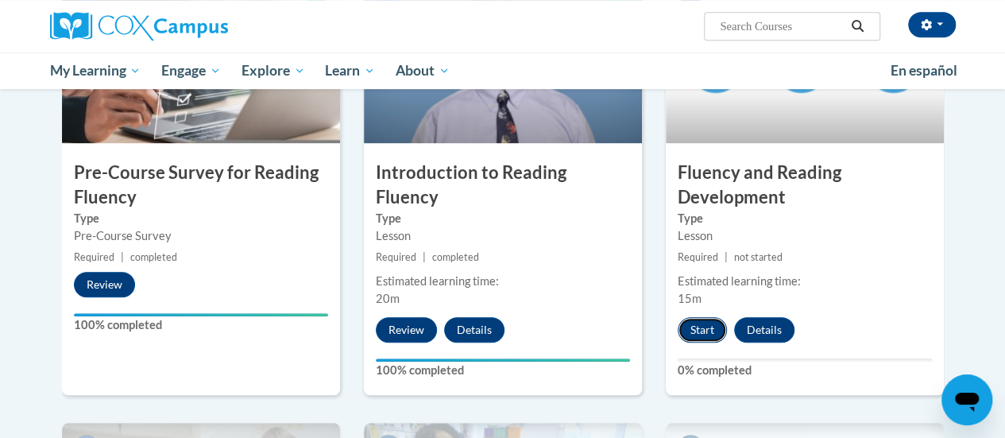
click at [709, 335] on button "Start" at bounding box center [702, 329] width 49 height 25
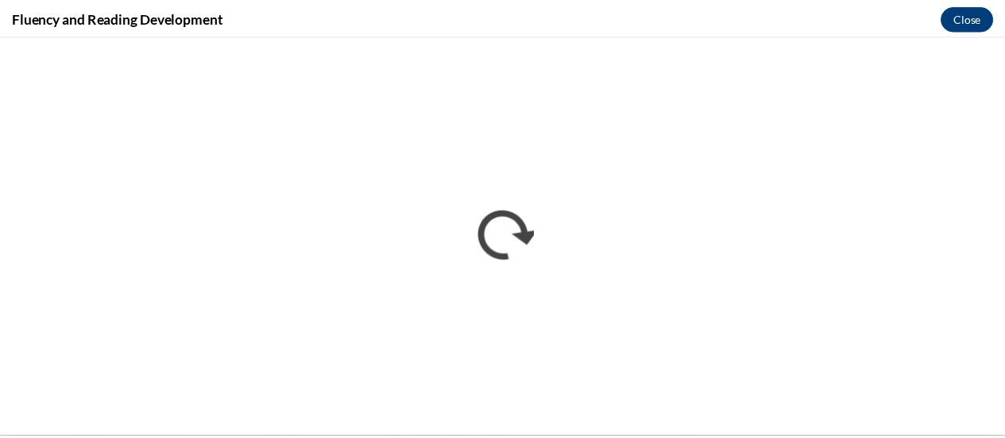
scroll to position [0, 0]
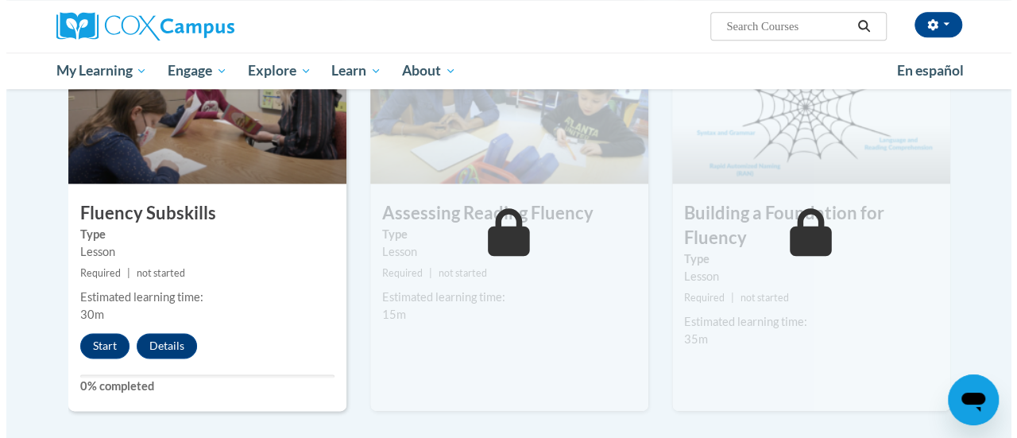
scroll to position [829, 0]
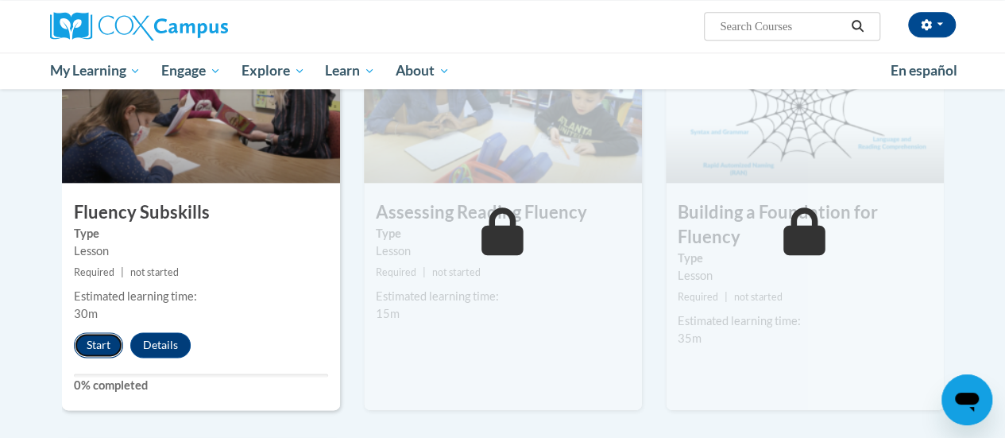
click at [83, 349] on button "Start" at bounding box center [98, 344] width 49 height 25
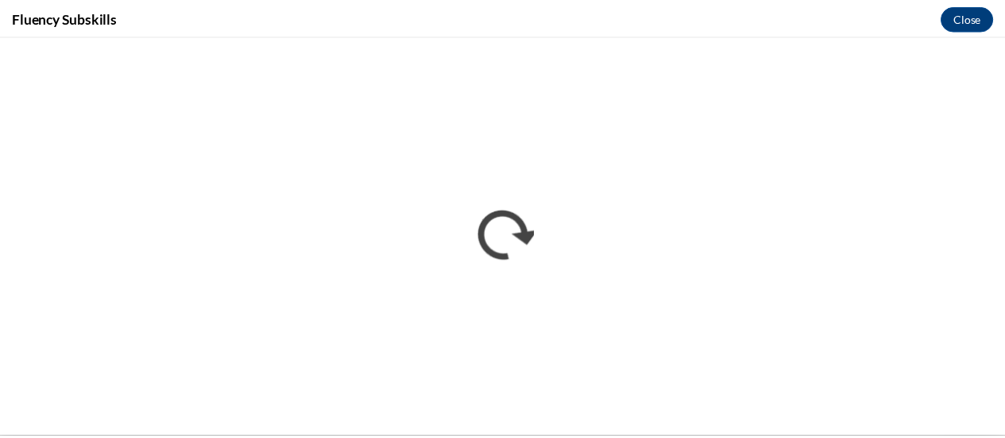
scroll to position [0, 0]
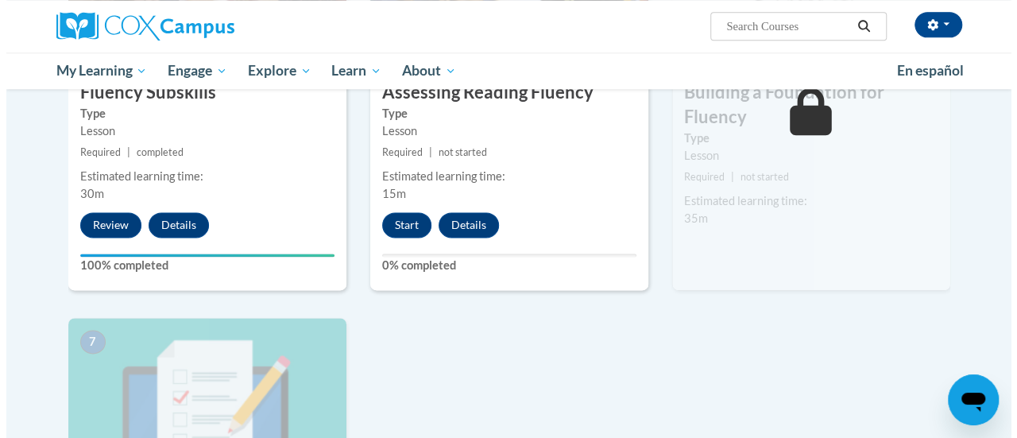
scroll to position [948, 0]
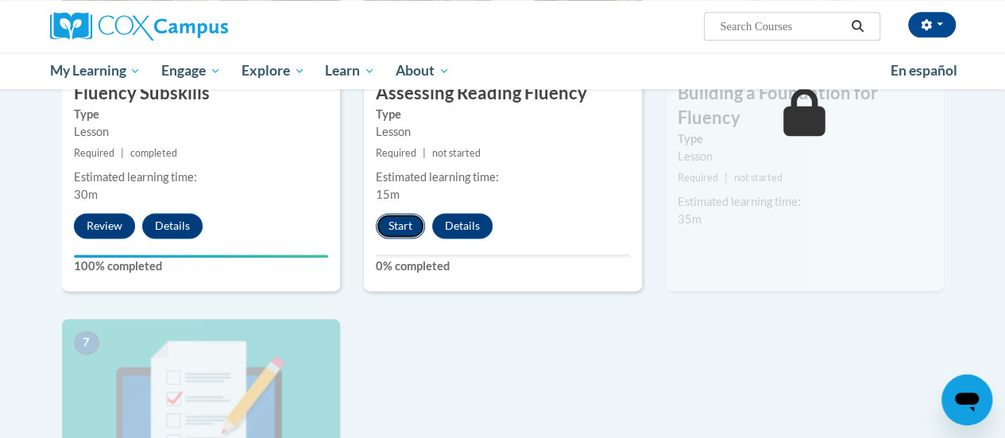
click at [398, 230] on button "Start" at bounding box center [400, 225] width 49 height 25
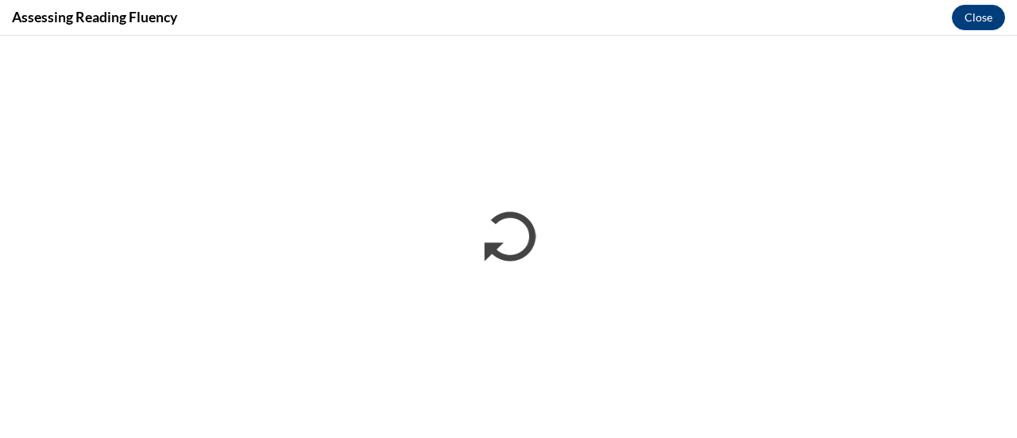
scroll to position [0, 0]
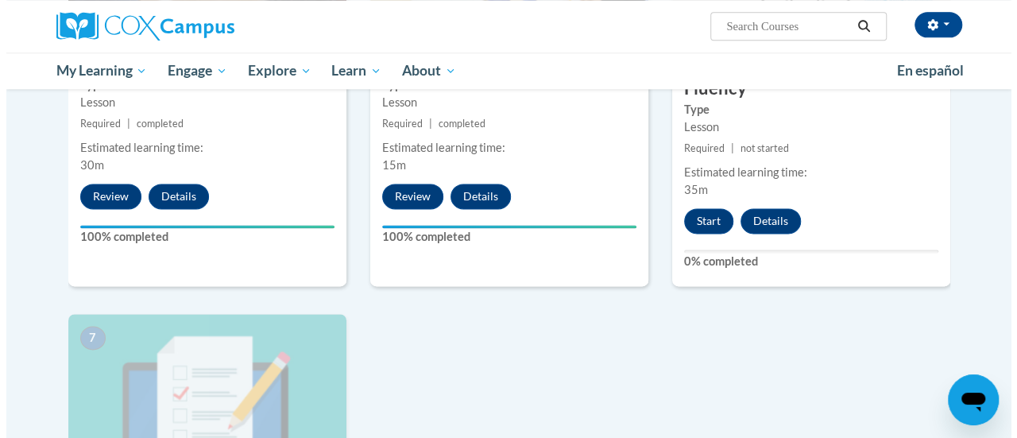
scroll to position [979, 0]
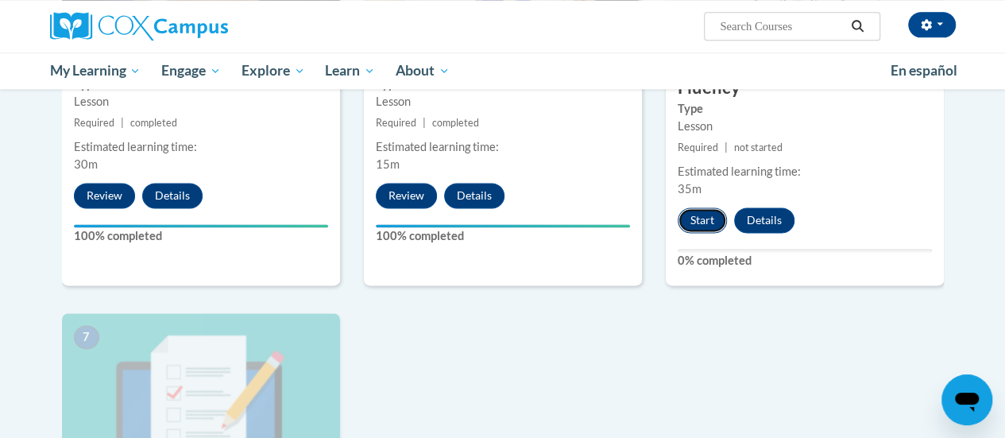
click at [697, 216] on button "Start" at bounding box center [702, 219] width 49 height 25
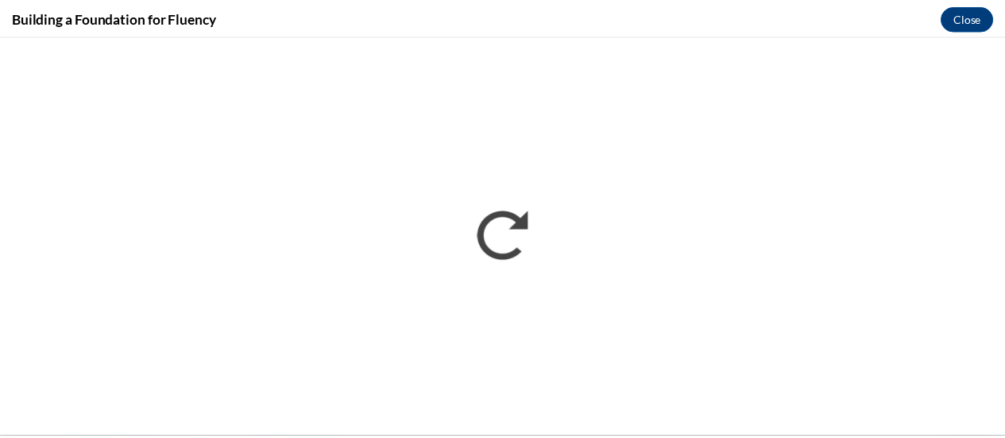
scroll to position [0, 0]
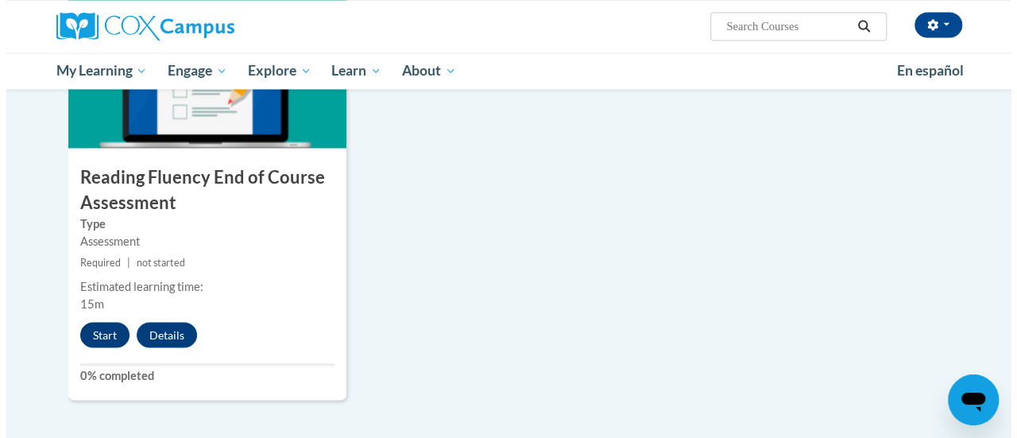
scroll to position [1304, 0]
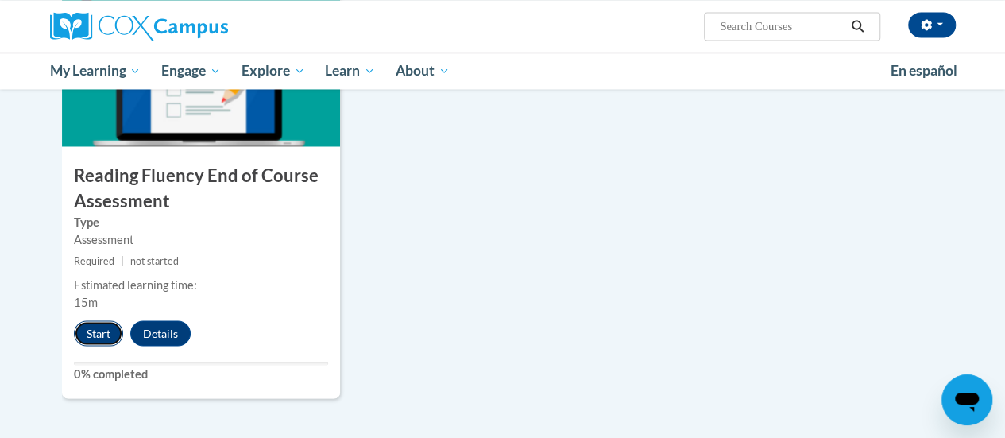
click at [115, 324] on button "Start" at bounding box center [98, 332] width 49 height 25
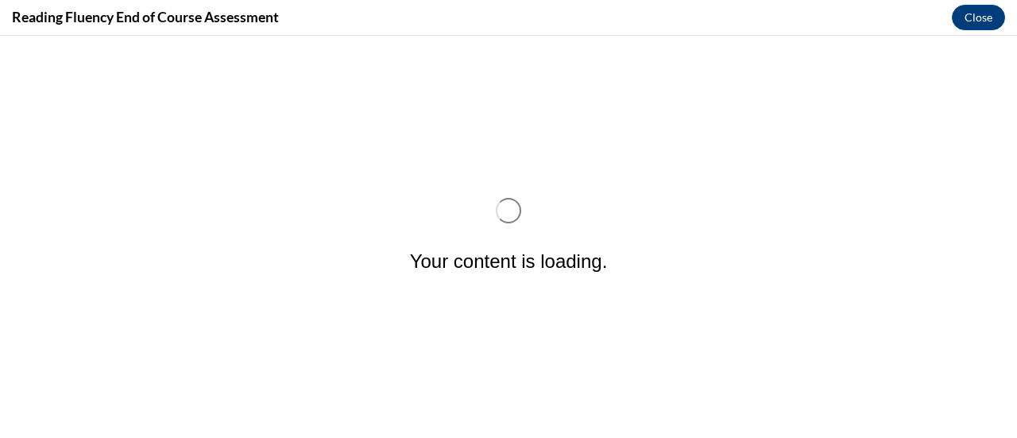
scroll to position [0, 0]
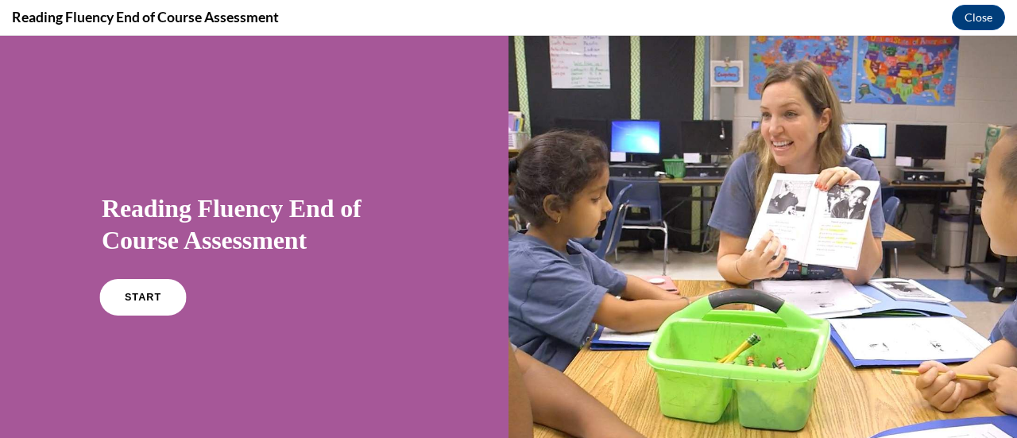
click at [117, 304] on link "START" at bounding box center [142, 297] width 87 height 37
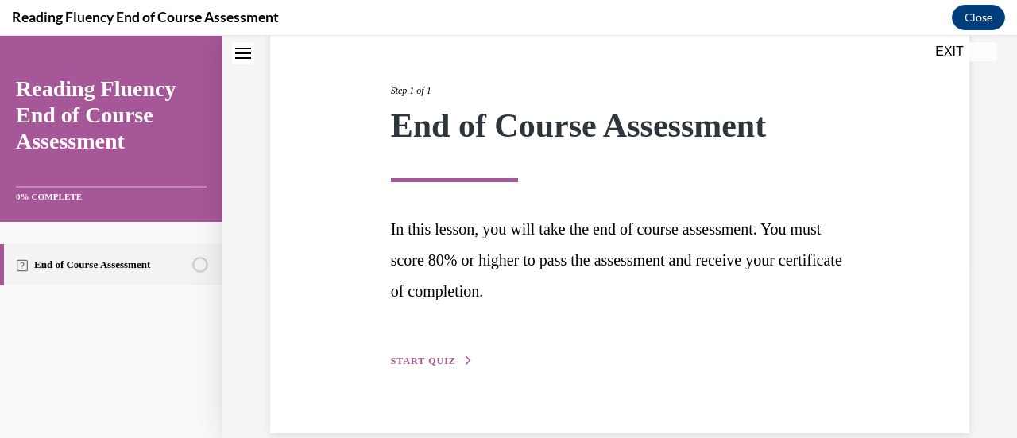
scroll to position [200, 0]
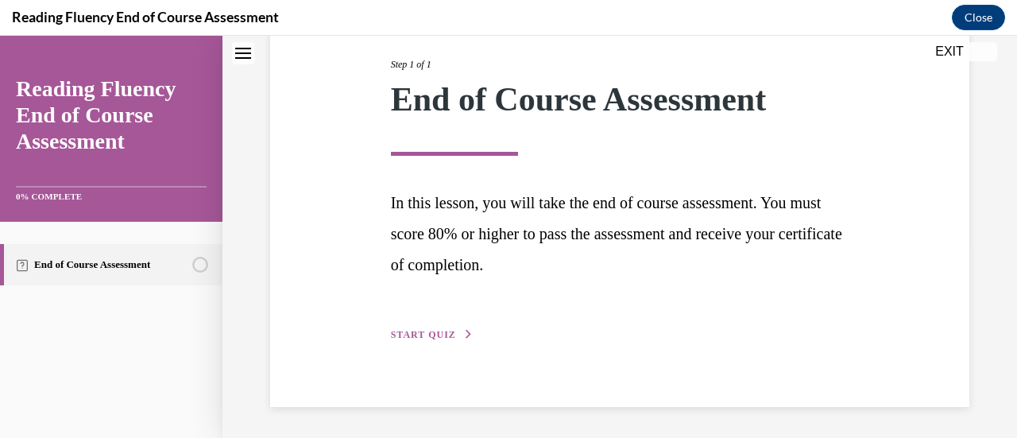
click at [405, 338] on span "START QUIZ" at bounding box center [423, 334] width 65 height 11
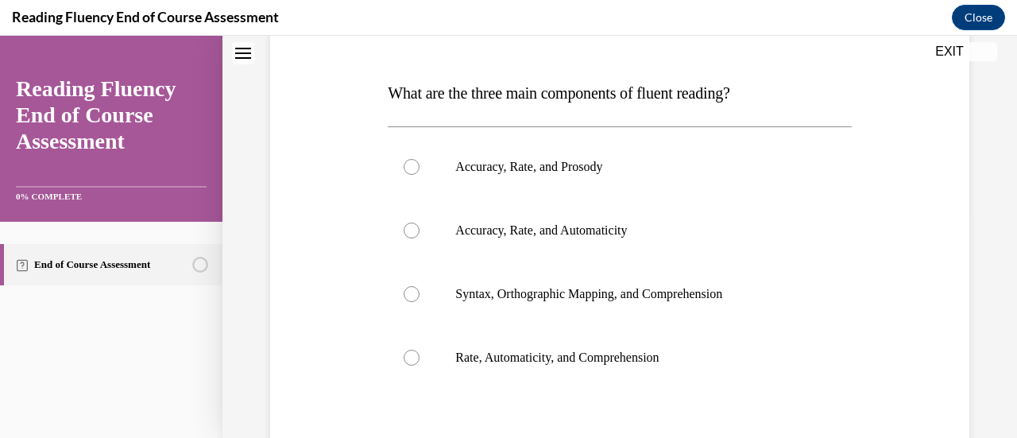
scroll to position [227, 0]
click at [728, 180] on label "Accuracy, Rate, and Prosody" at bounding box center [619, 167] width 463 height 64
click at [419, 175] on input "Accuracy, Rate, and Prosody" at bounding box center [411, 167] width 16 height 16
radio input "true"
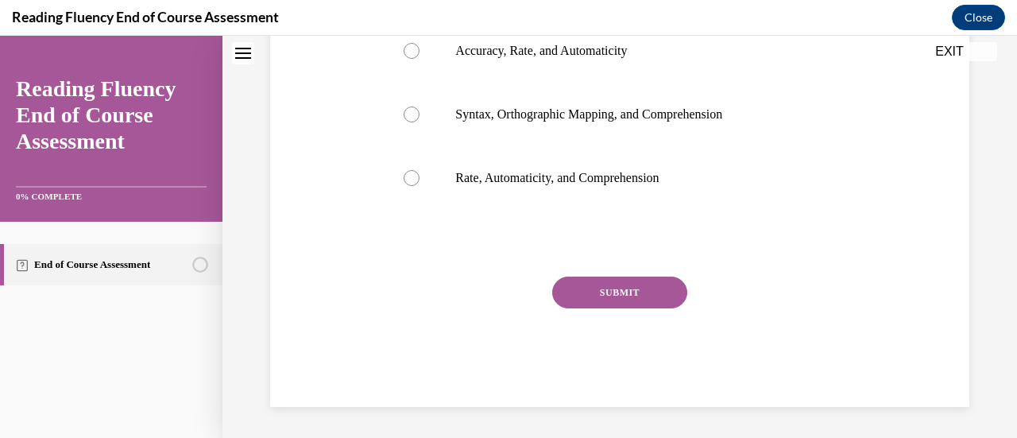
click at [610, 281] on button "SUBMIT" at bounding box center [619, 292] width 135 height 32
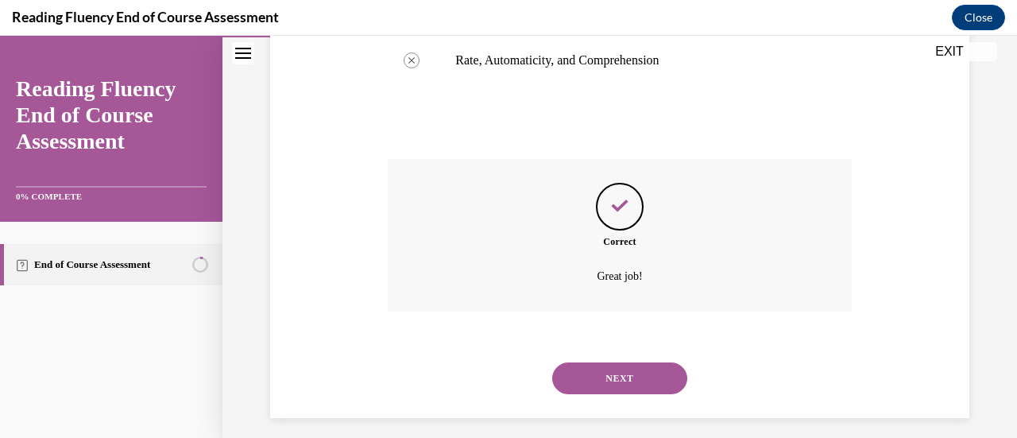
scroll to position [535, 0]
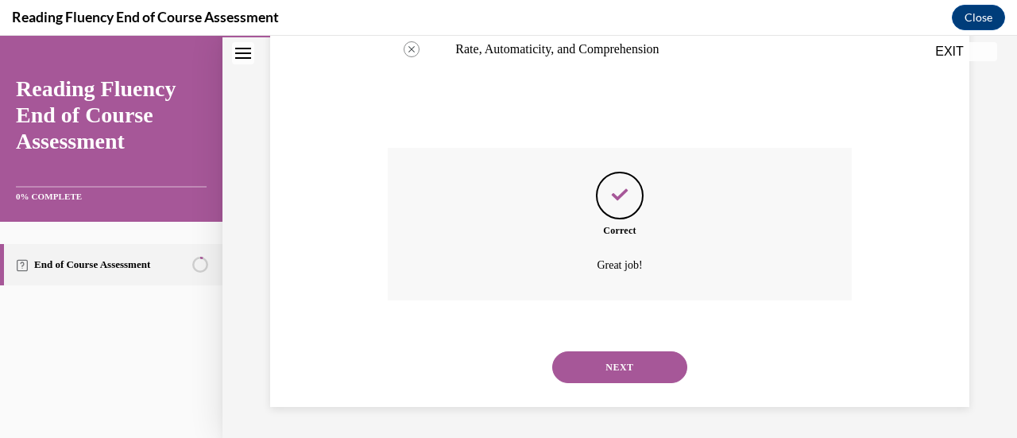
click at [612, 354] on button "NEXT" at bounding box center [619, 367] width 135 height 32
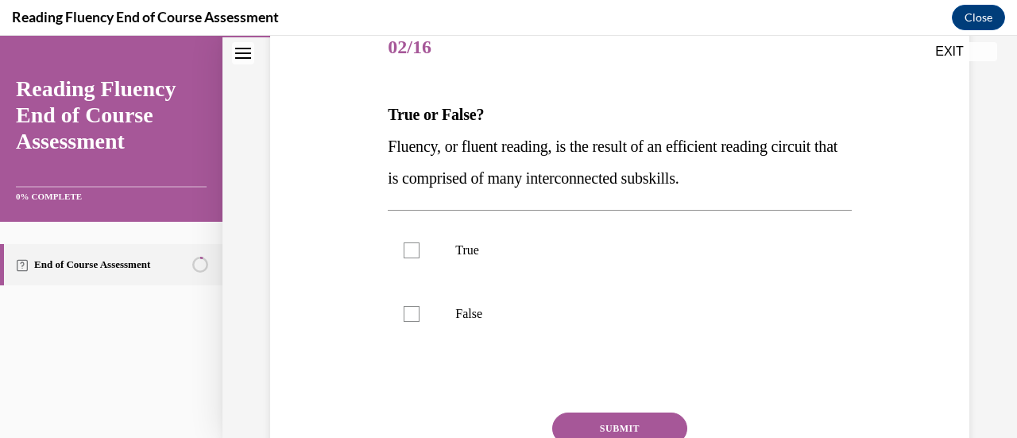
scroll to position [212, 0]
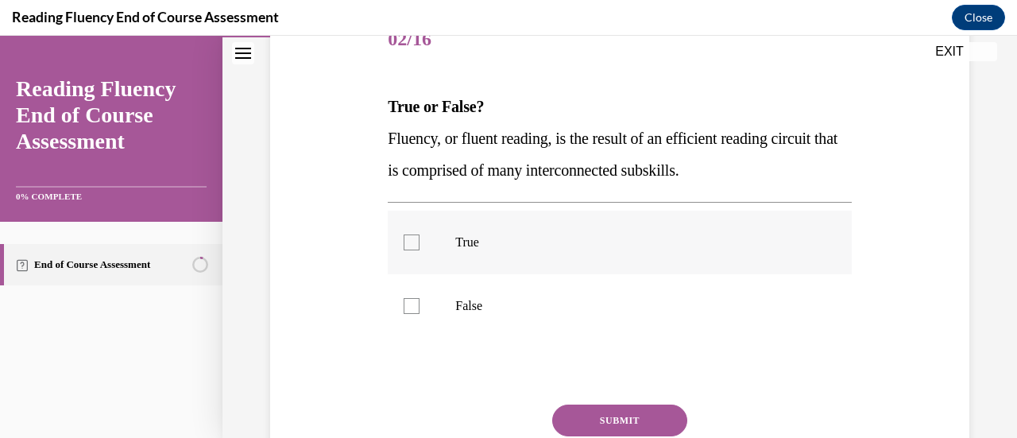
click at [491, 245] on p "True" at bounding box center [633, 242] width 356 height 16
click at [419, 245] on input "True" at bounding box center [411, 242] width 16 height 16
checkbox input "true"
click at [670, 419] on button "SUBMIT" at bounding box center [619, 420] width 135 height 32
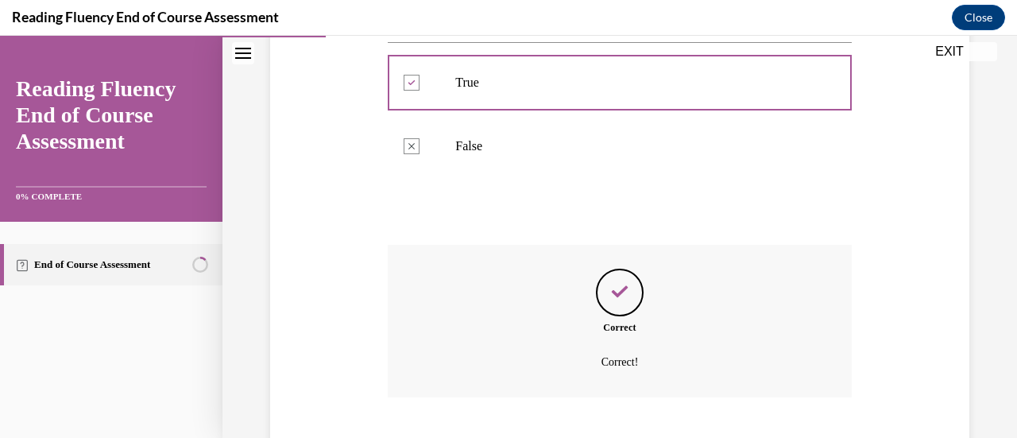
scroll to position [469, 0]
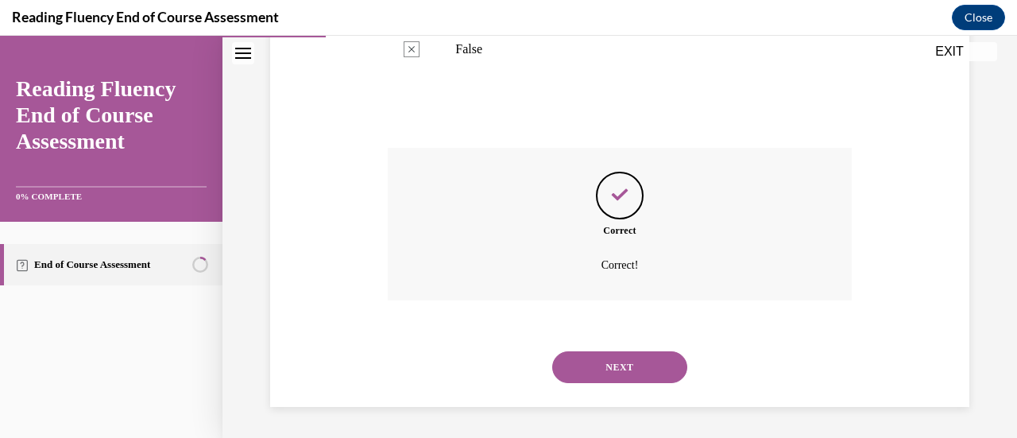
click at [635, 368] on button "NEXT" at bounding box center [619, 367] width 135 height 32
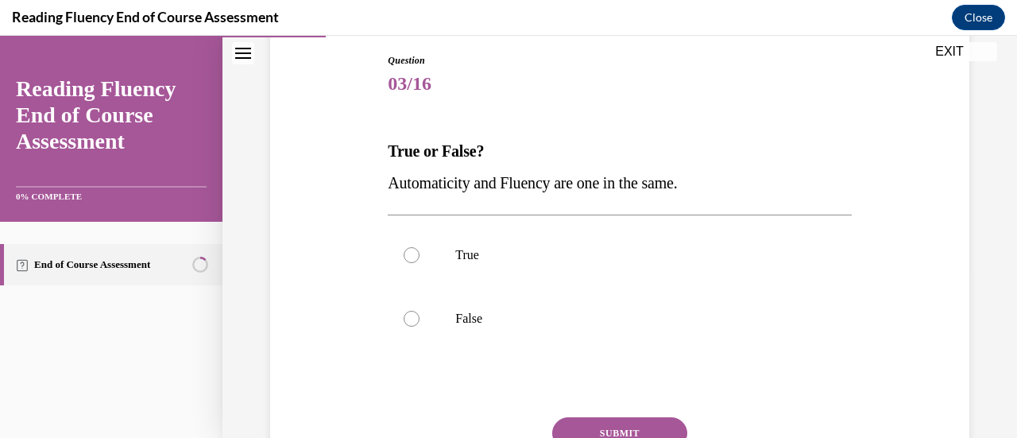
scroll to position [168, 0]
click at [495, 322] on p "False" at bounding box center [633, 318] width 356 height 16
click at [419, 322] on input "False" at bounding box center [411, 318] width 16 height 16
radio input "true"
click at [609, 422] on button "SUBMIT" at bounding box center [619, 432] width 135 height 32
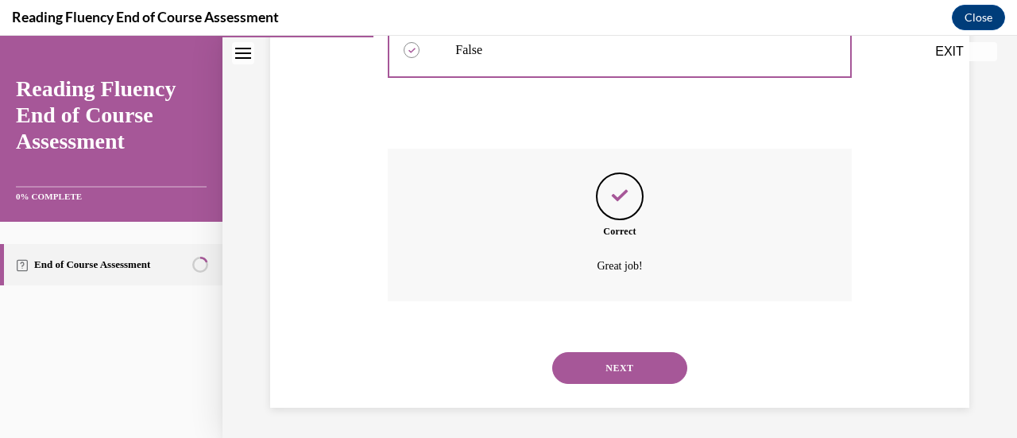
scroll to position [437, 0]
click at [626, 361] on button "NEXT" at bounding box center [619, 367] width 135 height 32
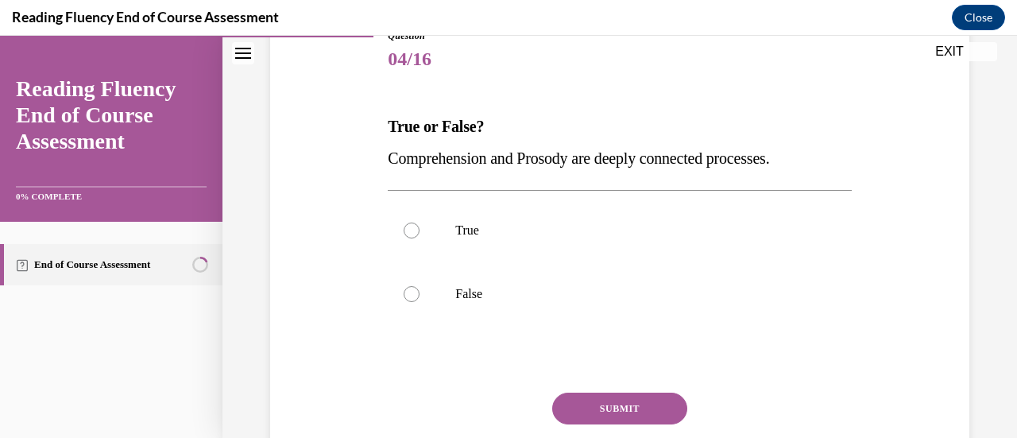
scroll to position [195, 0]
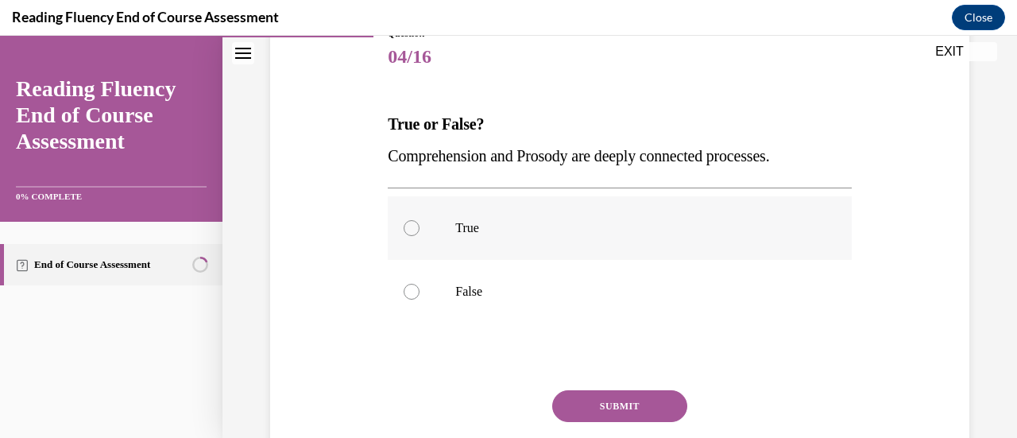
click at [491, 226] on p "True" at bounding box center [633, 228] width 356 height 16
click at [419, 226] on input "True" at bounding box center [411, 228] width 16 height 16
radio input "true"
click at [624, 403] on button "SUBMIT" at bounding box center [619, 406] width 135 height 32
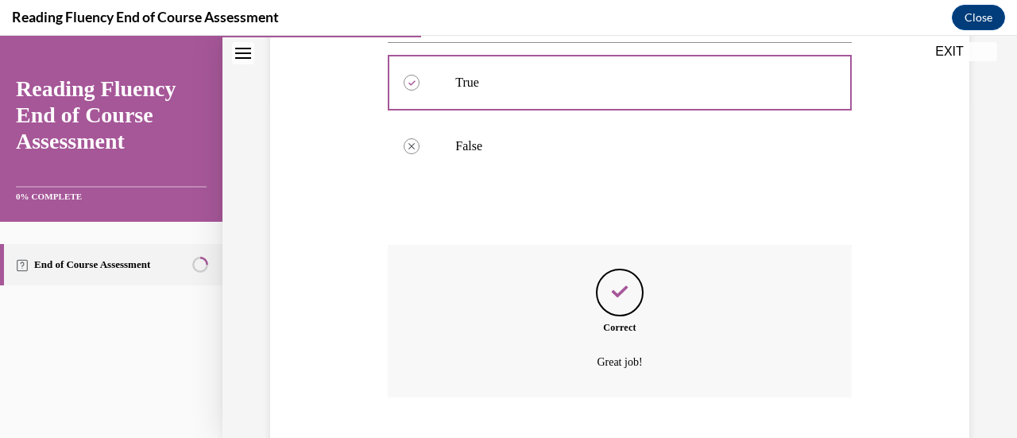
scroll to position [437, 0]
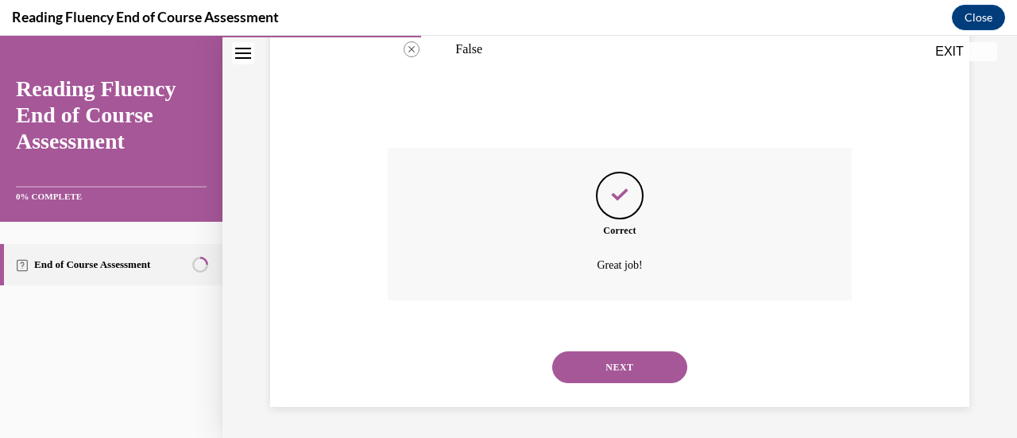
click at [620, 369] on button "NEXT" at bounding box center [619, 367] width 135 height 32
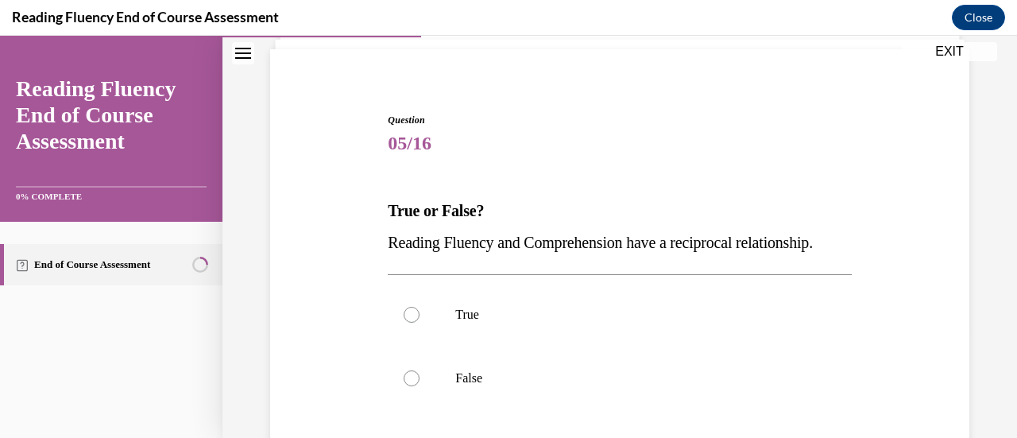
scroll to position [128, 0]
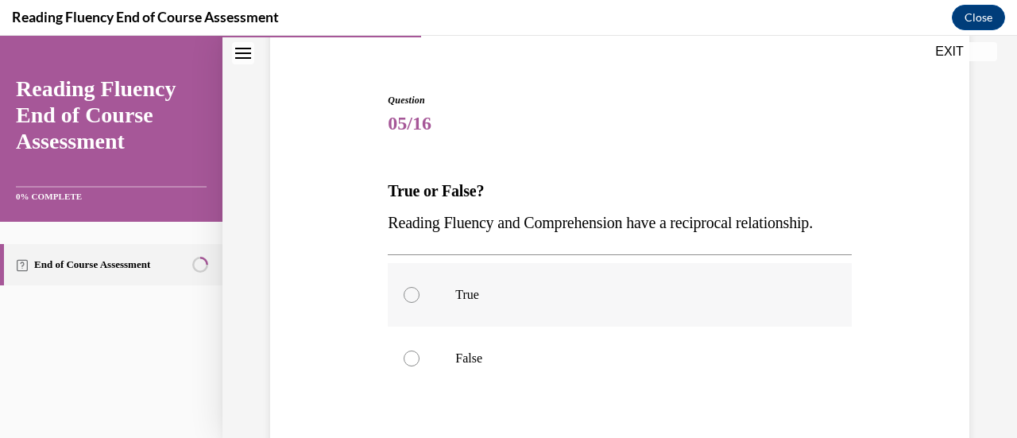
click at [540, 314] on label "True" at bounding box center [619, 295] width 463 height 64
click at [419, 303] on input "True" at bounding box center [411, 295] width 16 height 16
radio input "true"
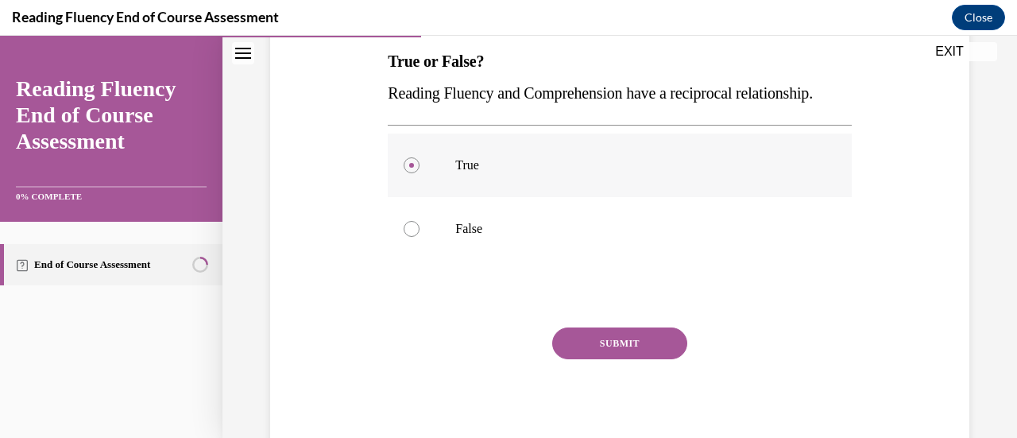
scroll to position [258, 0]
click at [628, 358] on button "SUBMIT" at bounding box center [619, 342] width 135 height 32
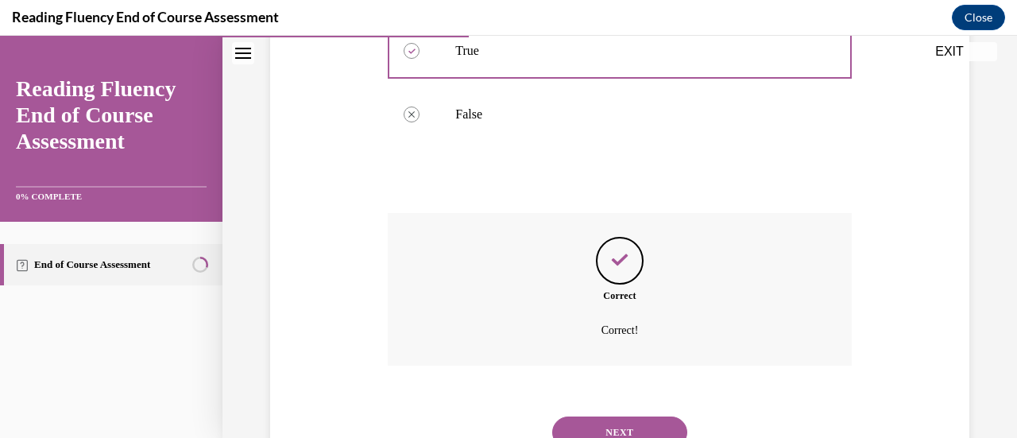
scroll to position [469, 0]
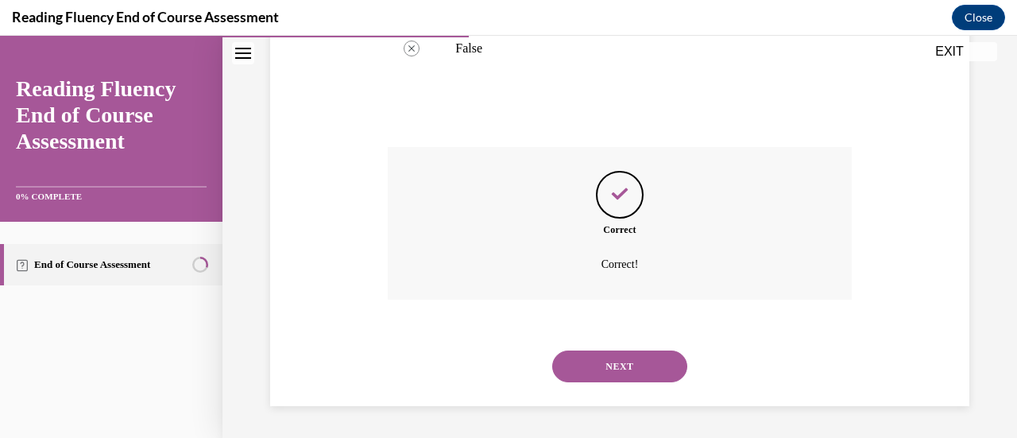
click at [628, 362] on button "NEXT" at bounding box center [619, 366] width 135 height 32
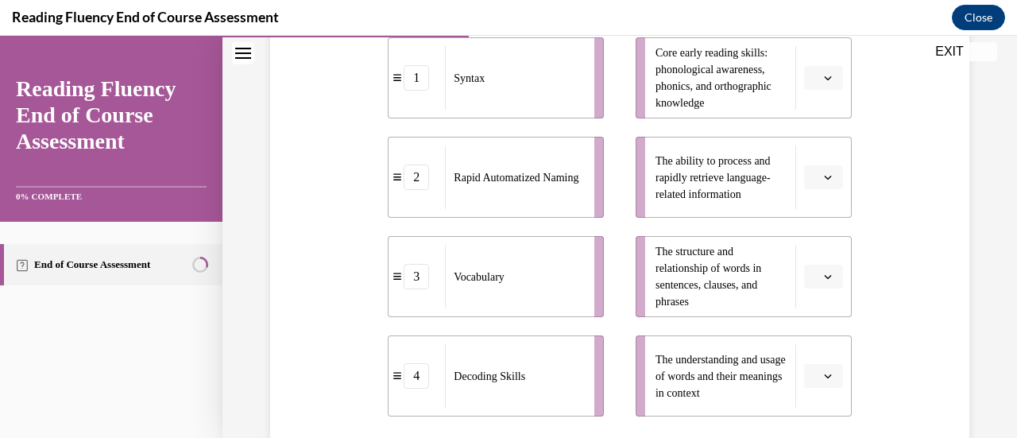
scroll to position [385, 0]
click at [511, 56] on div "Syntax" at bounding box center [514, 77] width 139 height 64
click at [804, 265] on button "button" at bounding box center [823, 276] width 39 height 24
click at [817, 151] on div "1" at bounding box center [810, 145] width 39 height 32
click at [813, 176] on span "Please select an option" at bounding box center [816, 176] width 6 height 16
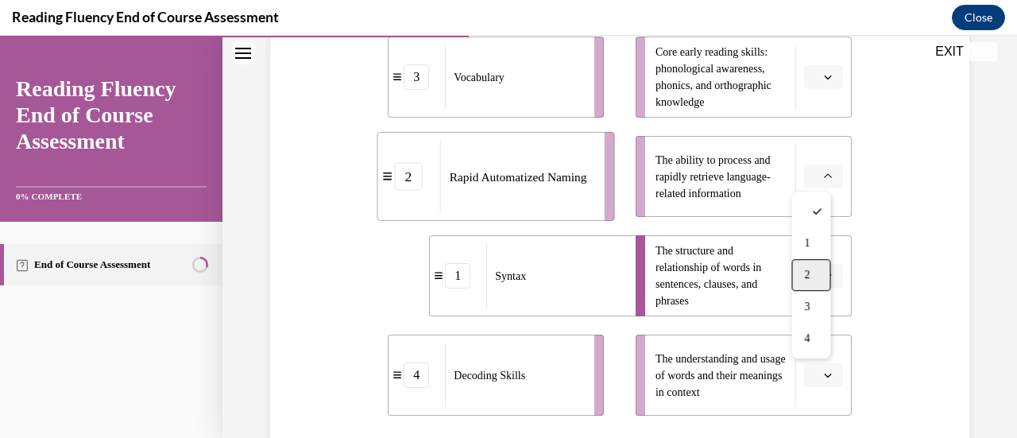
click at [813, 276] on div "2" at bounding box center [810, 275] width 39 height 32
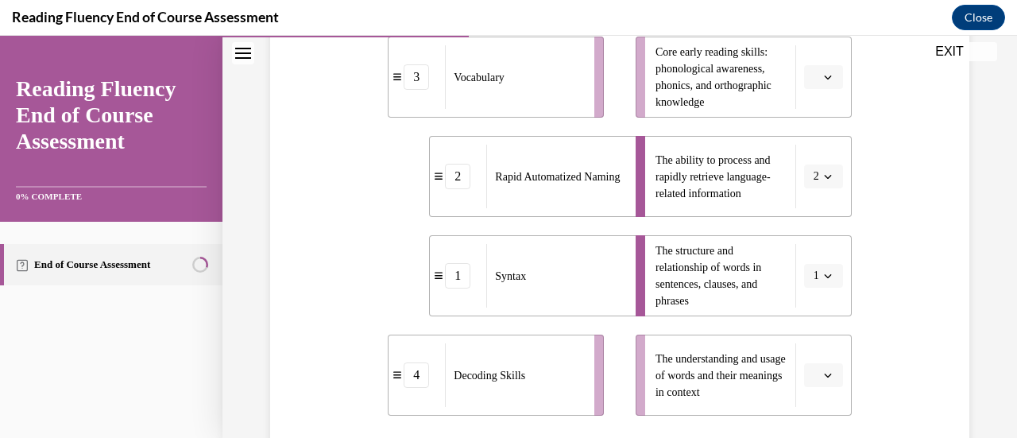
click at [824, 79] on icon "button" at bounding box center [828, 77] width 8 height 8
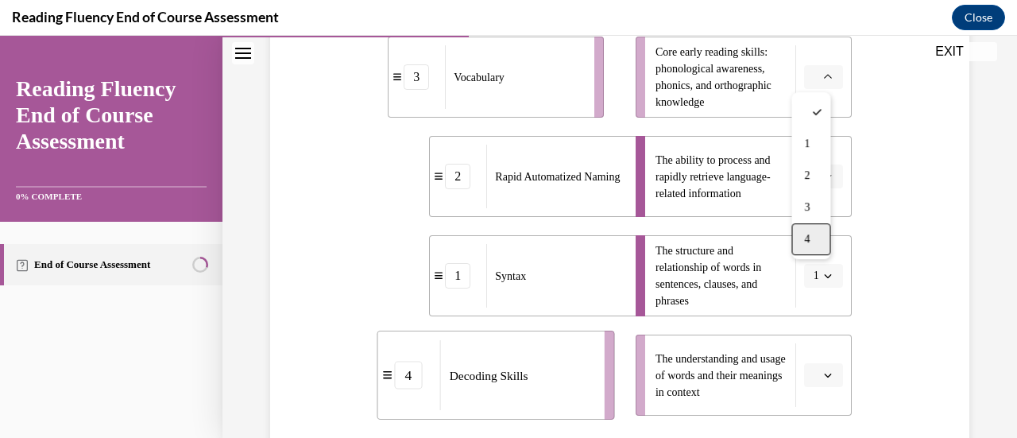
click at [820, 234] on div "4" at bounding box center [810, 239] width 39 height 32
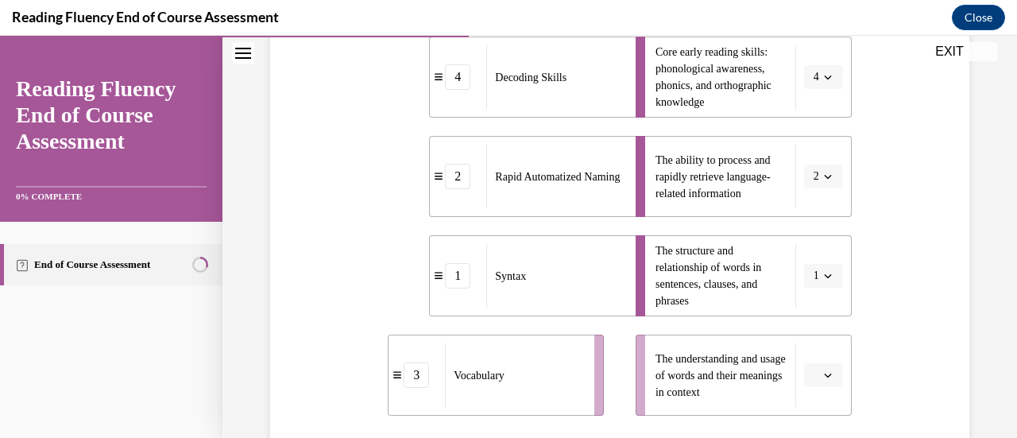
click at [822, 376] on span "button" at bounding box center [827, 374] width 11 height 11
click at [812, 299] on div "3" at bounding box center [810, 308] width 39 height 32
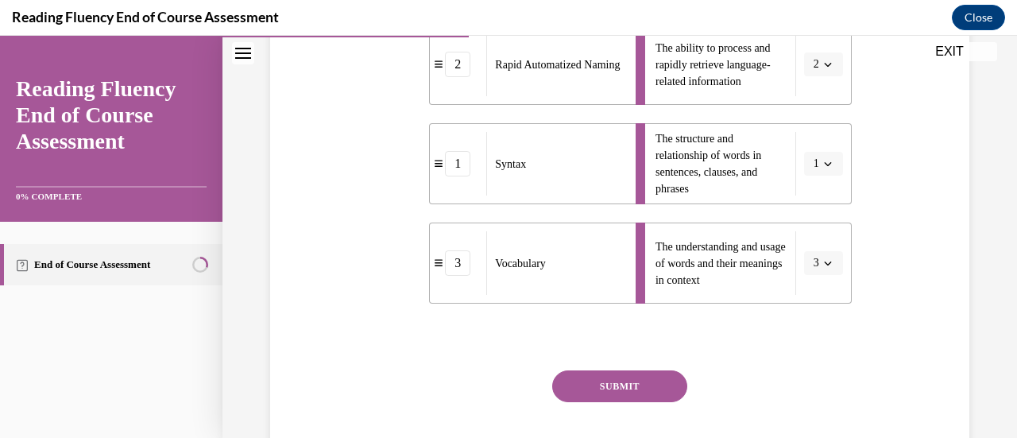
scroll to position [498, 0]
click at [621, 380] on button "SUBMIT" at bounding box center [619, 385] width 135 height 32
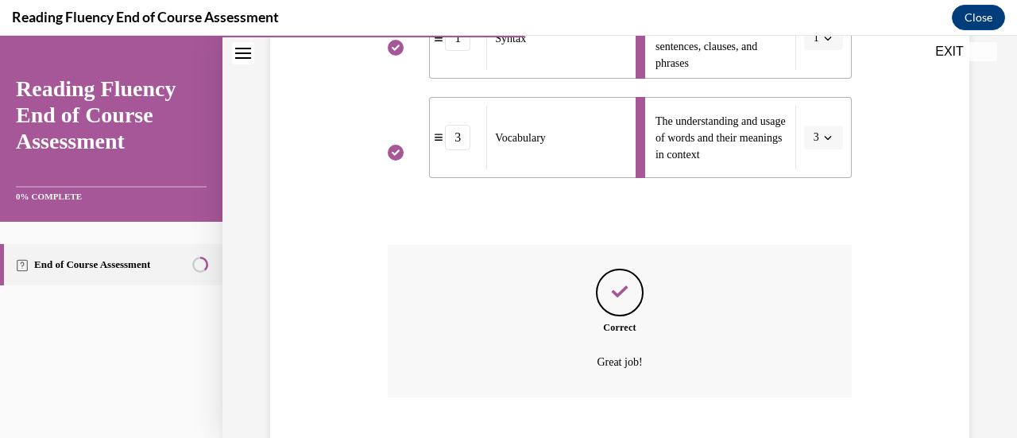
scroll to position [720, 0]
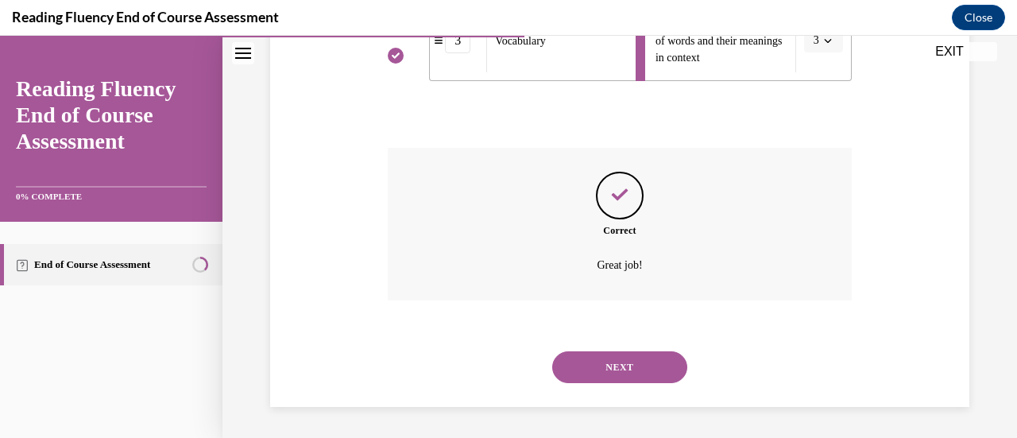
click at [620, 385] on div "NEXT" at bounding box center [619, 367] width 463 height 64
click at [642, 359] on button "NEXT" at bounding box center [619, 367] width 135 height 32
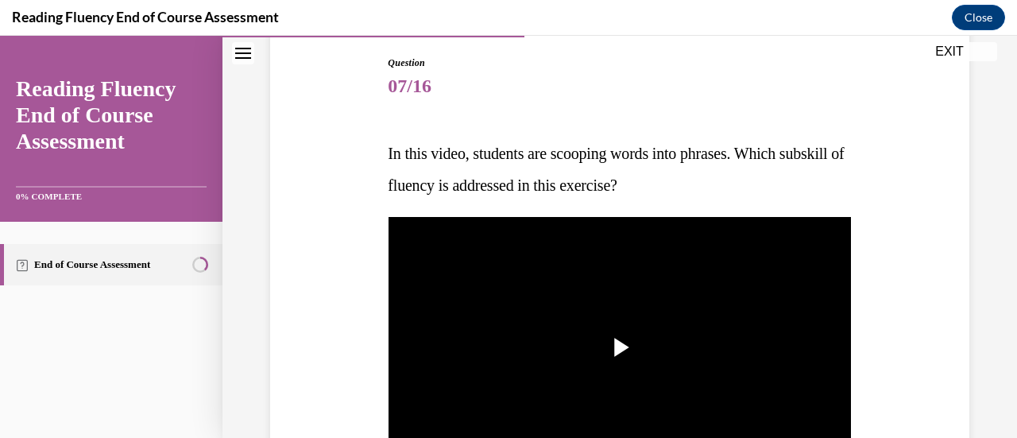
scroll to position [176, 0]
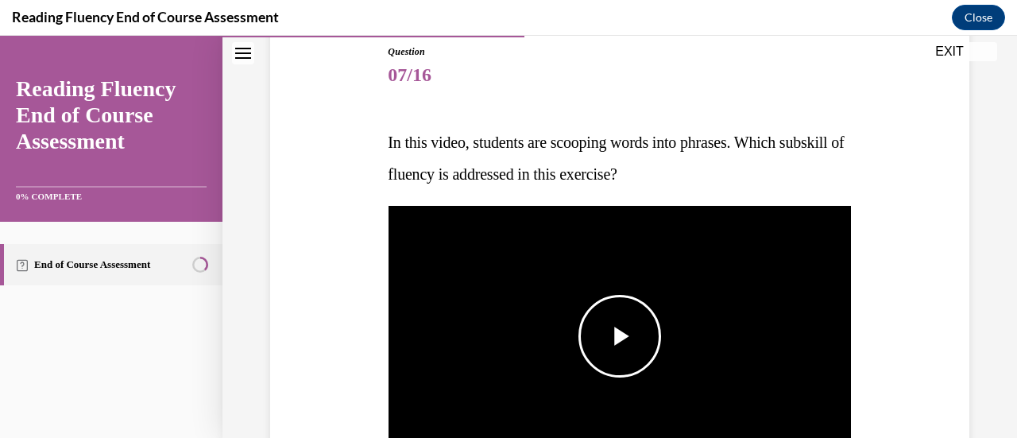
click at [620, 336] on span "Video player" at bounding box center [620, 336] width 0 height 0
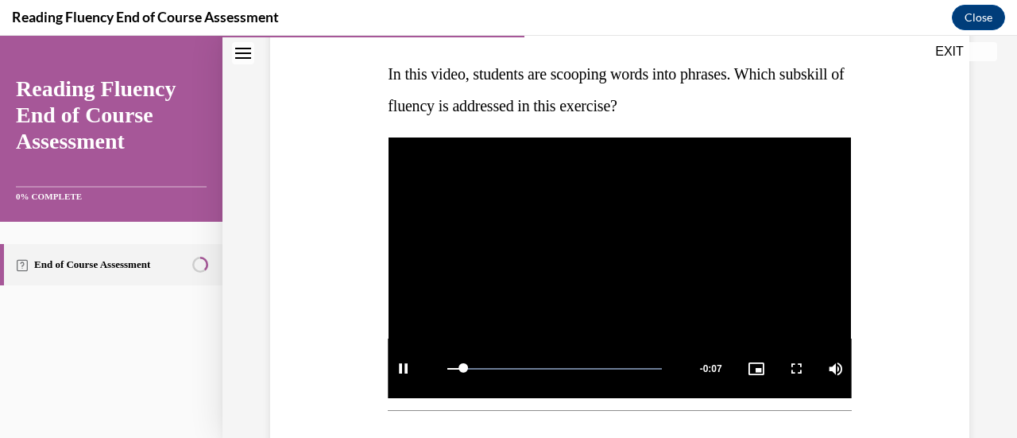
scroll to position [248, 0]
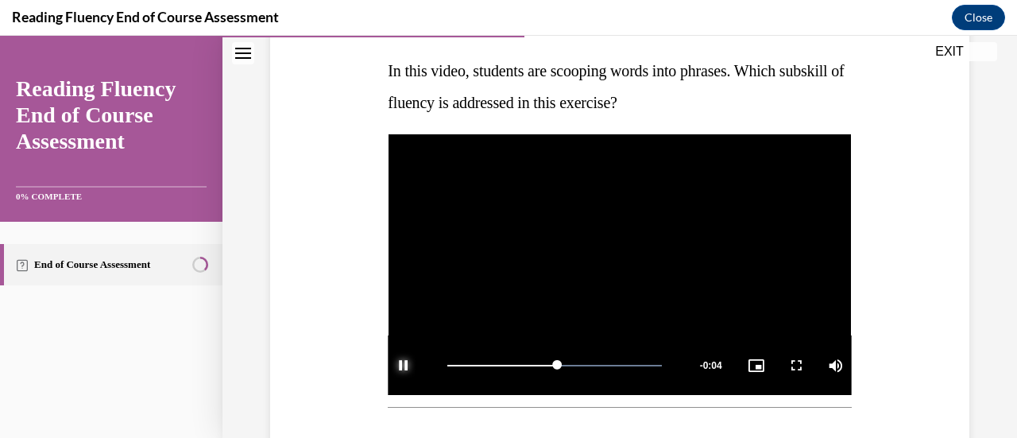
click at [399, 365] on span "Video player" at bounding box center [404, 365] width 32 height 0
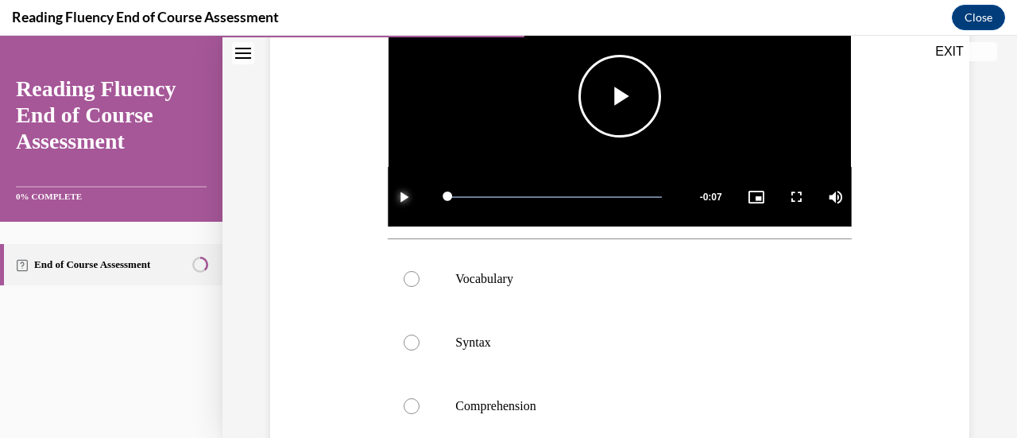
scroll to position [402, 0]
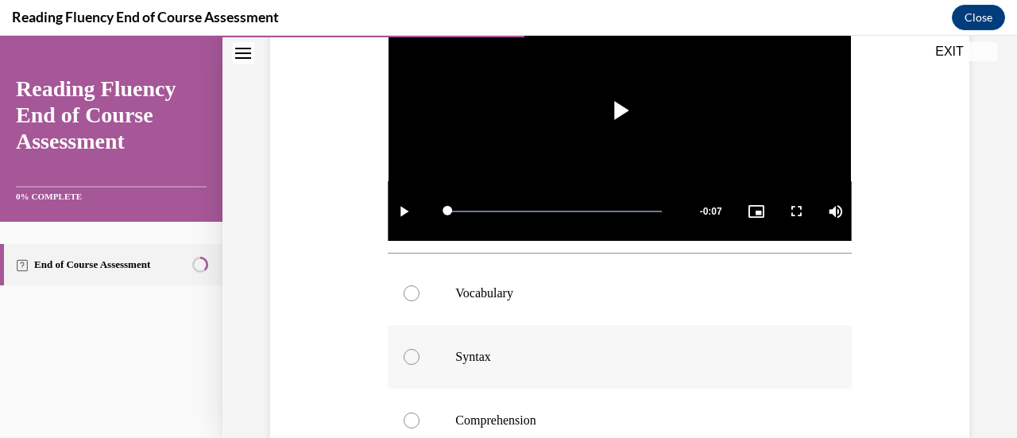
click at [529, 362] on label "Syntax" at bounding box center [619, 357] width 463 height 64
click at [419, 362] on input "Syntax" at bounding box center [411, 357] width 16 height 16
radio input "true"
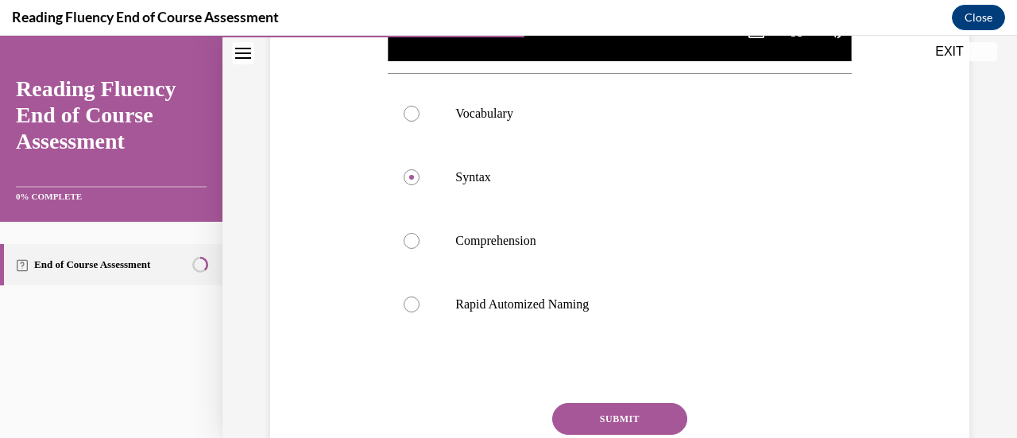
click at [583, 407] on button "SUBMIT" at bounding box center [619, 419] width 135 height 32
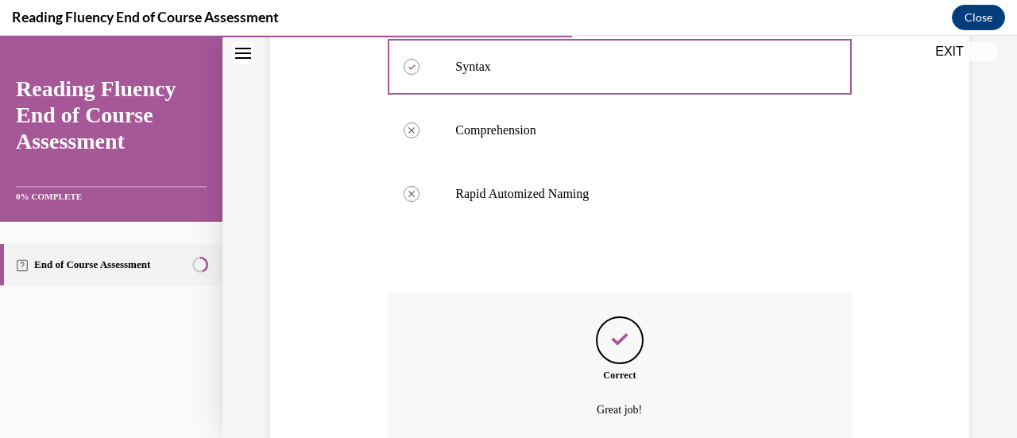
scroll to position [832, 0]
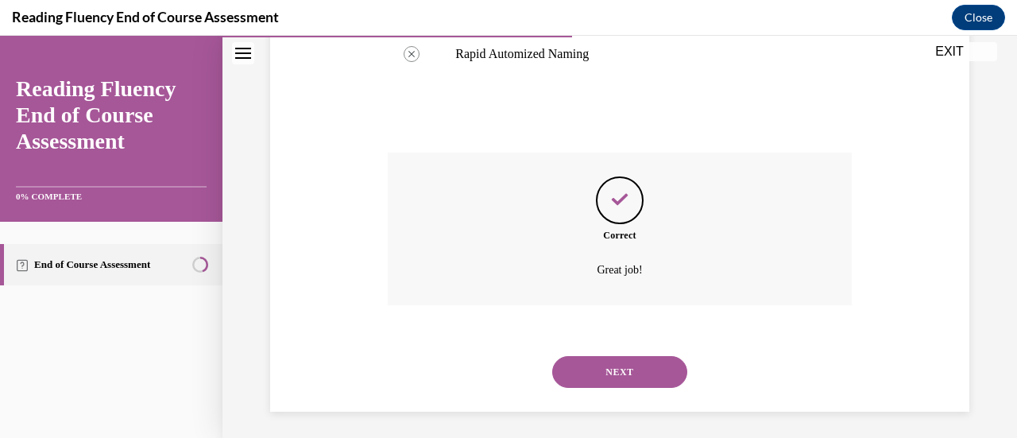
click at [612, 358] on button "NEXT" at bounding box center [619, 372] width 135 height 32
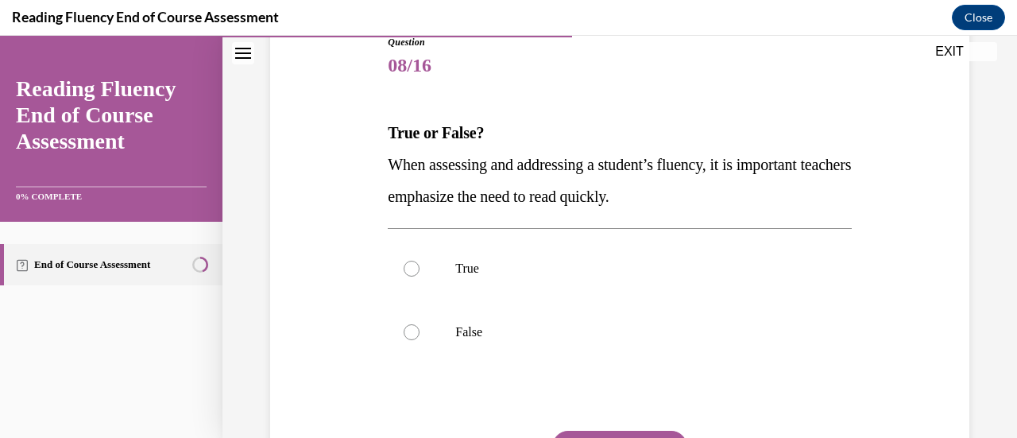
scroll to position [187, 0]
click at [540, 321] on label "False" at bounding box center [619, 331] width 463 height 64
click at [419, 323] on input "False" at bounding box center [411, 331] width 16 height 16
radio input "true"
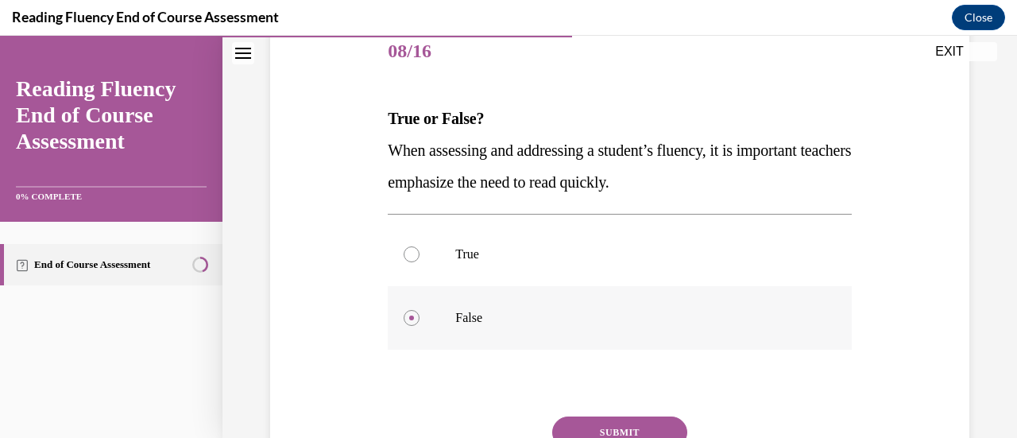
scroll to position [201, 0]
click at [641, 420] on button "SUBMIT" at bounding box center [619, 431] width 135 height 32
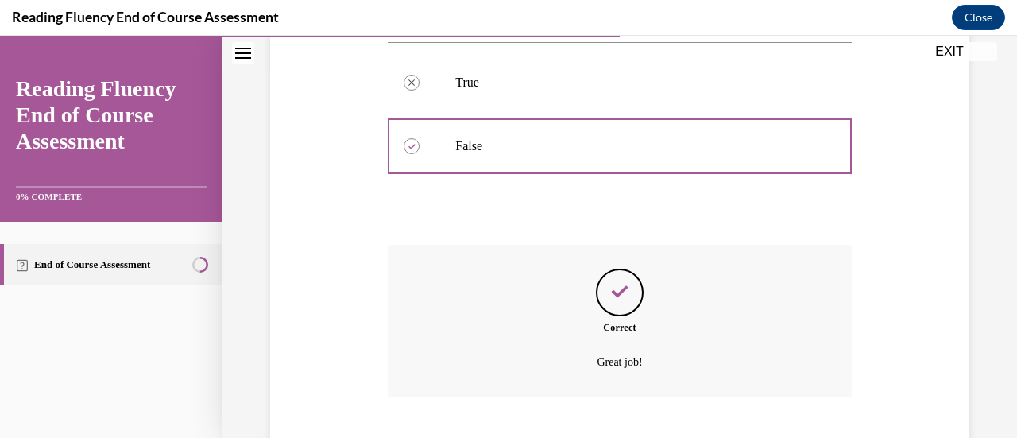
scroll to position [469, 0]
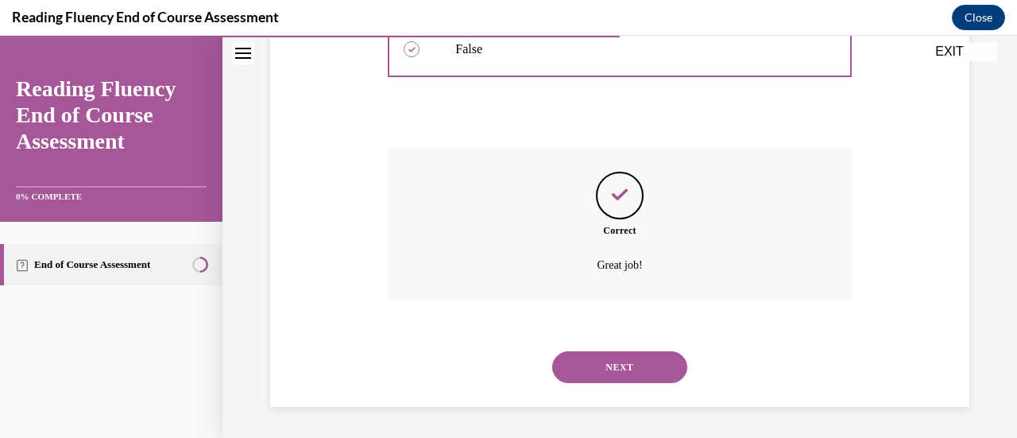
click at [621, 369] on button "NEXT" at bounding box center [619, 367] width 135 height 32
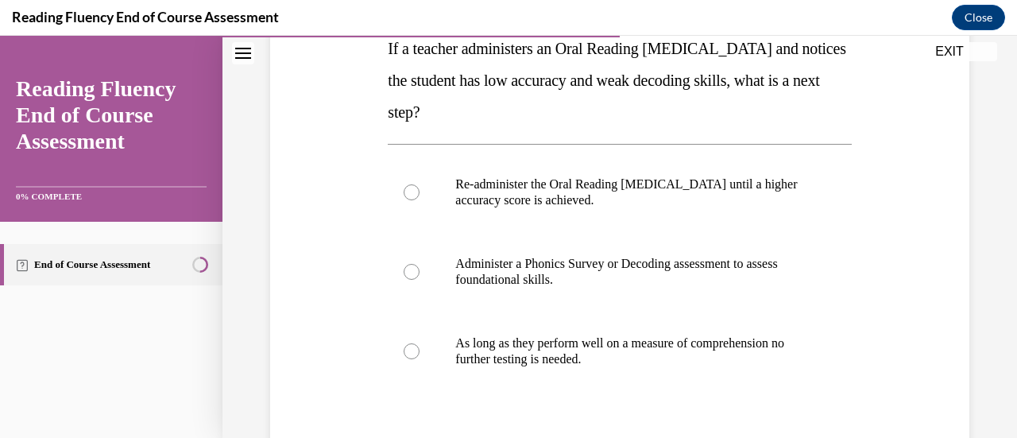
scroll to position [305, 0]
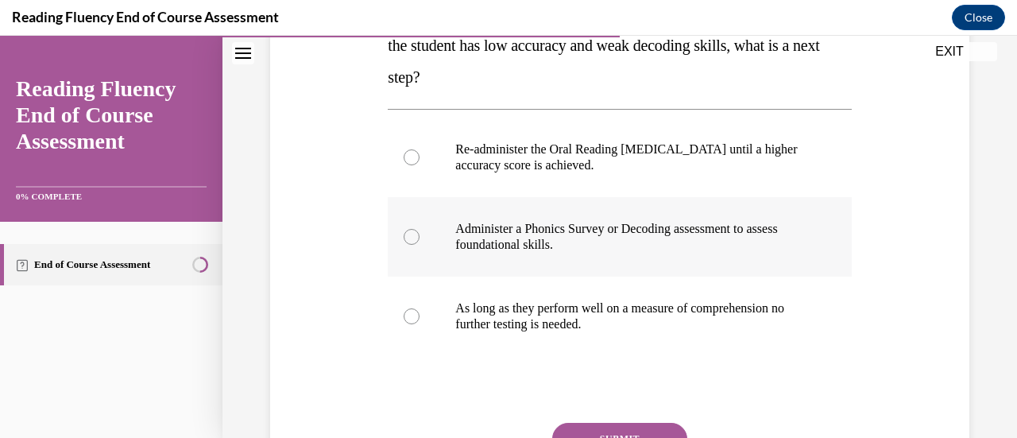
click at [569, 244] on p "Administer a Phonics Survey or Decoding assessment to assess foundational skill…" at bounding box center [633, 237] width 356 height 32
click at [419, 244] on input "Administer a Phonics Survey or Decoding assessment to assess foundational skill…" at bounding box center [411, 237] width 16 height 16
radio input "true"
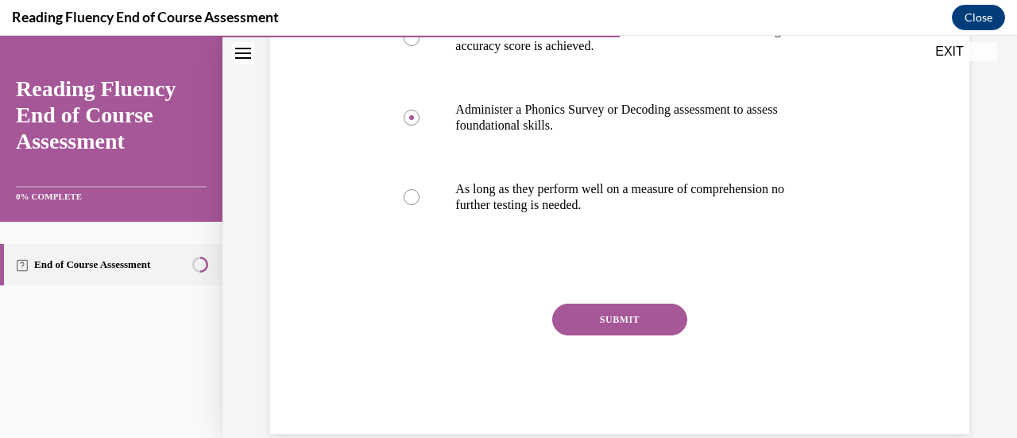
click at [617, 315] on button "SUBMIT" at bounding box center [619, 319] width 135 height 32
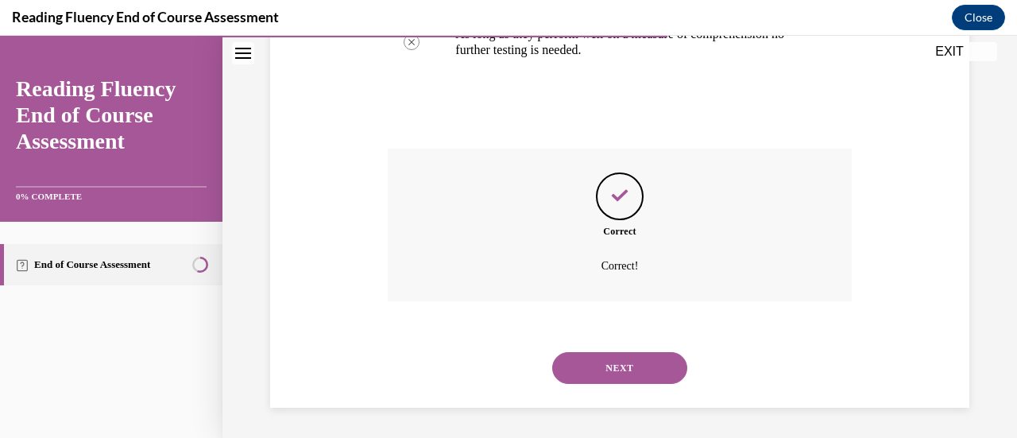
scroll to position [580, 0]
click at [608, 379] on button "NEXT" at bounding box center [619, 367] width 135 height 32
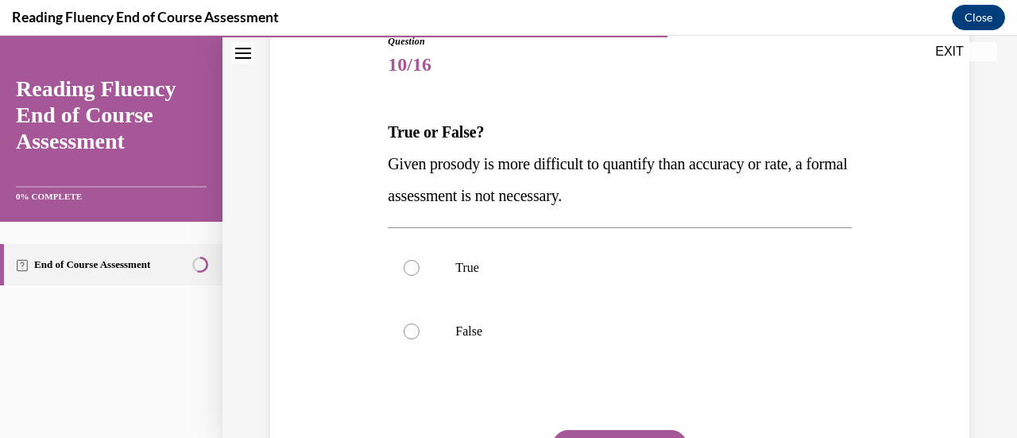
scroll to position [226, 0]
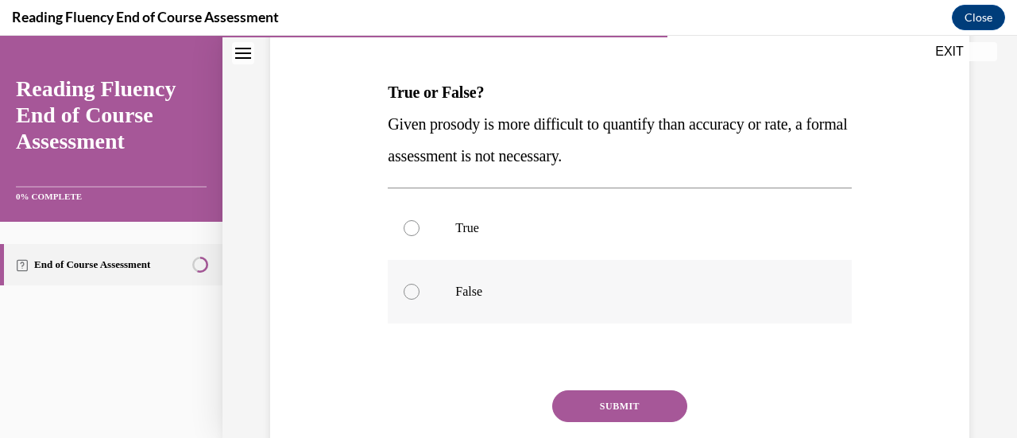
click at [467, 286] on p "False" at bounding box center [633, 292] width 356 height 16
click at [419, 286] on input "False" at bounding box center [411, 292] width 16 height 16
radio input "true"
click at [645, 390] on button "SUBMIT" at bounding box center [619, 406] width 135 height 32
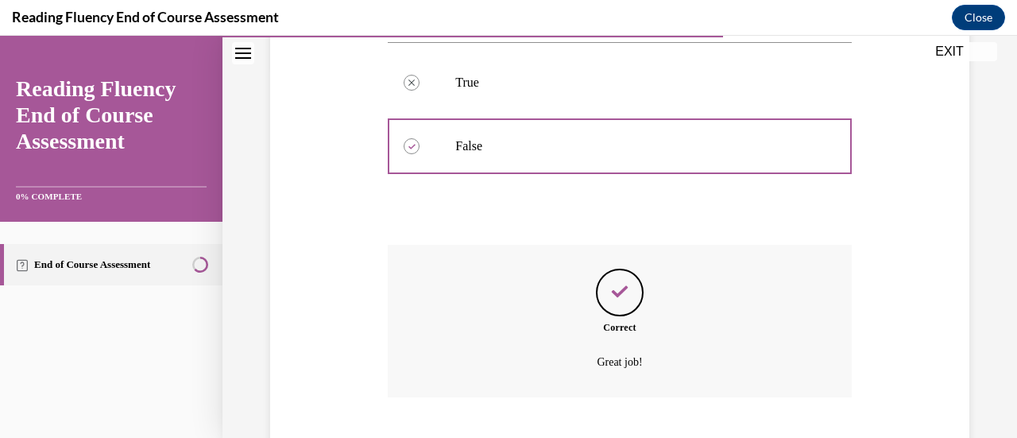
scroll to position [469, 0]
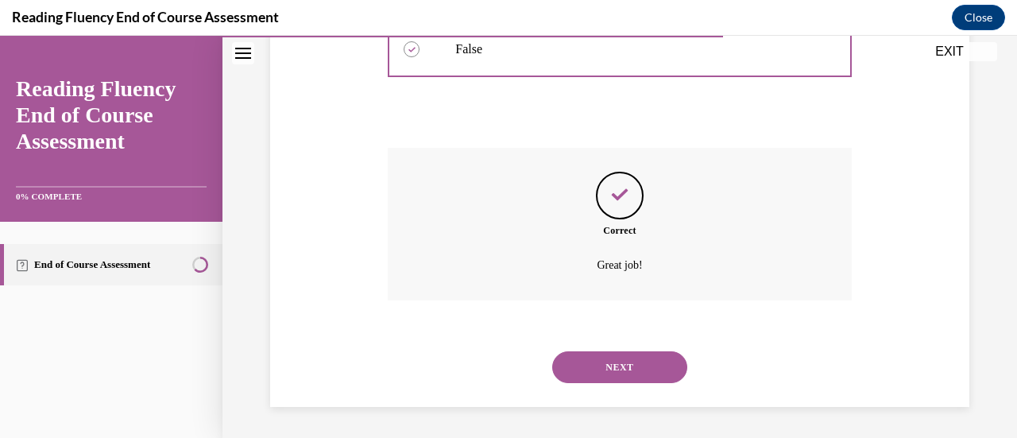
click at [637, 380] on button "NEXT" at bounding box center [619, 367] width 135 height 32
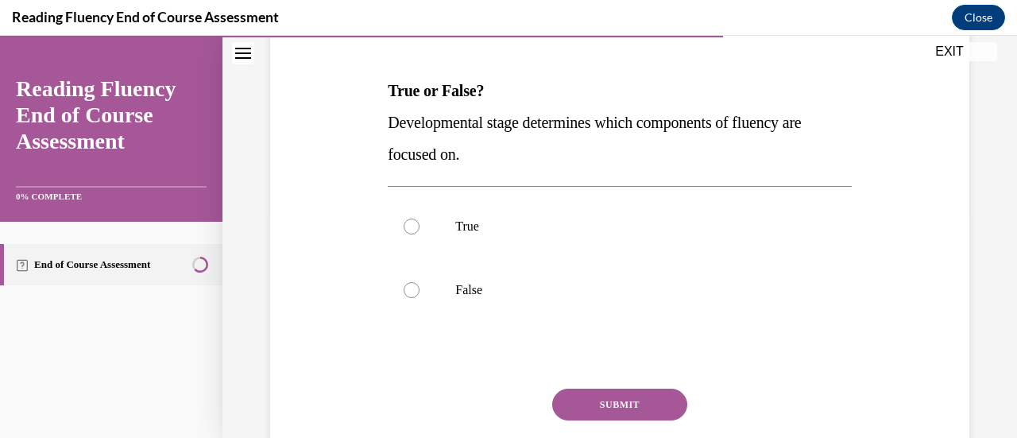
scroll to position [231, 0]
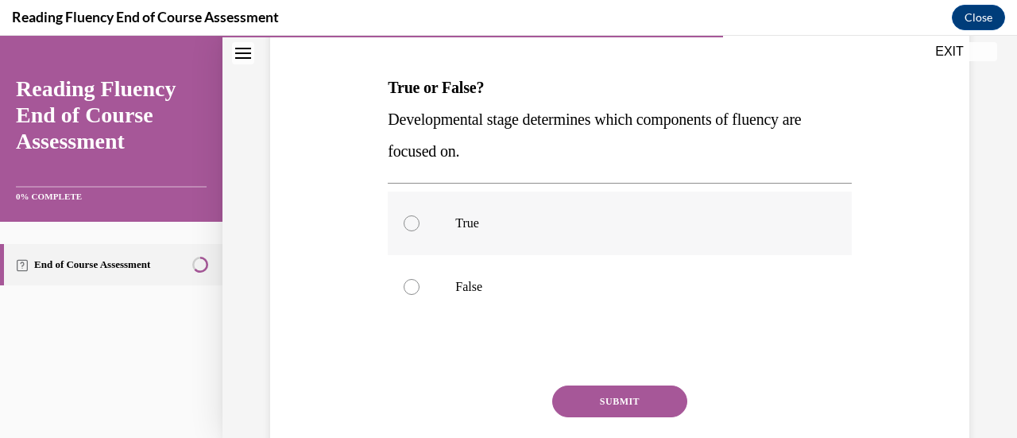
click at [543, 238] on label "True" at bounding box center [619, 223] width 463 height 64
click at [419, 231] on input "True" at bounding box center [411, 223] width 16 height 16
radio input "true"
click at [618, 392] on button "SUBMIT" at bounding box center [619, 401] width 135 height 32
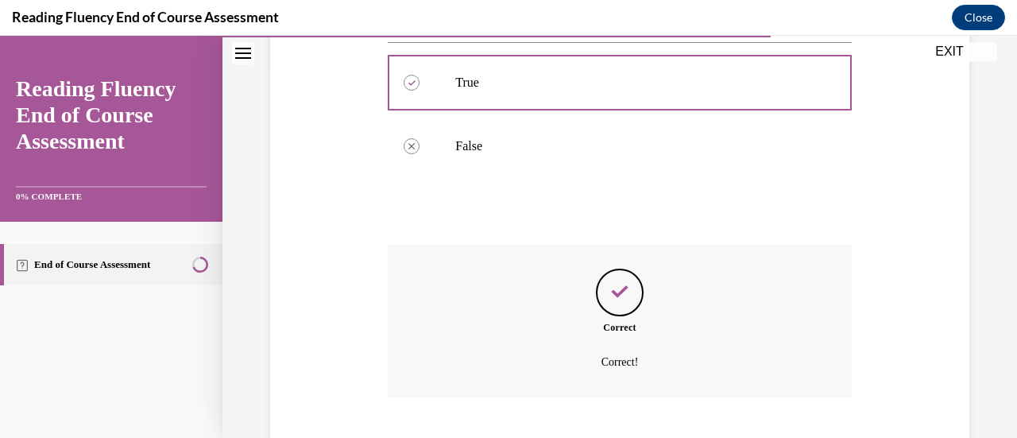
scroll to position [469, 0]
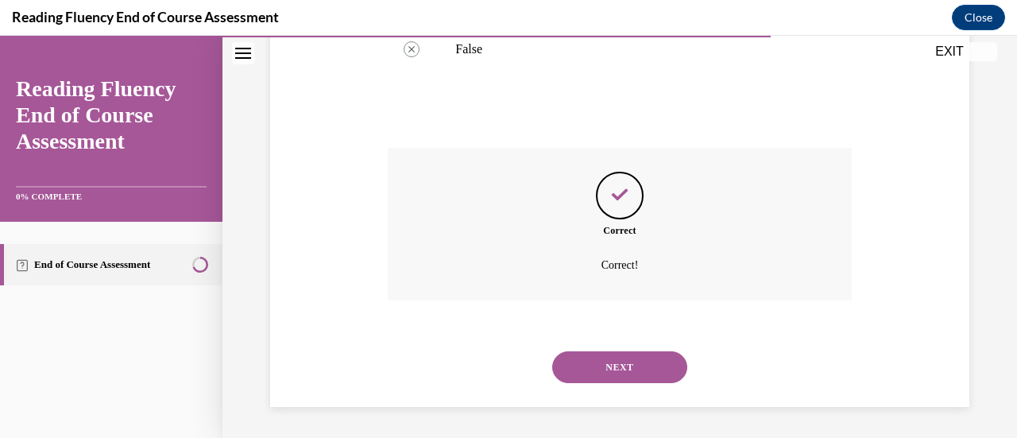
click at [611, 357] on button "NEXT" at bounding box center [619, 367] width 135 height 32
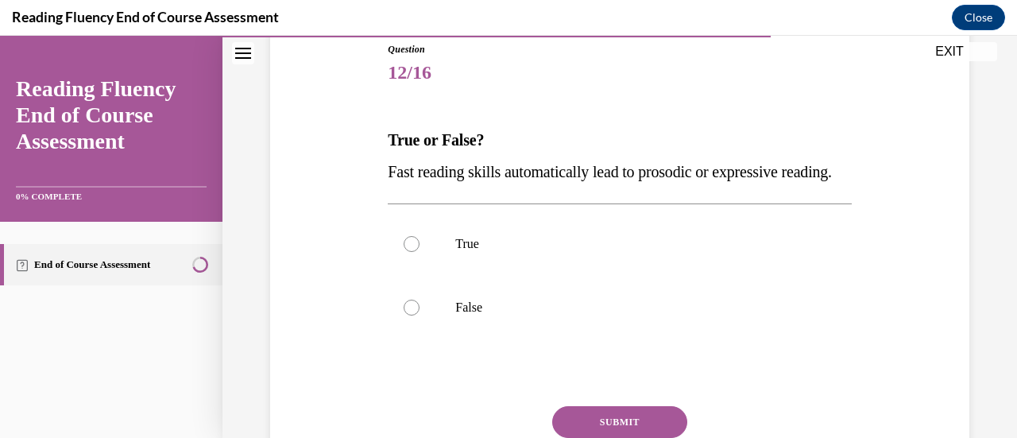
scroll to position [181, 0]
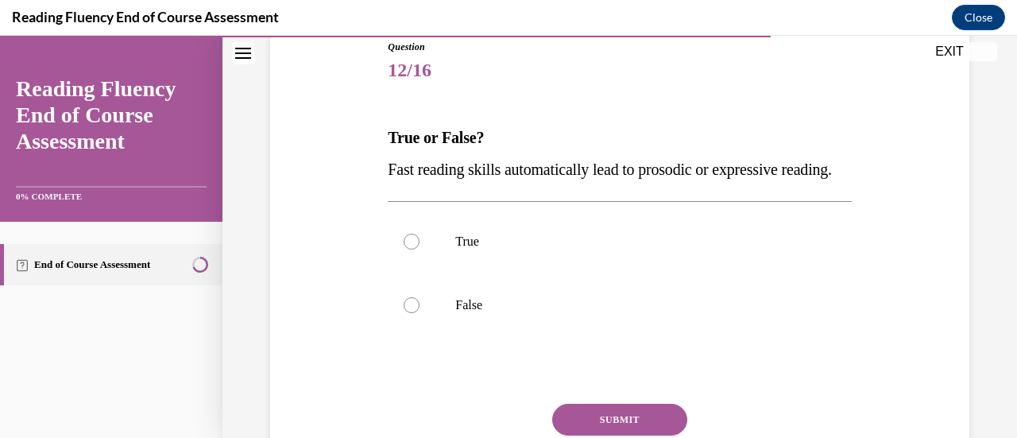
click at [611, 337] on label "False" at bounding box center [619, 305] width 463 height 64
click at [419, 313] on input "False" at bounding box center [411, 305] width 16 height 16
radio input "true"
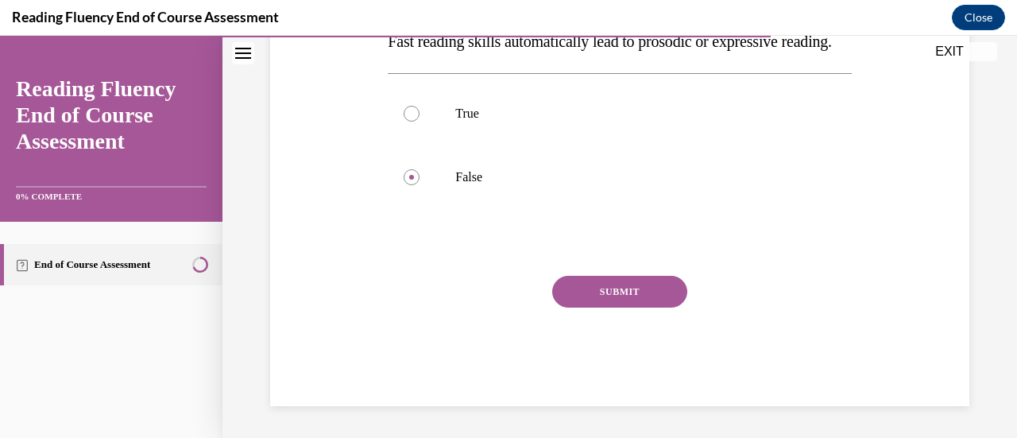
click at [621, 299] on button "SUBMIT" at bounding box center [619, 292] width 135 height 32
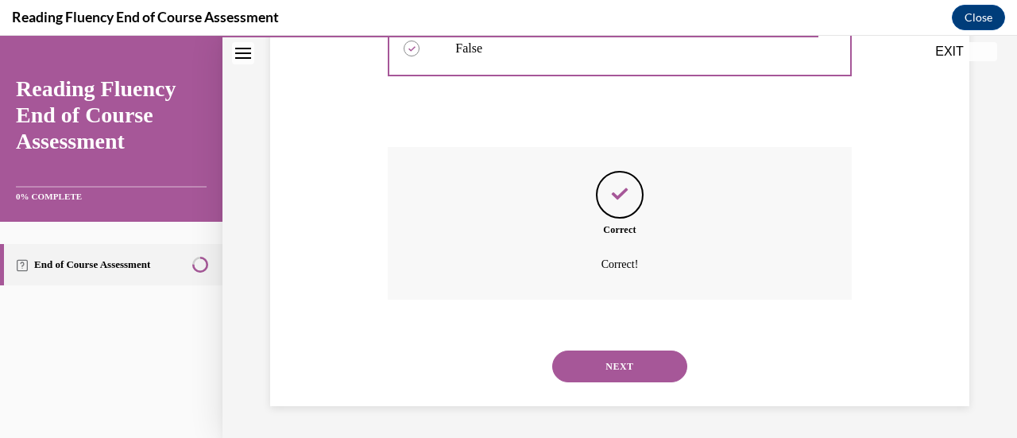
scroll to position [469, 0]
click at [625, 360] on button "NEXT" at bounding box center [619, 366] width 135 height 32
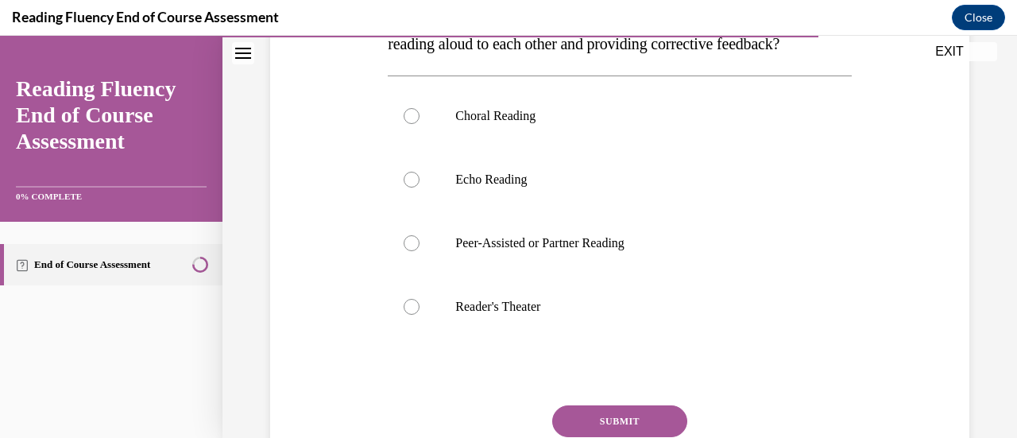
scroll to position [307, 0]
click at [618, 255] on label "Peer-Assisted or Partner Reading" at bounding box center [619, 242] width 463 height 64
click at [419, 250] on input "Peer-Assisted or Partner Reading" at bounding box center [411, 242] width 16 height 16
radio input "true"
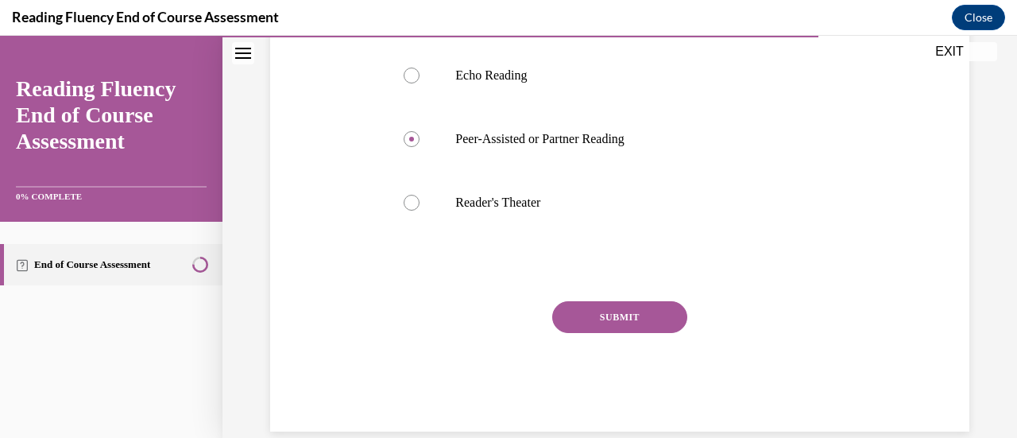
click at [633, 333] on button "SUBMIT" at bounding box center [619, 317] width 135 height 32
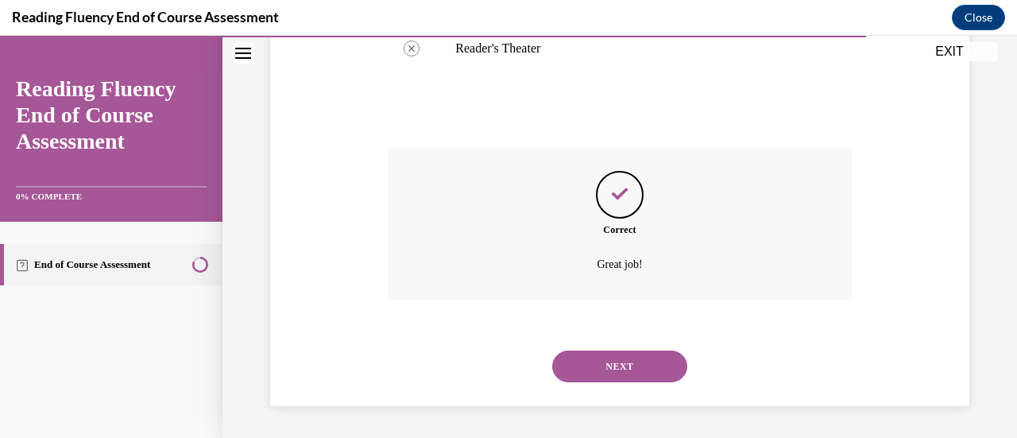
scroll to position [596, 0]
click at [627, 376] on button "NEXT" at bounding box center [619, 366] width 135 height 32
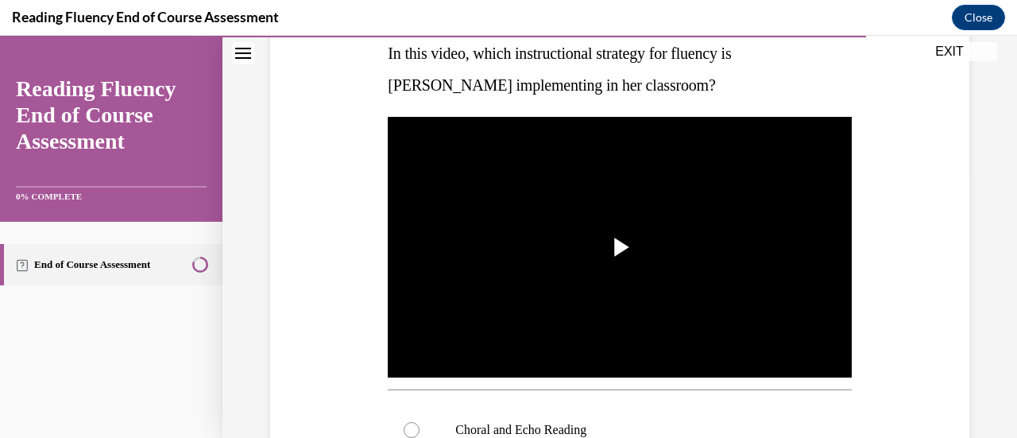
scroll to position [273, 0]
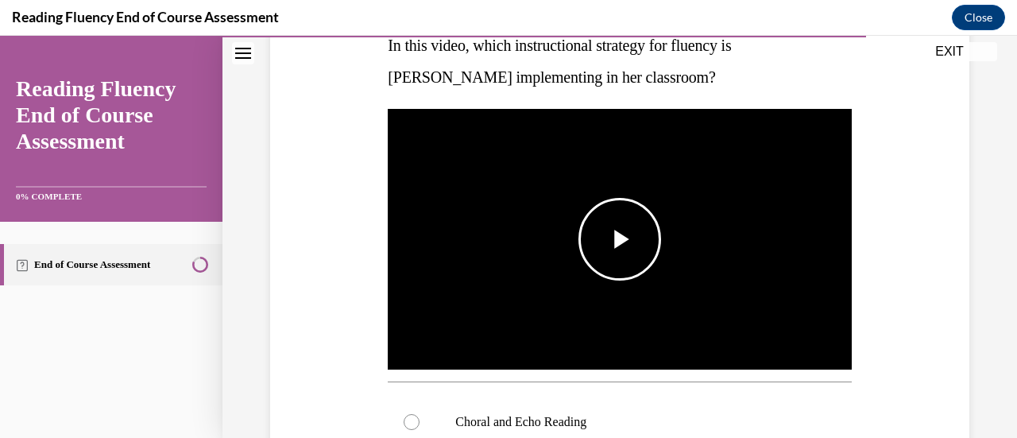
click at [620, 239] on span "Video player" at bounding box center [620, 239] width 0 height 0
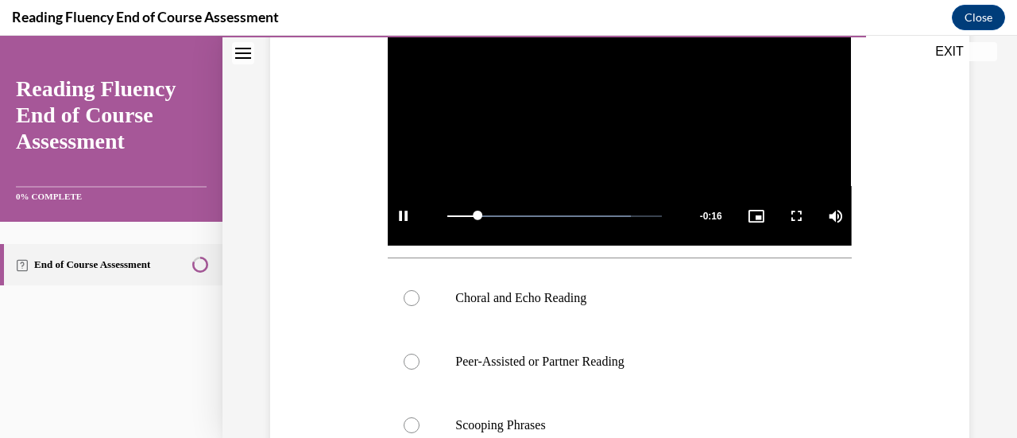
scroll to position [399, 0]
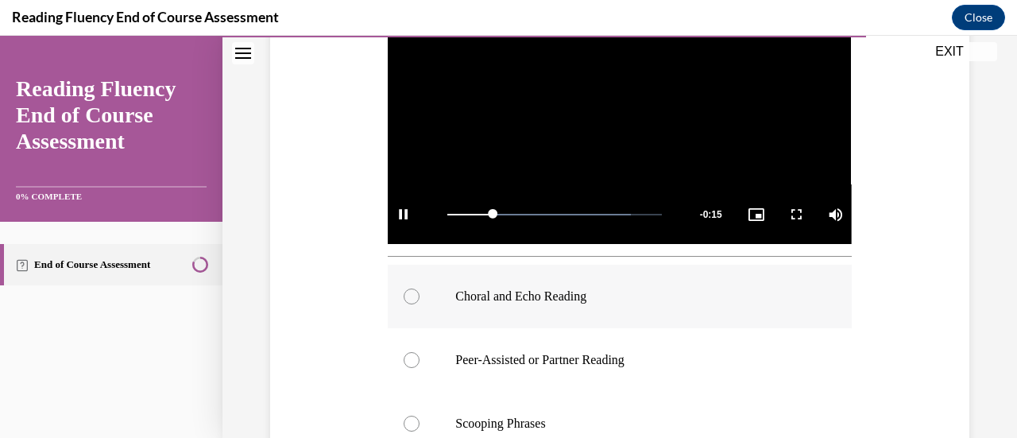
click at [572, 288] on p "Choral and Echo Reading" at bounding box center [633, 296] width 356 height 16
click at [419, 288] on input "Choral and Echo Reading" at bounding box center [411, 296] width 16 height 16
radio input "true"
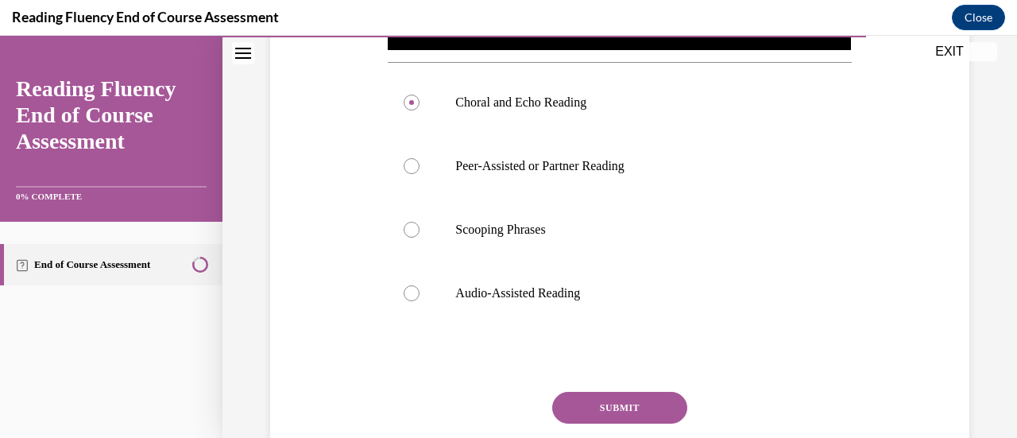
click at [600, 393] on button "SUBMIT" at bounding box center [619, 408] width 135 height 32
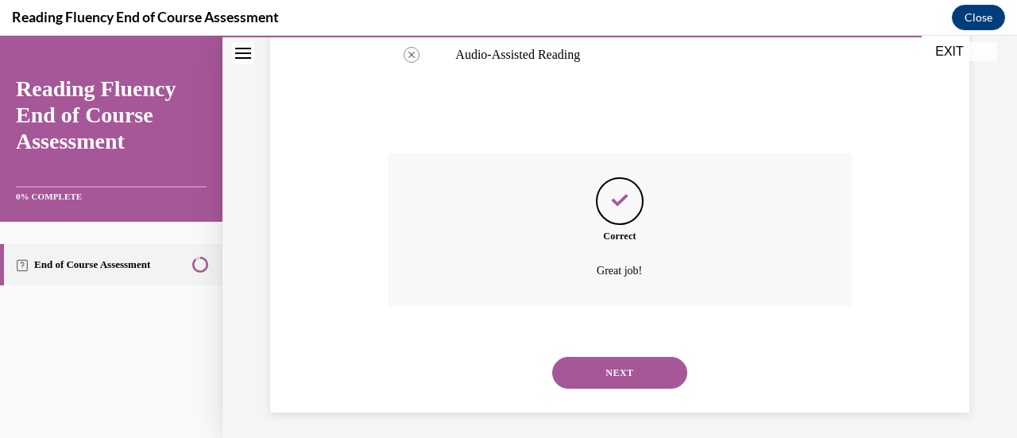
scroll to position [832, 0]
click at [599, 380] on button "NEXT" at bounding box center [619, 372] width 135 height 32
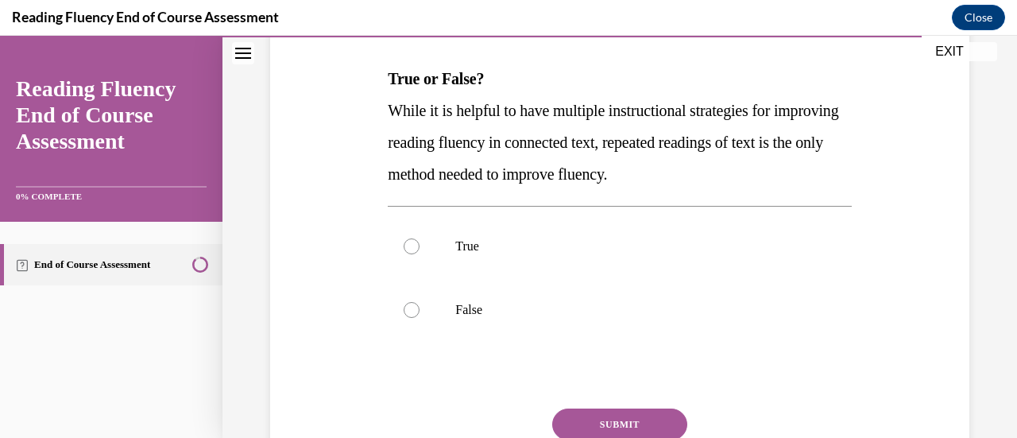
scroll to position [243, 0]
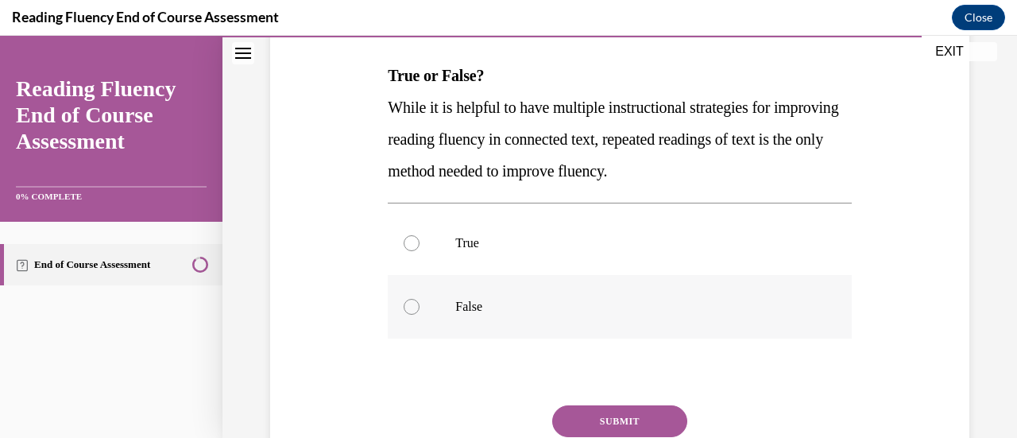
click at [454, 295] on label "False" at bounding box center [619, 307] width 463 height 64
click at [419, 299] on input "False" at bounding box center [411, 307] width 16 height 16
radio input "true"
click at [624, 407] on button "SUBMIT" at bounding box center [619, 421] width 135 height 32
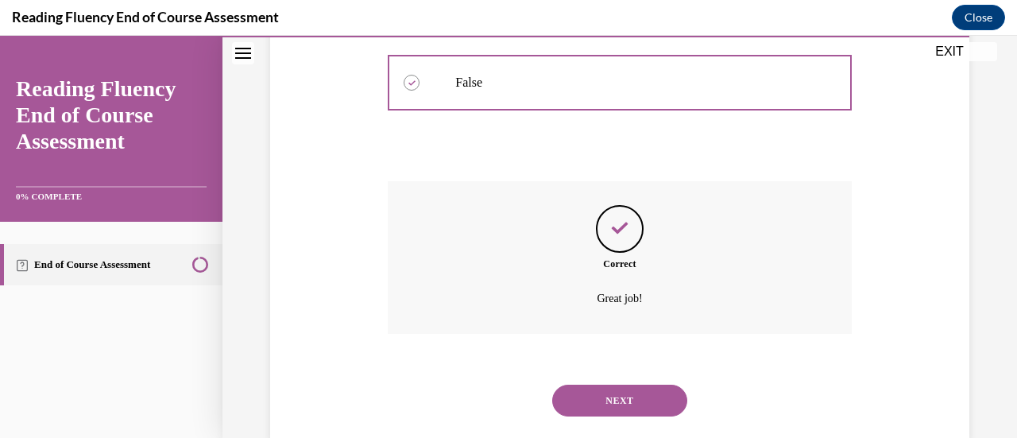
scroll to position [500, 0]
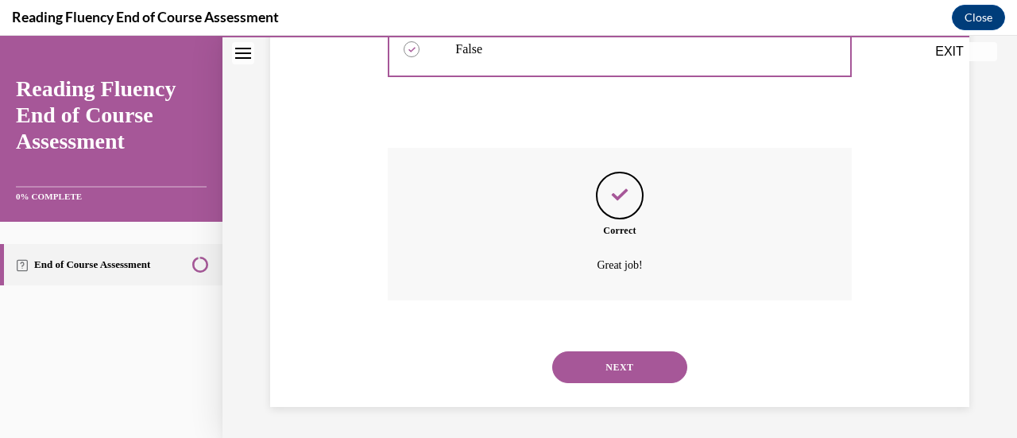
click at [616, 376] on button "NEXT" at bounding box center [619, 367] width 135 height 32
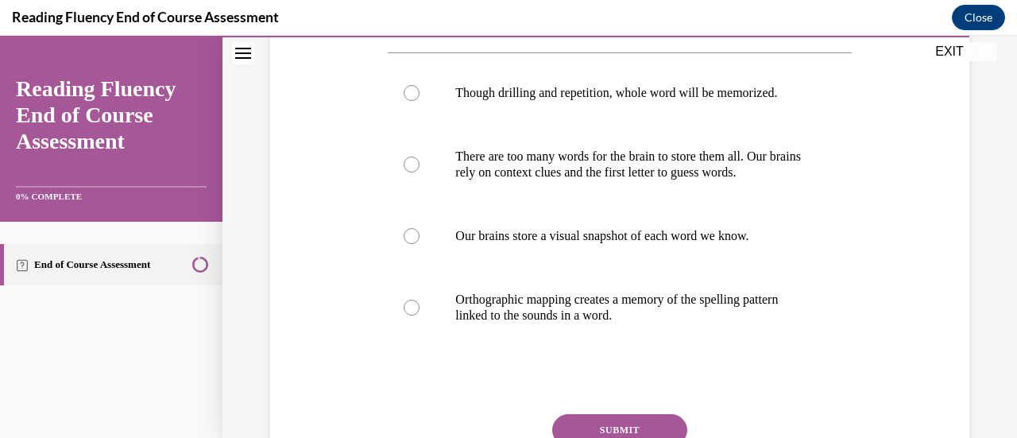
scroll to position [311, 0]
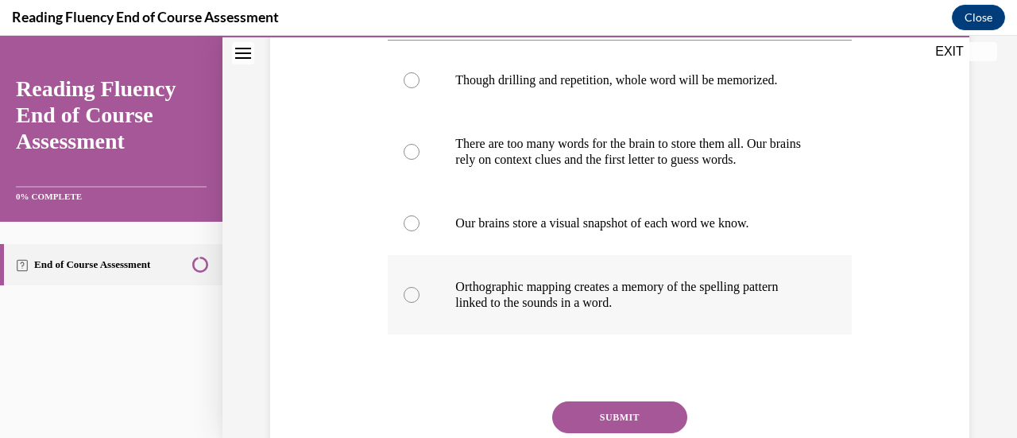
click at [554, 288] on p "Orthographic mapping creates a memory of the spelling pattern linked to the sou…" at bounding box center [633, 295] width 356 height 32
click at [419, 288] on input "Orthographic mapping creates a memory of the spelling pattern linked to the sou…" at bounding box center [411, 295] width 16 height 16
radio input "true"
click at [651, 415] on button "SUBMIT" at bounding box center [619, 417] width 135 height 32
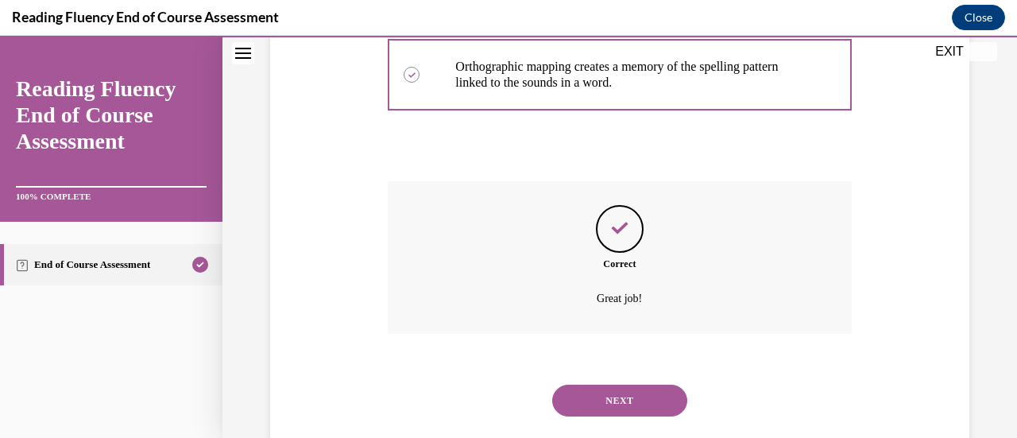
scroll to position [564, 0]
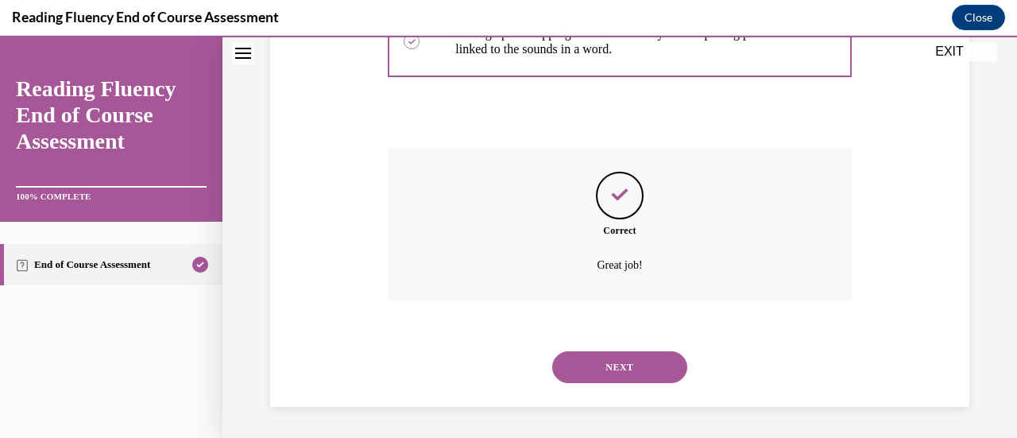
click at [639, 370] on button "NEXT" at bounding box center [619, 367] width 135 height 32
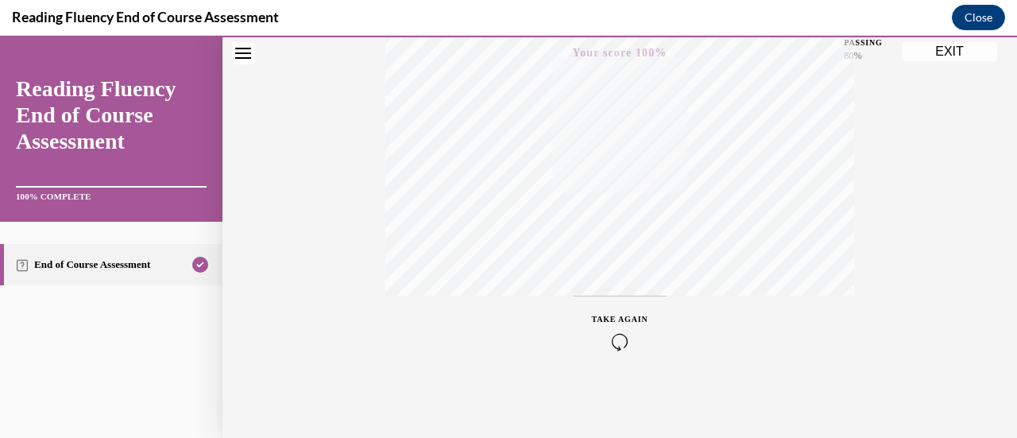
scroll to position [0, 0]
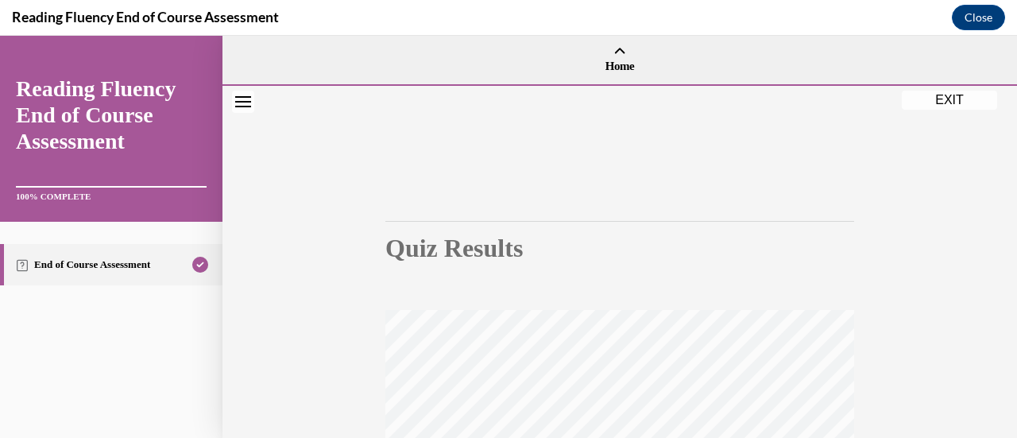
click at [939, 98] on button "EXIT" at bounding box center [949, 100] width 95 height 19
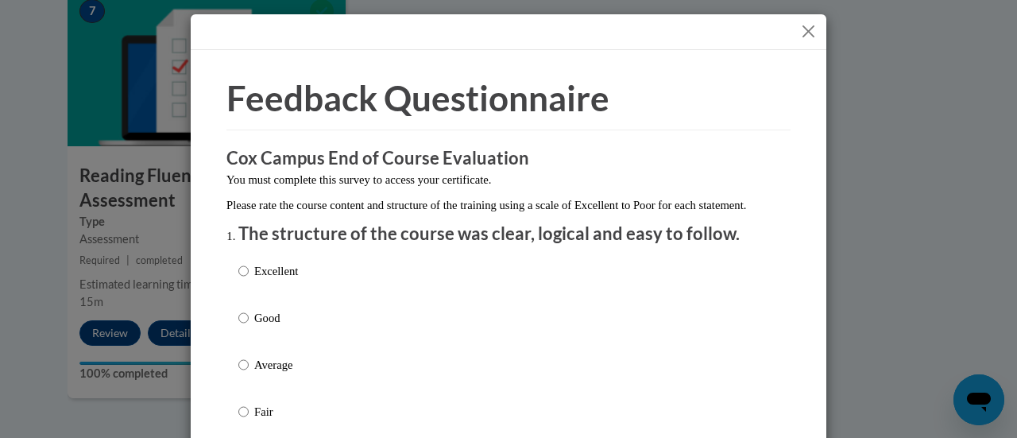
click at [805, 26] on button "Close" at bounding box center [808, 31] width 20 height 20
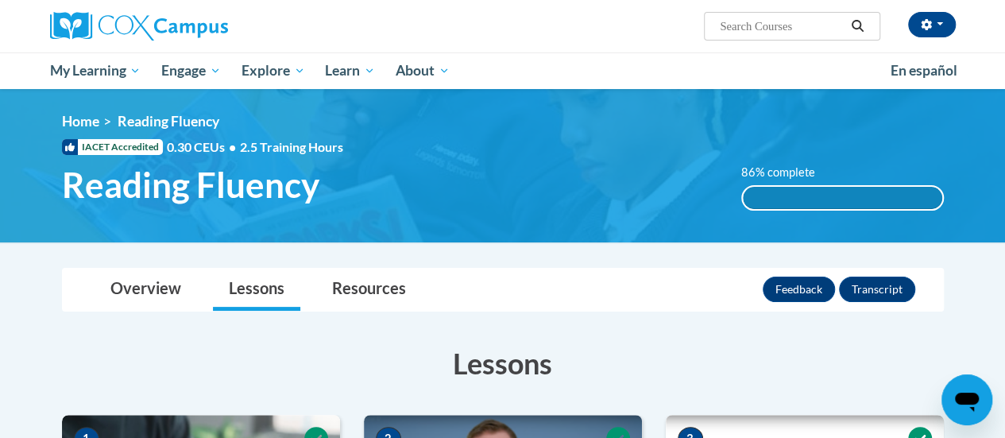
drag, startPoint x: 643, startPoint y: 272, endPoint x: 542, endPoint y: 27, distance: 265.4
click at [542, 27] on div "[PERSON_NAME] ([GEOGRAPHIC_DATA]/[GEOGRAPHIC_DATA] UTC-05:00) My Profile Inbox …" at bounding box center [658, 20] width 620 height 41
